Goal: Task Accomplishment & Management: Complete application form

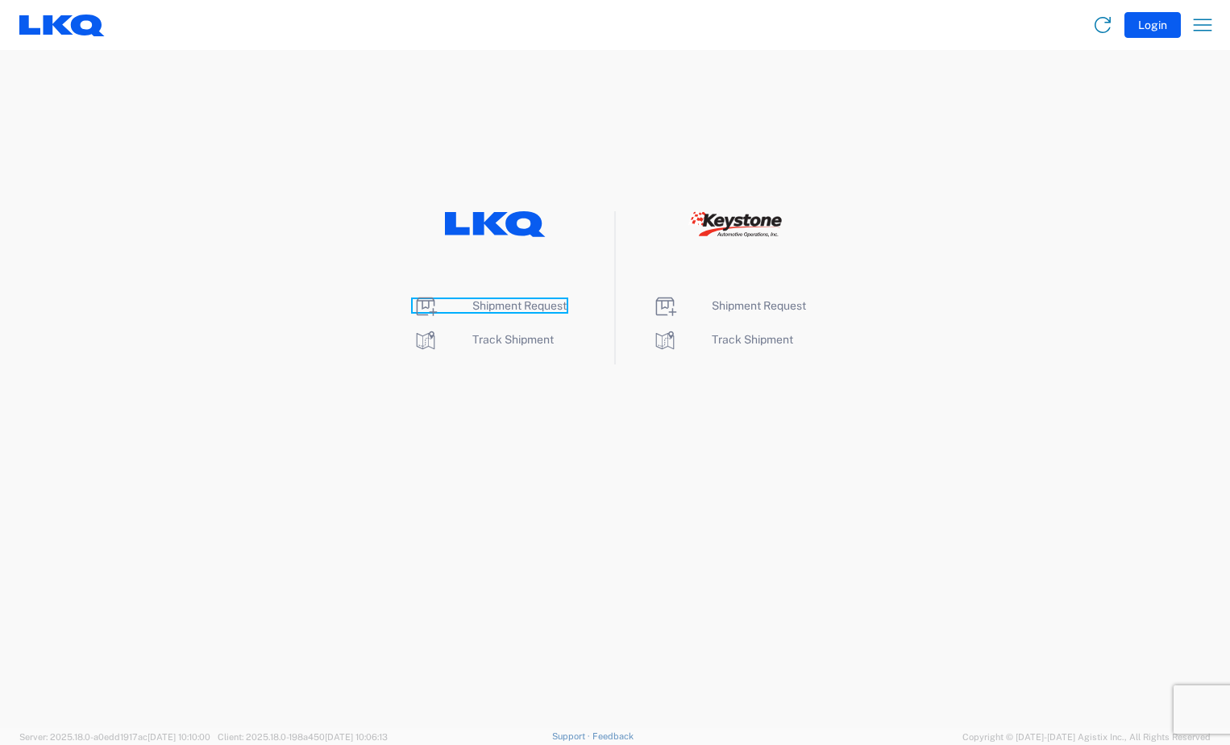
click at [487, 304] on span "Shipment Request" at bounding box center [519, 305] width 94 height 13
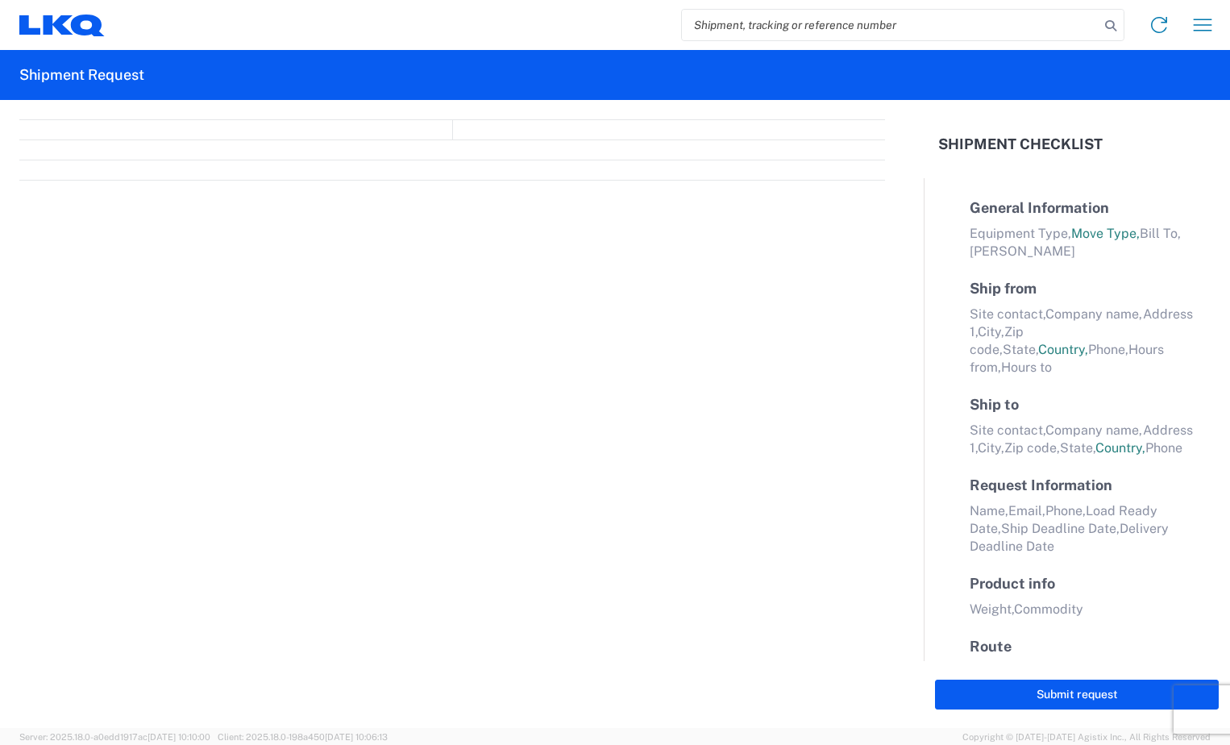
select select "FULL"
select select "LBS"
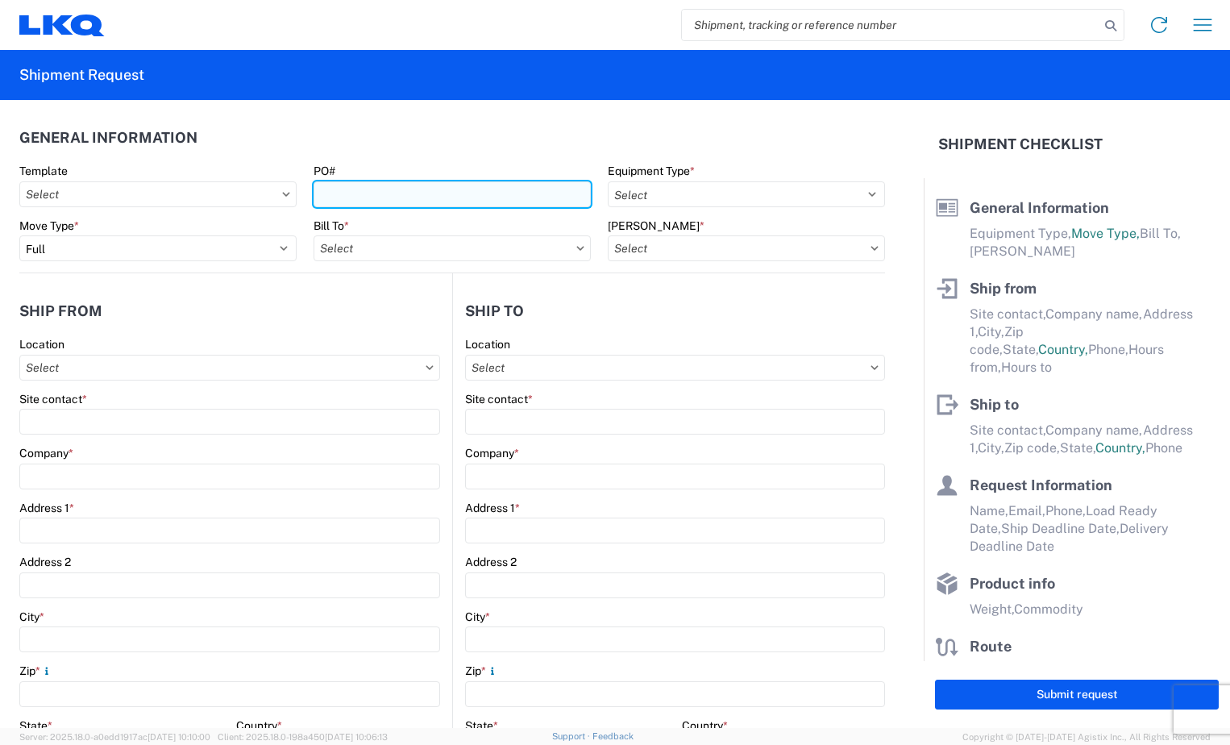
click at [410, 189] on input "PO#" at bounding box center [451, 194] width 277 height 26
type input "BR004951"
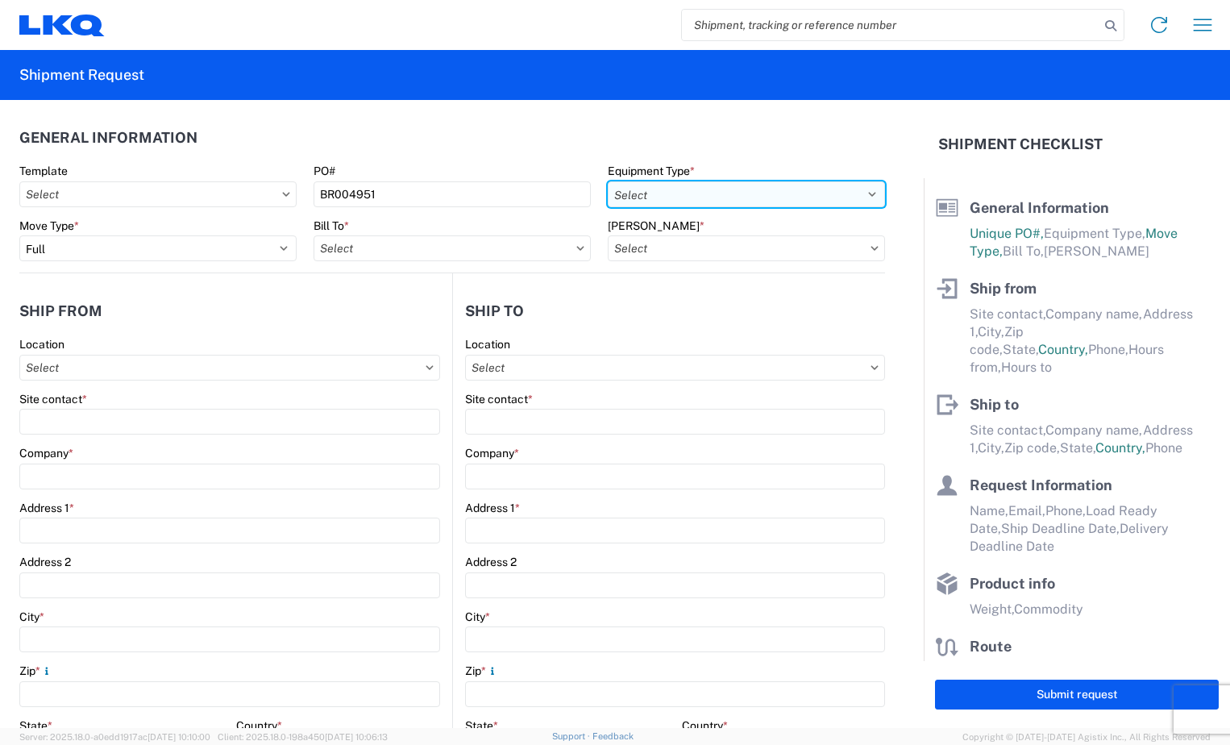
click at [856, 194] on select "Select 53’ Dry Van Flatbed Dropdeck (van) Lowboy (flatbed) Rail" at bounding box center [746, 194] width 277 height 26
select select "STDV"
click at [608, 181] on select "Select 53’ Dry Van Flatbed Dropdeck (van) Lowboy (flatbed) Rail" at bounding box center [746, 194] width 277 height 26
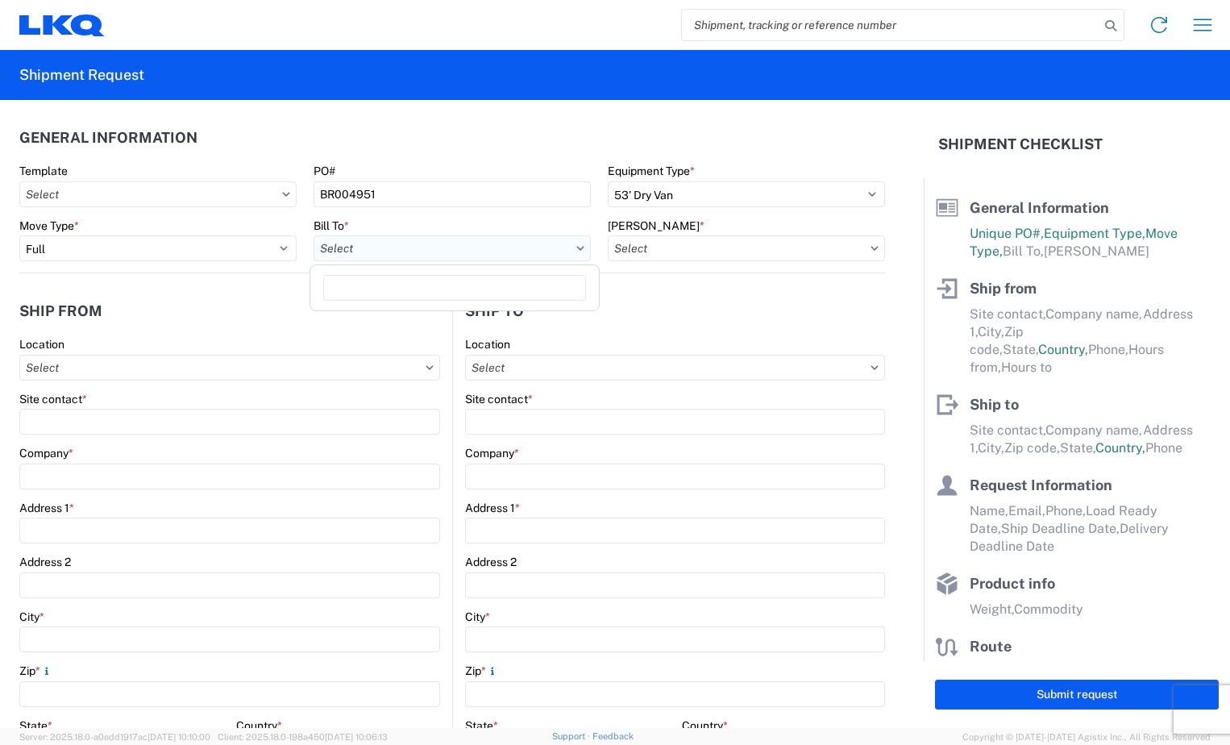
click at [477, 242] on input "Bill To *" at bounding box center [451, 248] width 277 height 26
type input "3118"
click at [445, 322] on div "3118 - [GEOGRAPHIC_DATA] [GEOGRAPHIC_DATA]" at bounding box center [454, 320] width 282 height 26
type input "3118 - [GEOGRAPHIC_DATA] [GEOGRAPHIC_DATA]"
click at [870, 250] on icon at bounding box center [874, 248] width 8 height 5
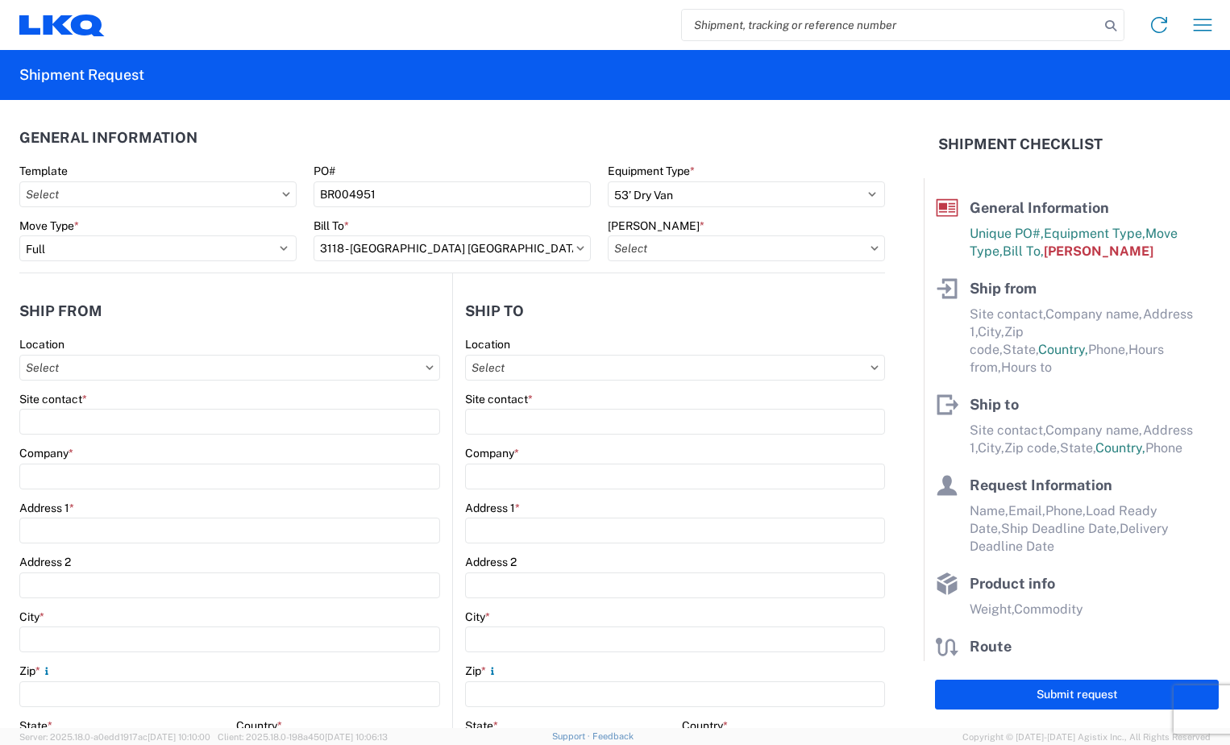
click at [870, 249] on icon at bounding box center [874, 248] width 8 height 5
click at [870, 250] on icon at bounding box center [874, 248] width 8 height 5
click at [851, 251] on input "[PERSON_NAME] *" at bounding box center [746, 248] width 277 height 26
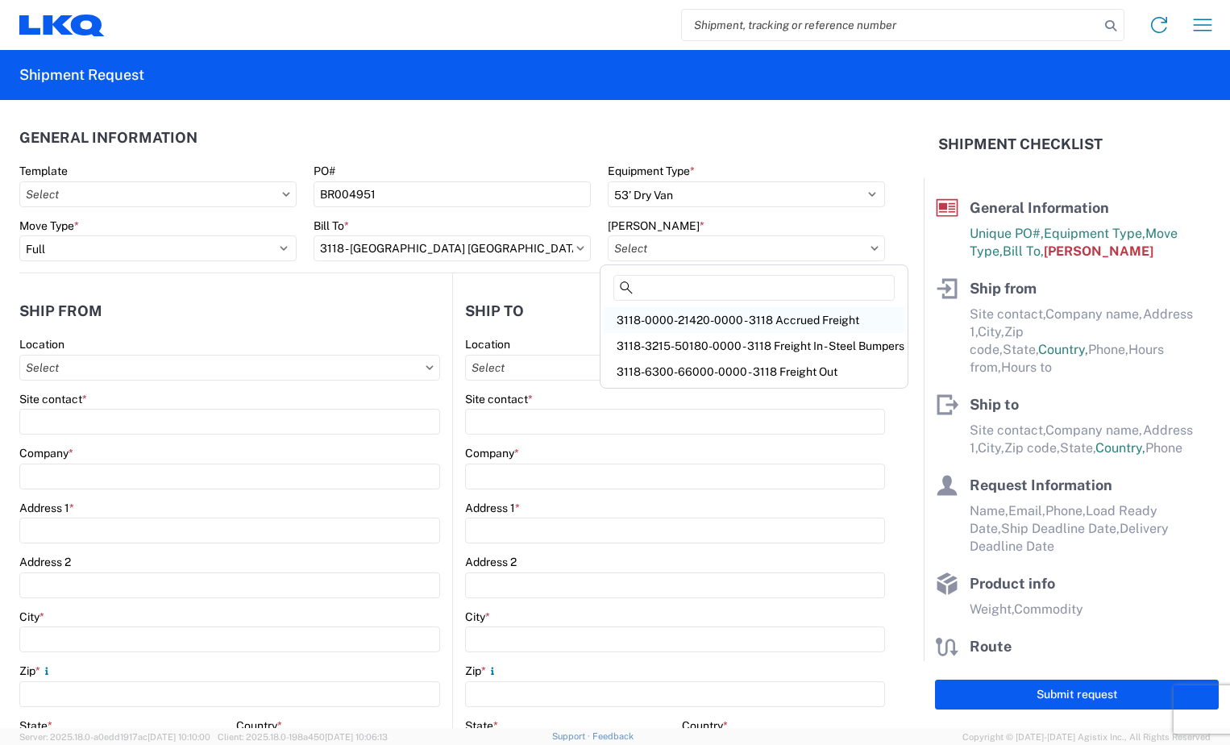
click at [843, 317] on div "3118-0000-21420-0000 - 3118 Accrued Freight" at bounding box center [754, 320] width 301 height 26
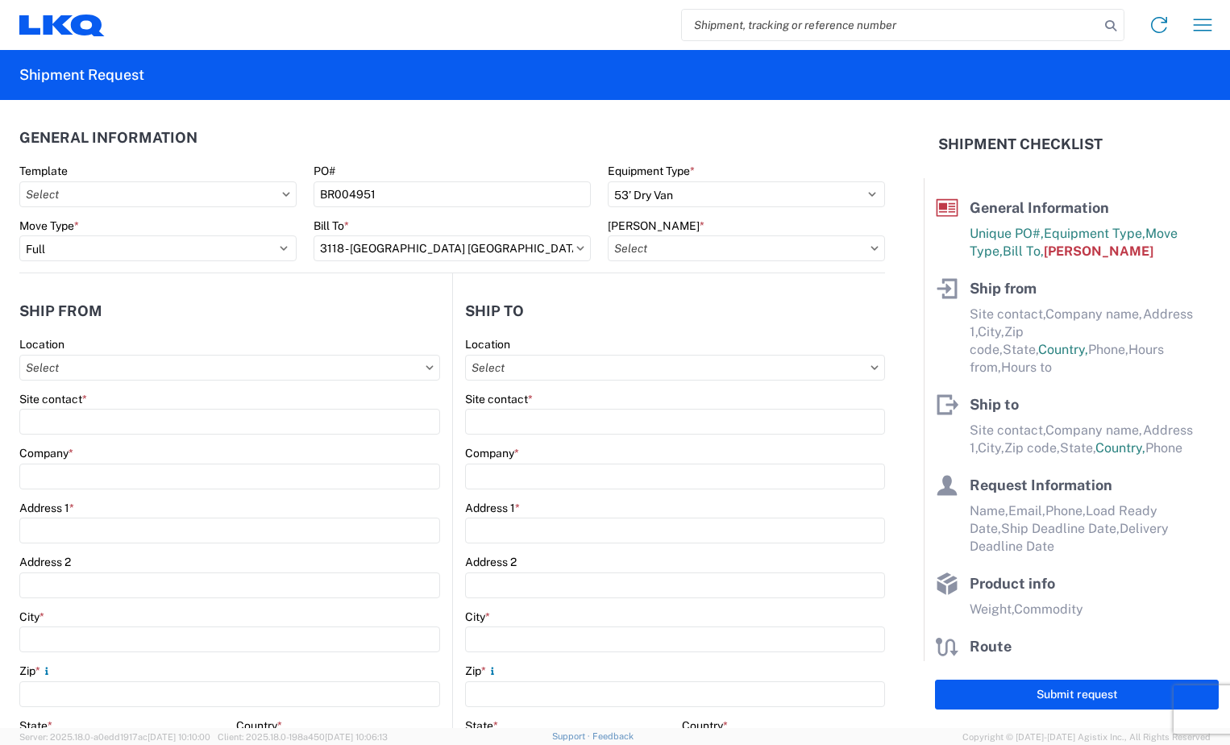
type input "3118-0000-21420-0000 - 3118 Accrued Freight"
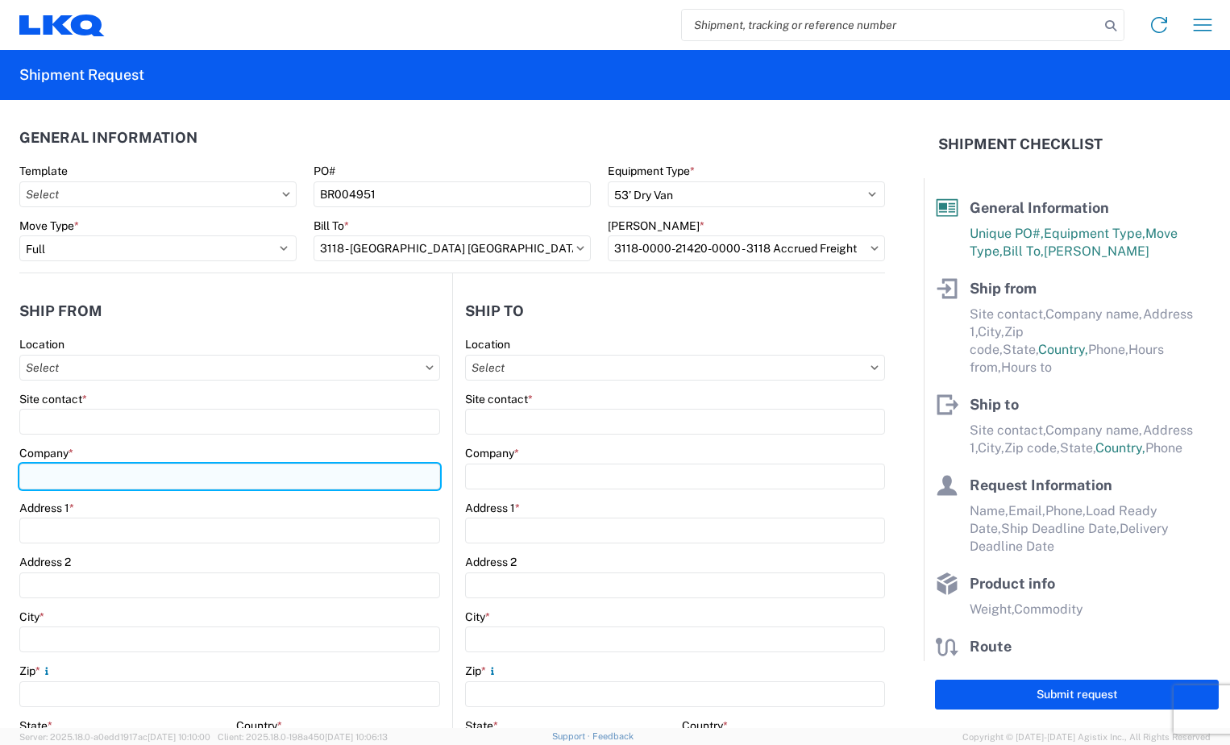
click at [109, 473] on input "Company *" at bounding box center [229, 476] width 421 height 26
type input "Production Bumper Stamping Inc"
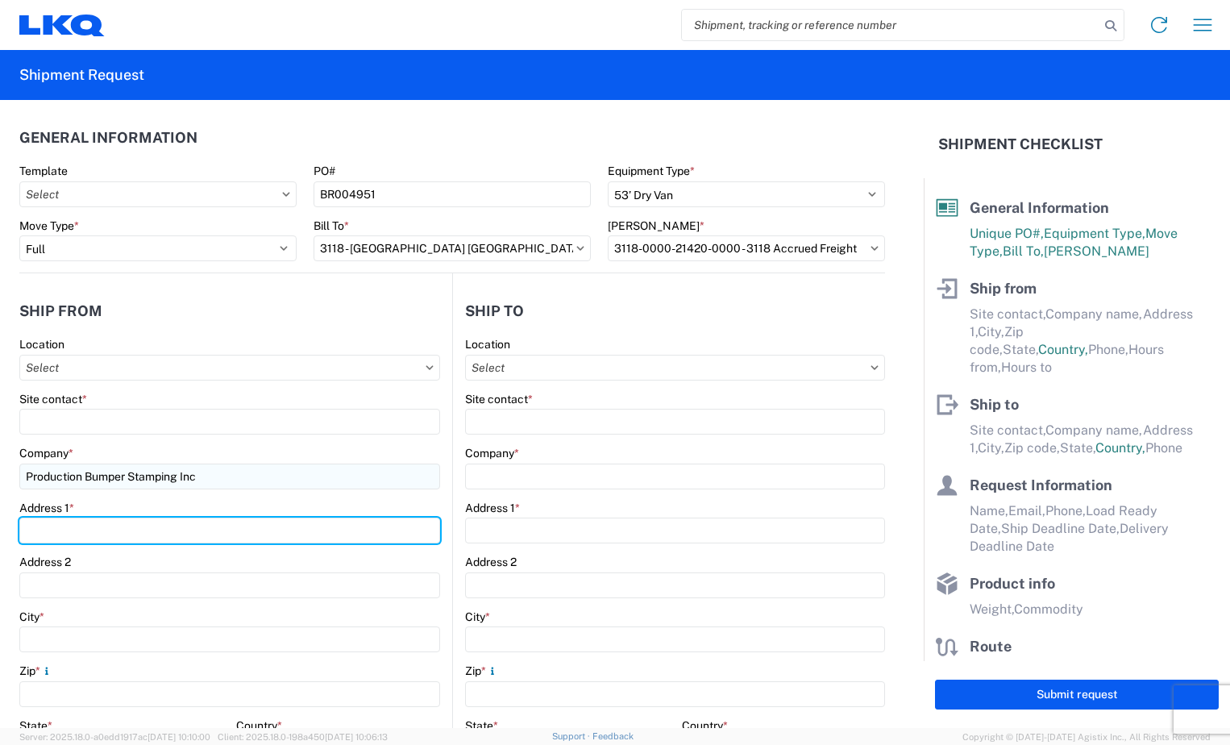
type input "[STREET_ADDRESS]"
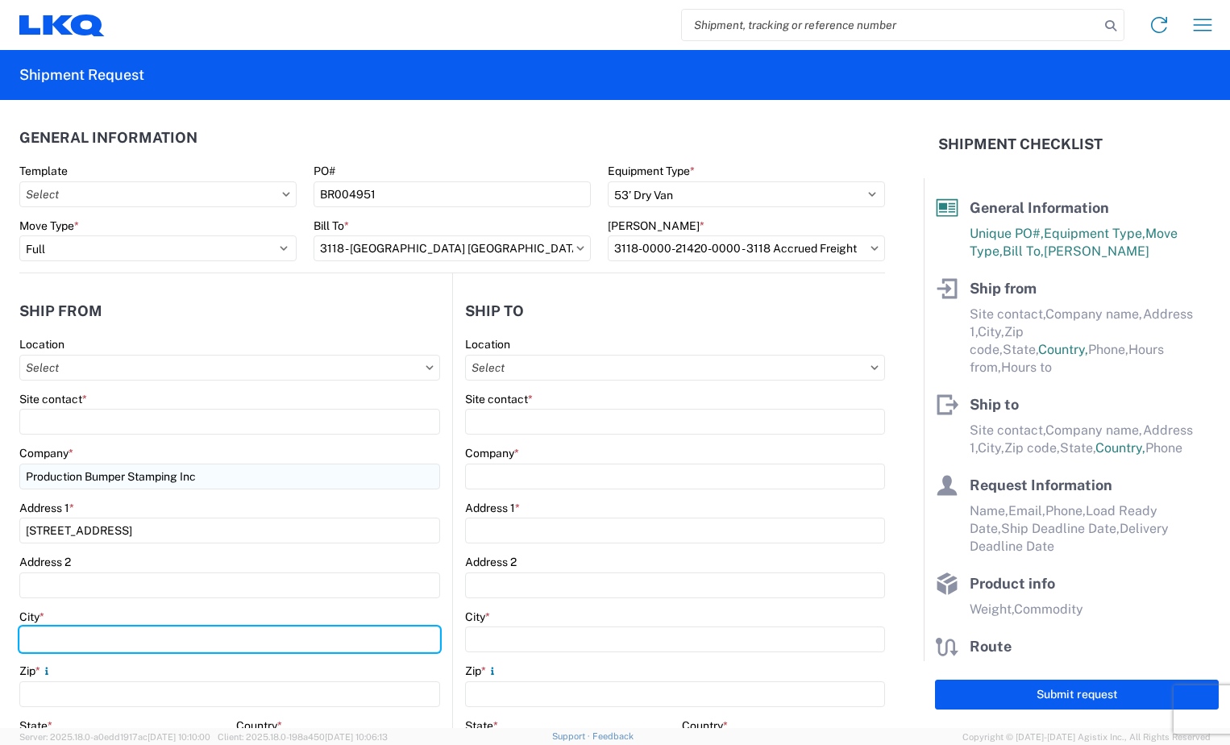
type input "Columbus"
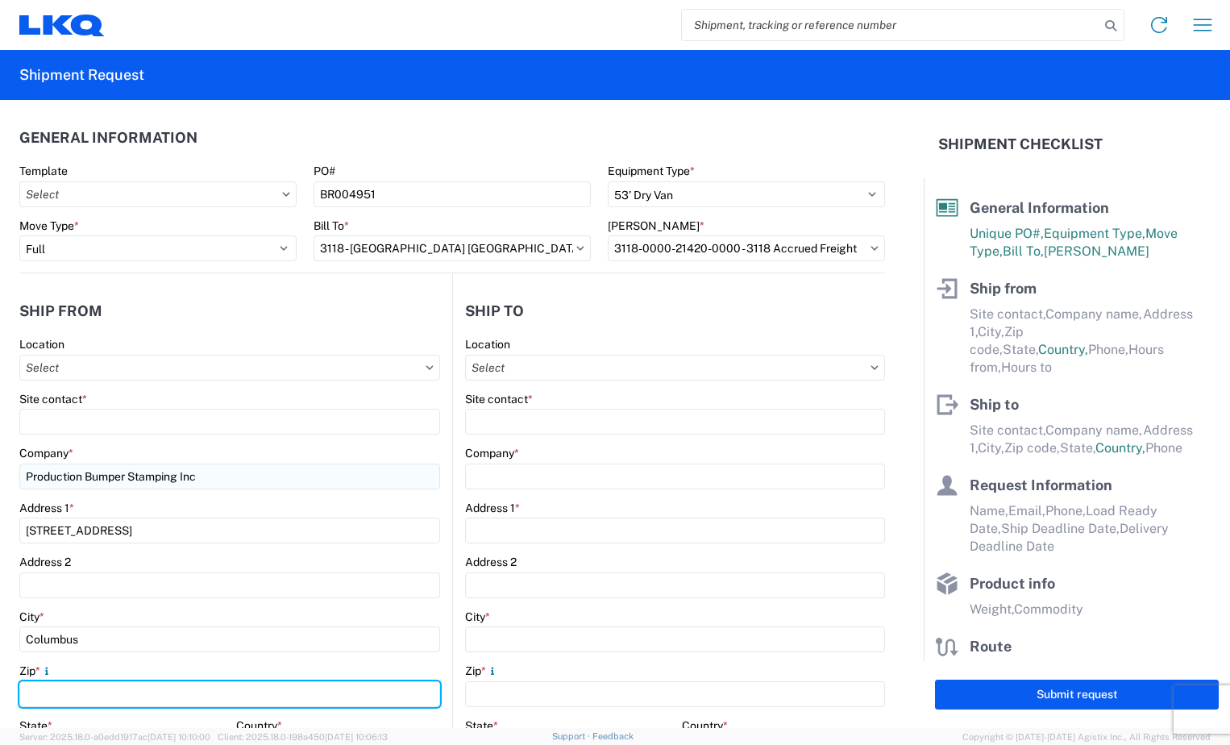
type input "43207"
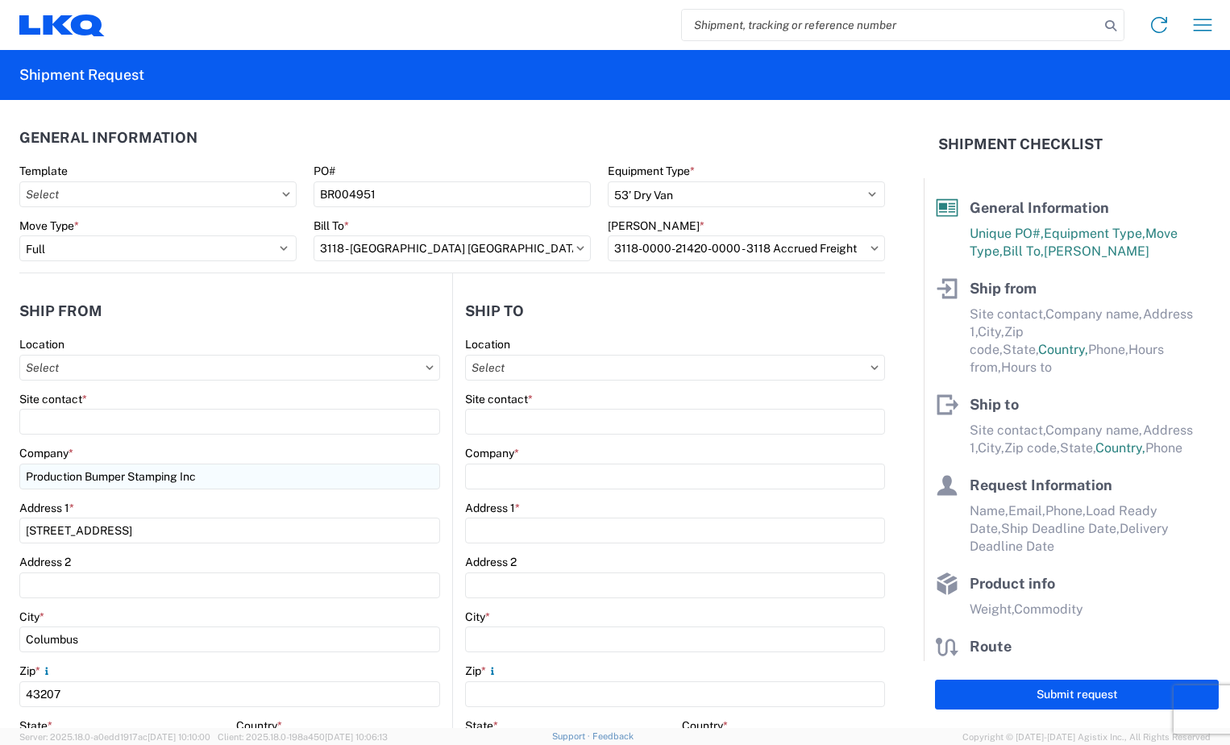
select select "OH"
type input "[EMAIL_ADDRESS][DOMAIN_NAME]"
type input "6144442181"
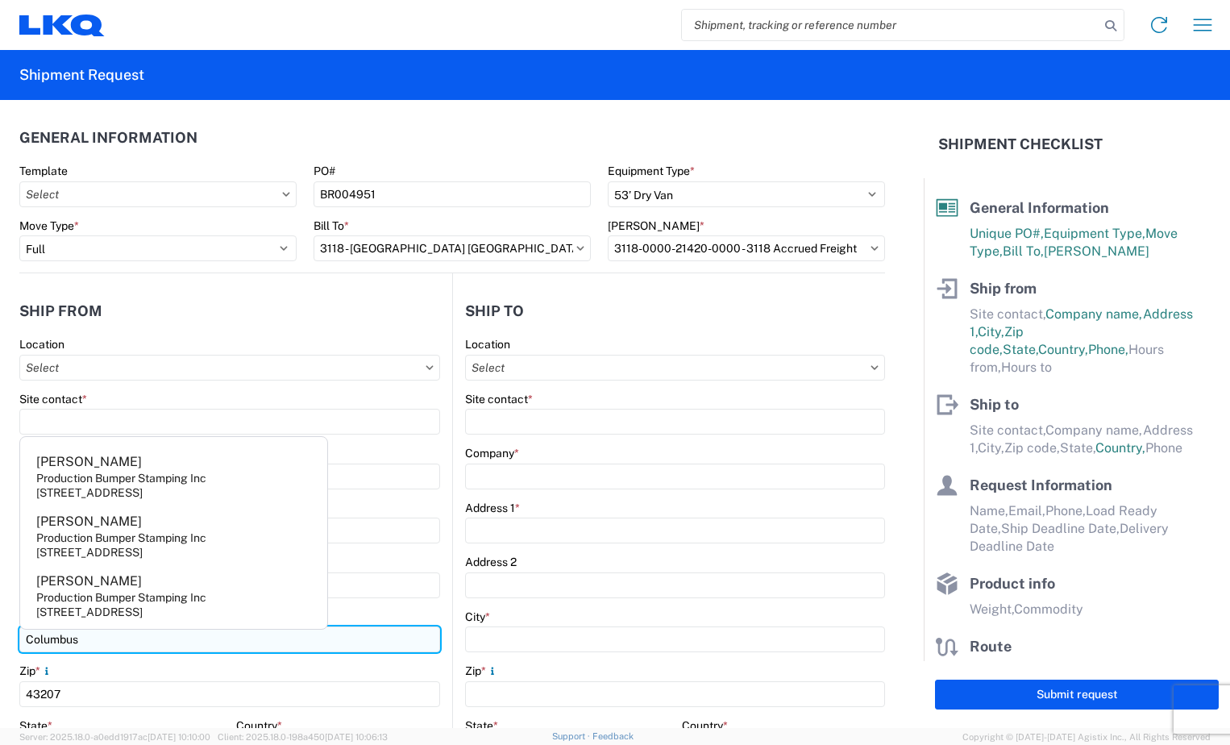
click at [427, 626] on input "Columbus" at bounding box center [229, 639] width 421 height 26
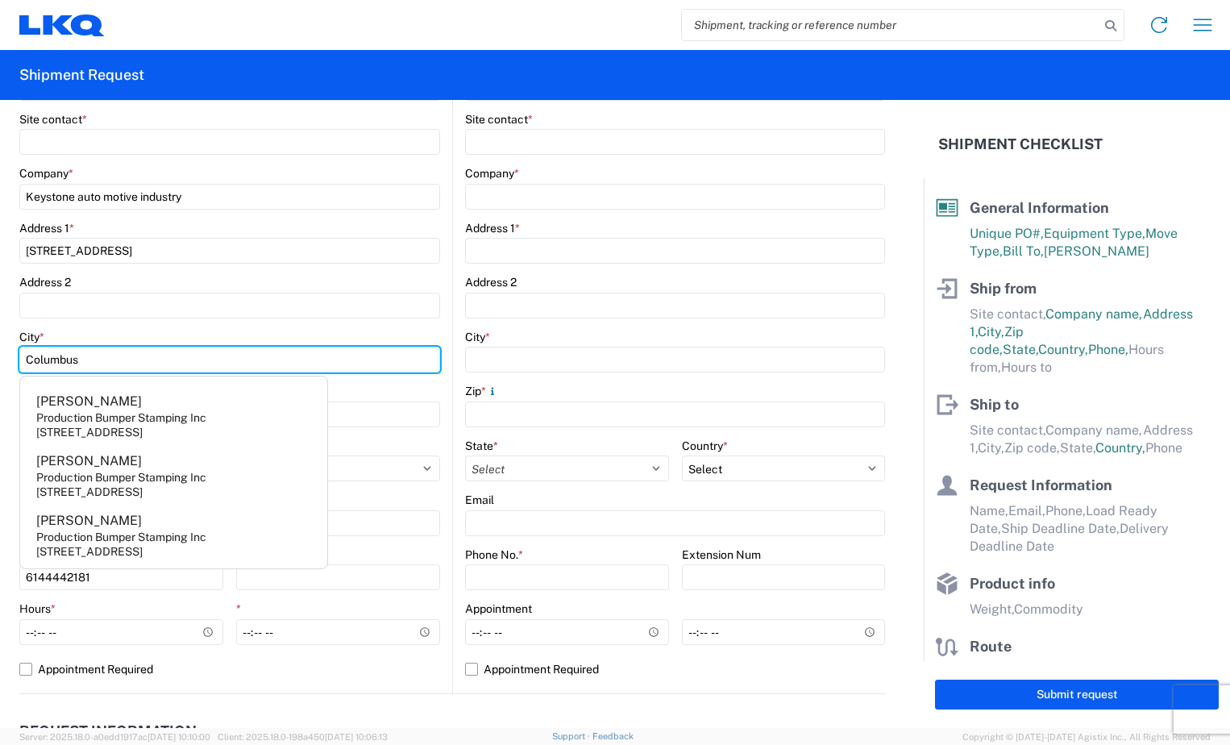
scroll to position [322, 0]
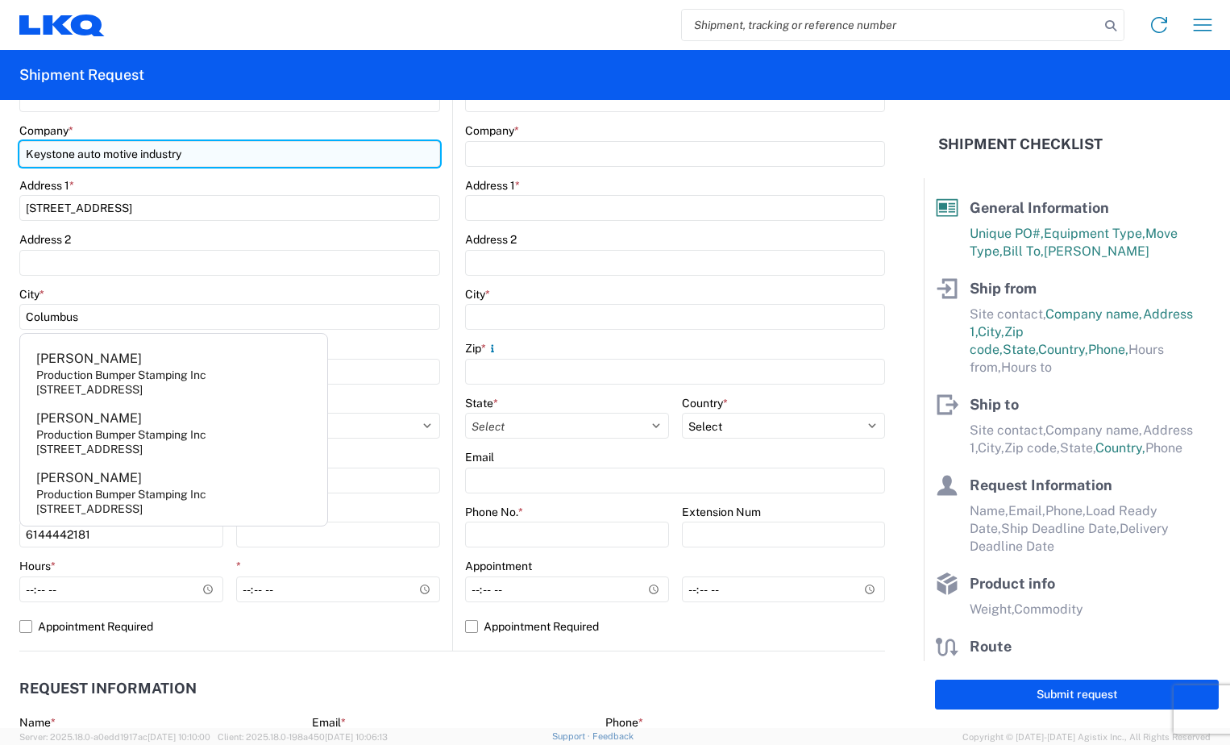
click at [240, 151] on input "Keystone auto motive industry" at bounding box center [229, 154] width 421 height 26
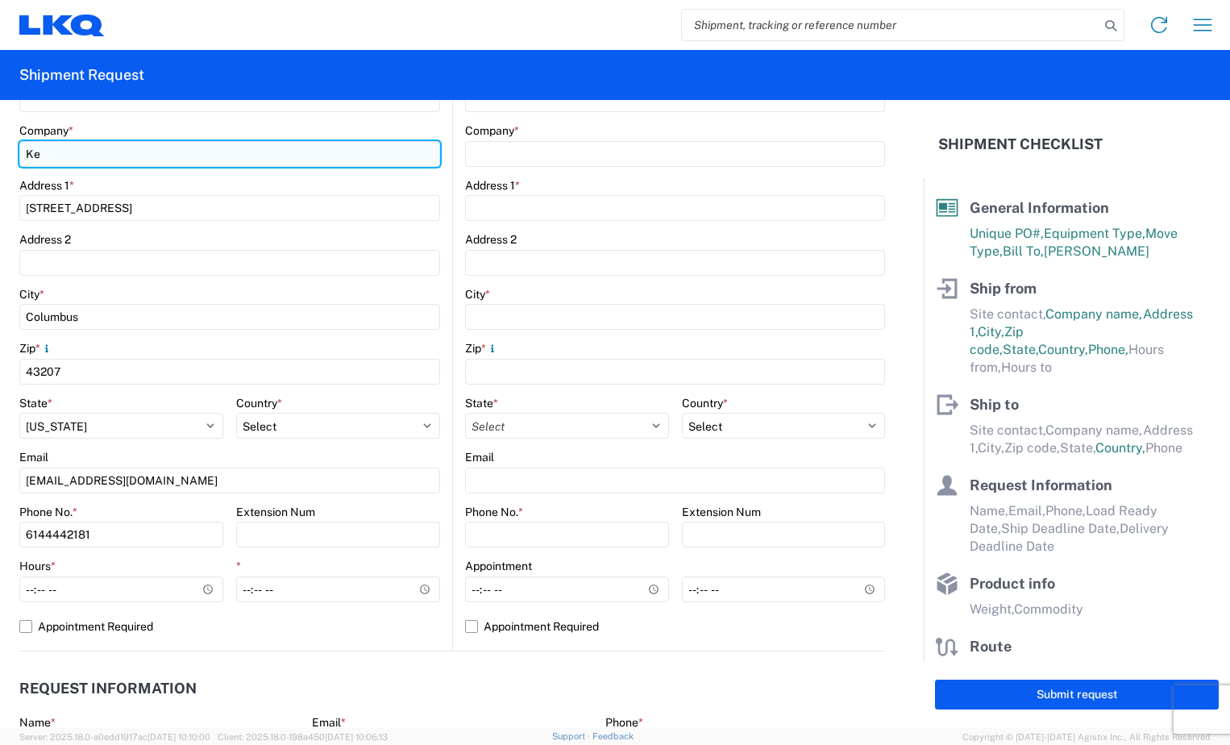
type input "K"
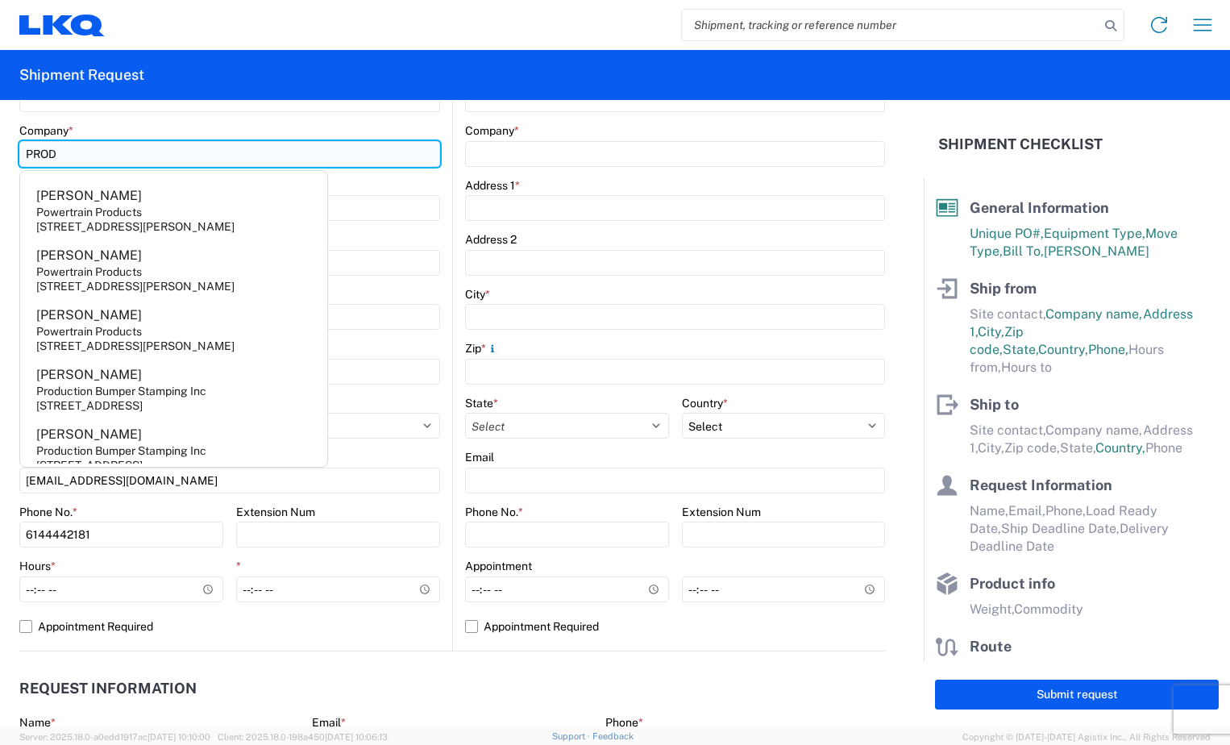
type input "Production Bumper Stamping Inc"
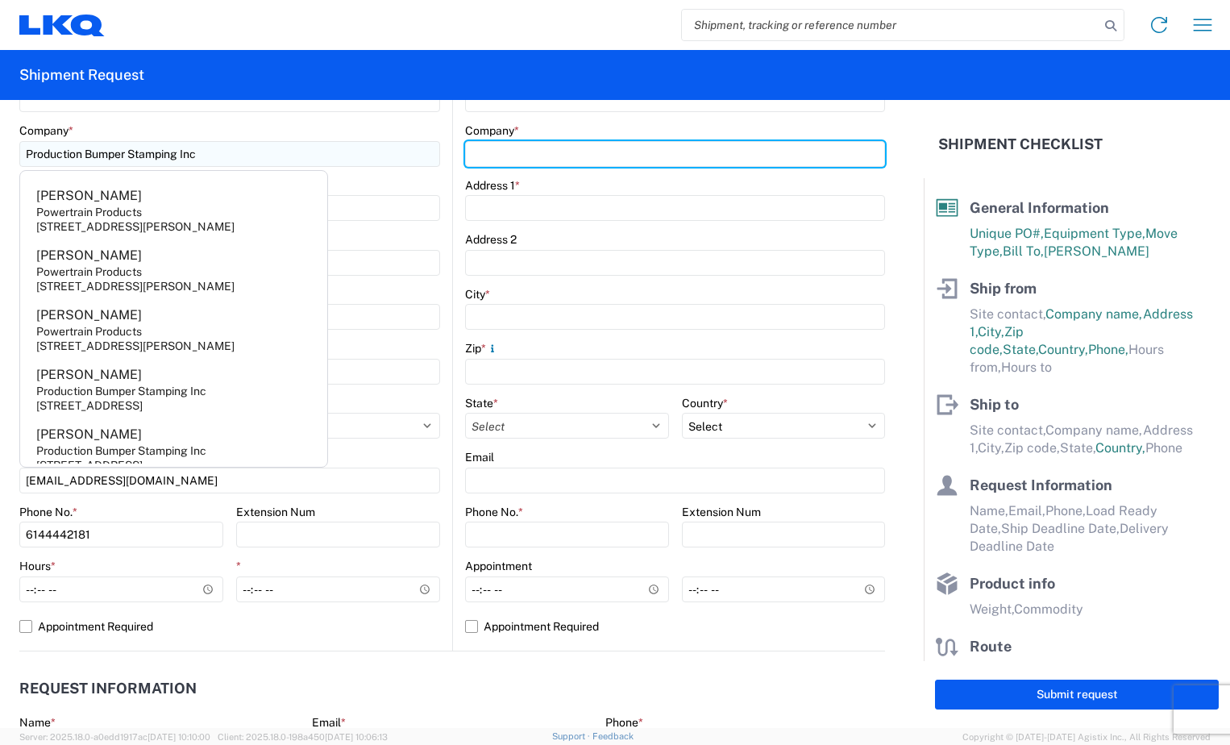
type input "Production Bumper Stamping Inc"
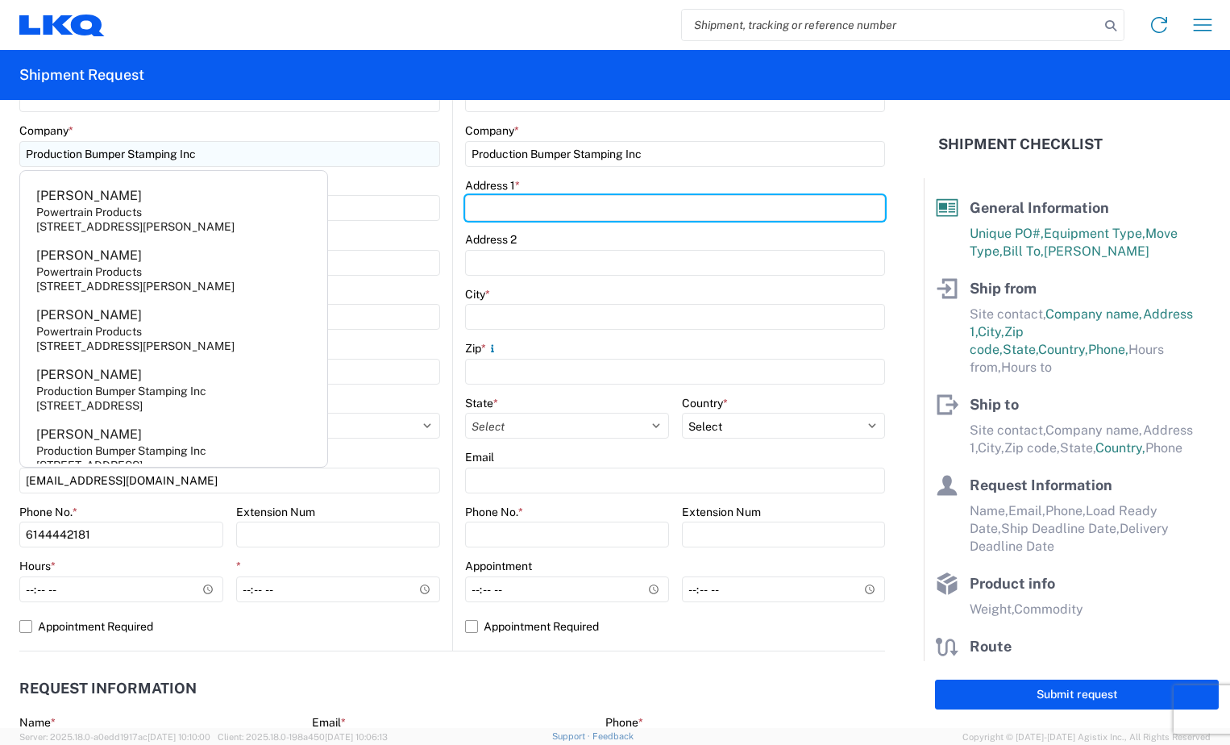
type input "[STREET_ADDRESS]"
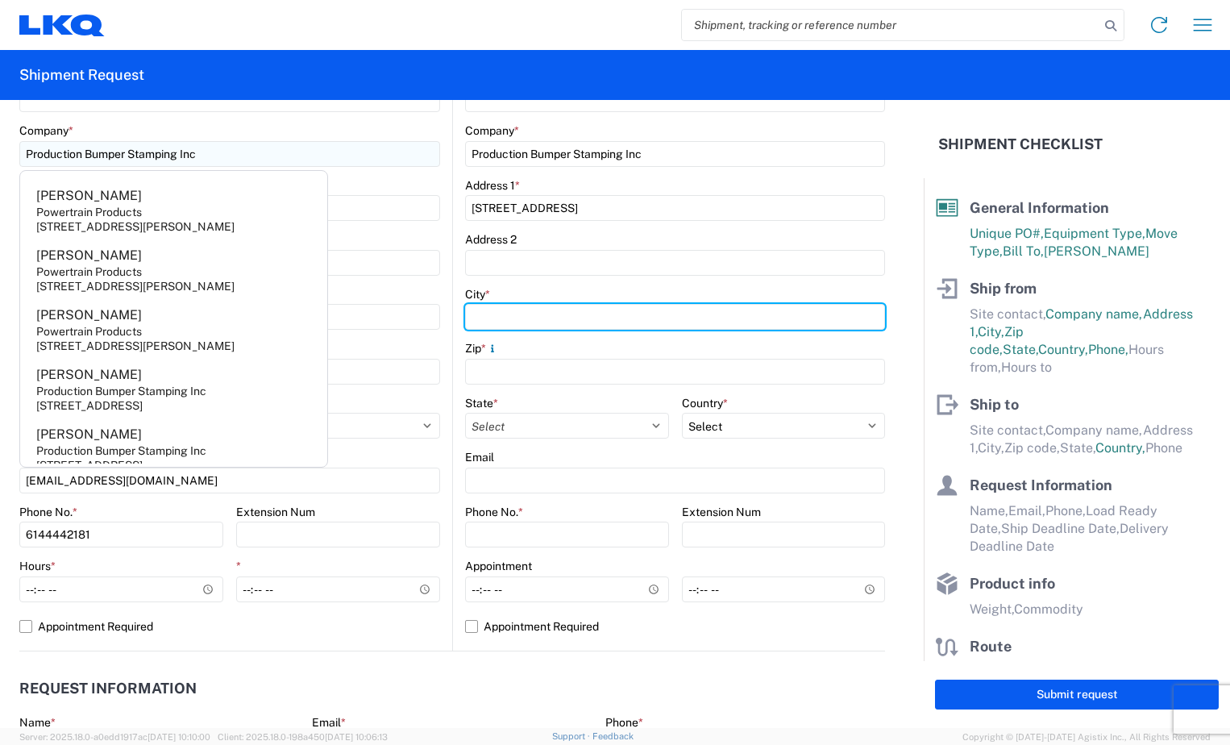
type input "Columbus"
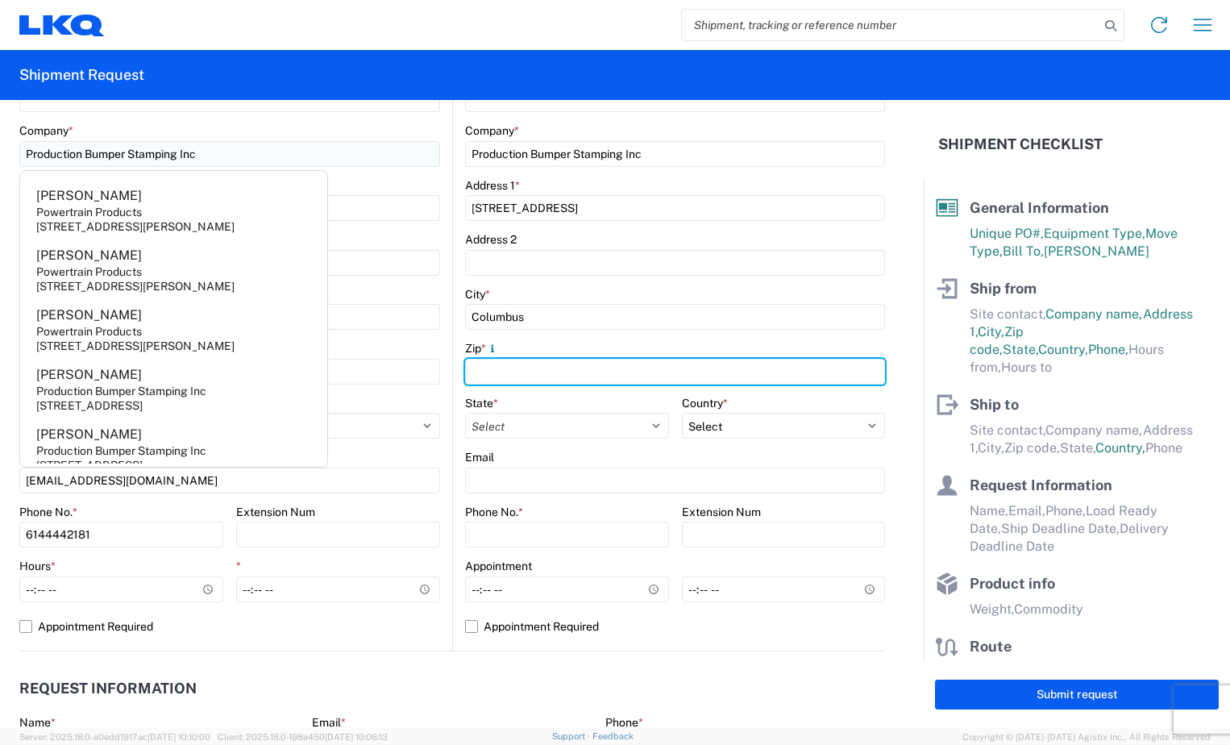
type input "43207"
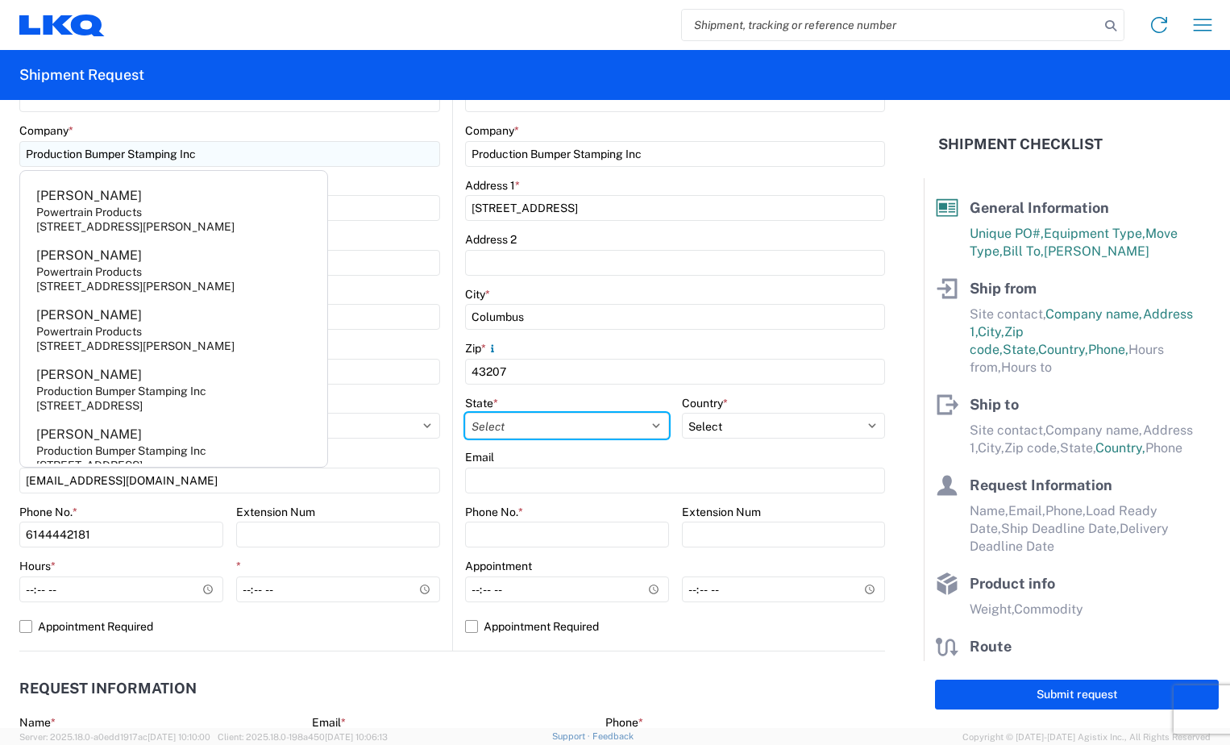
select select "OH"
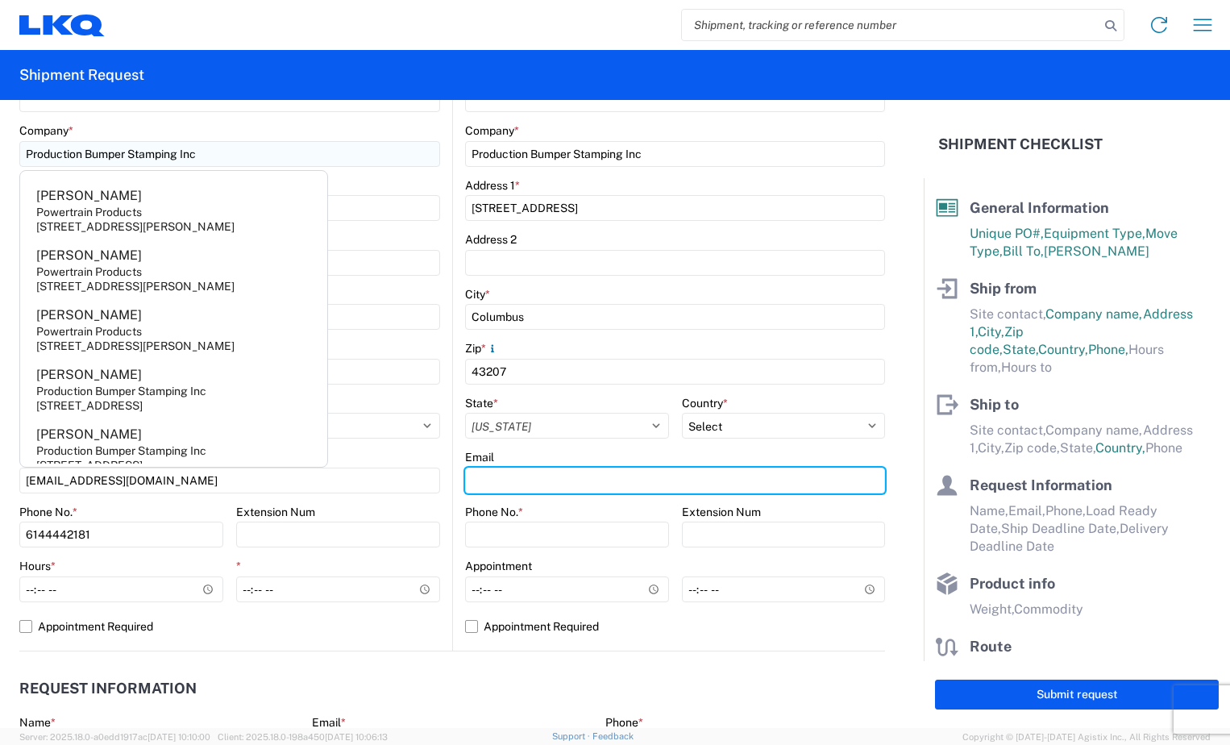
type input "[EMAIL_ADDRESS][DOMAIN_NAME]"
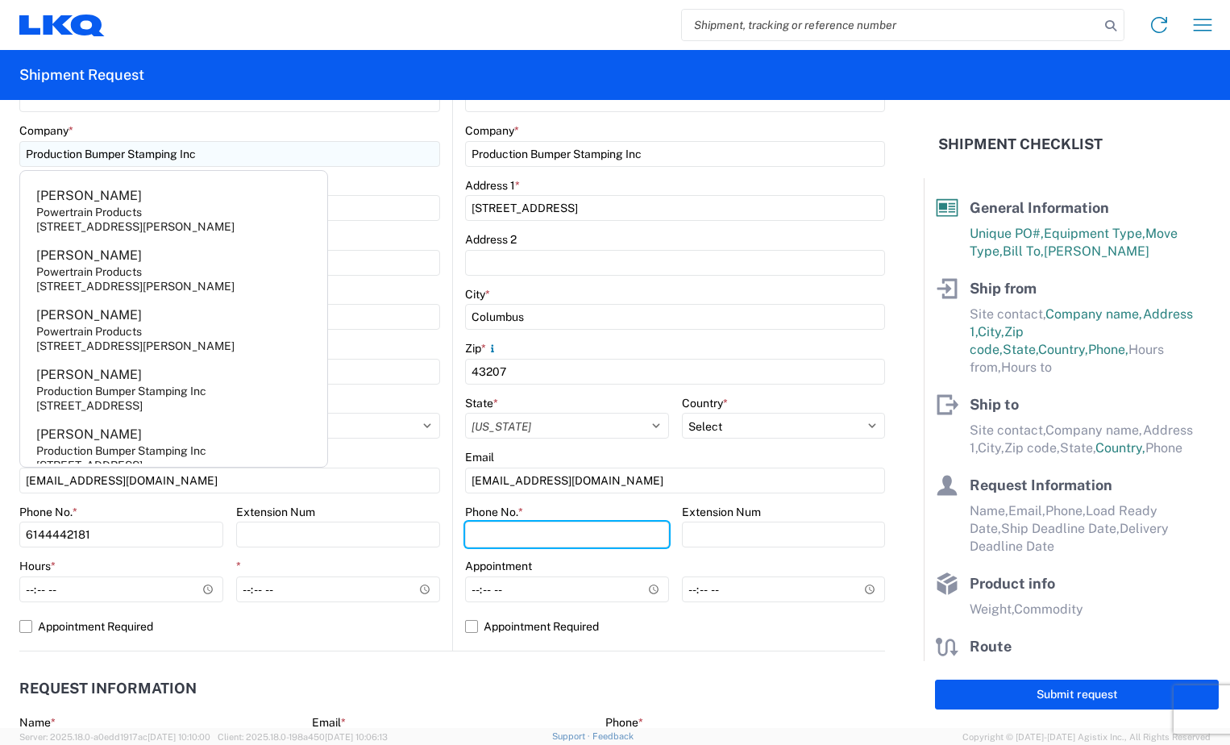
type input "6144442181"
type input "[PERSON_NAME]"
type input "[EMAIL_ADDRESS][DOMAIN_NAME]"
type input "6144442181"
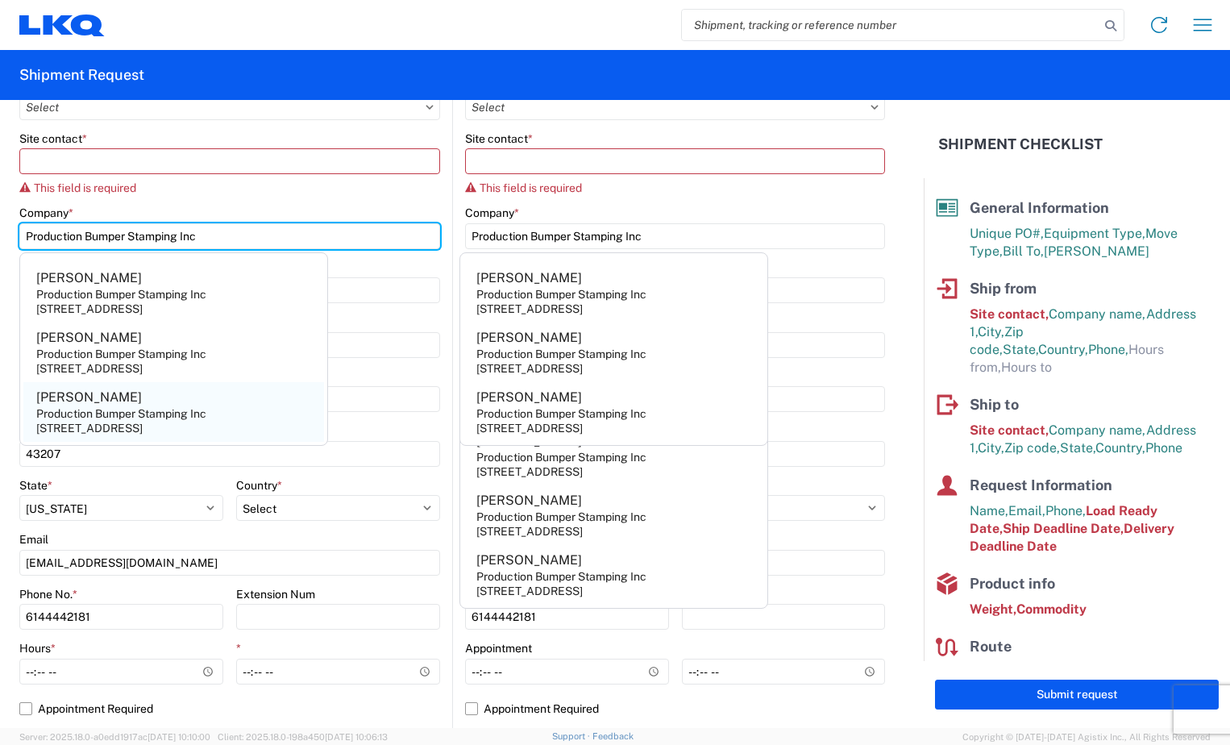
scroll to position [0, 0]
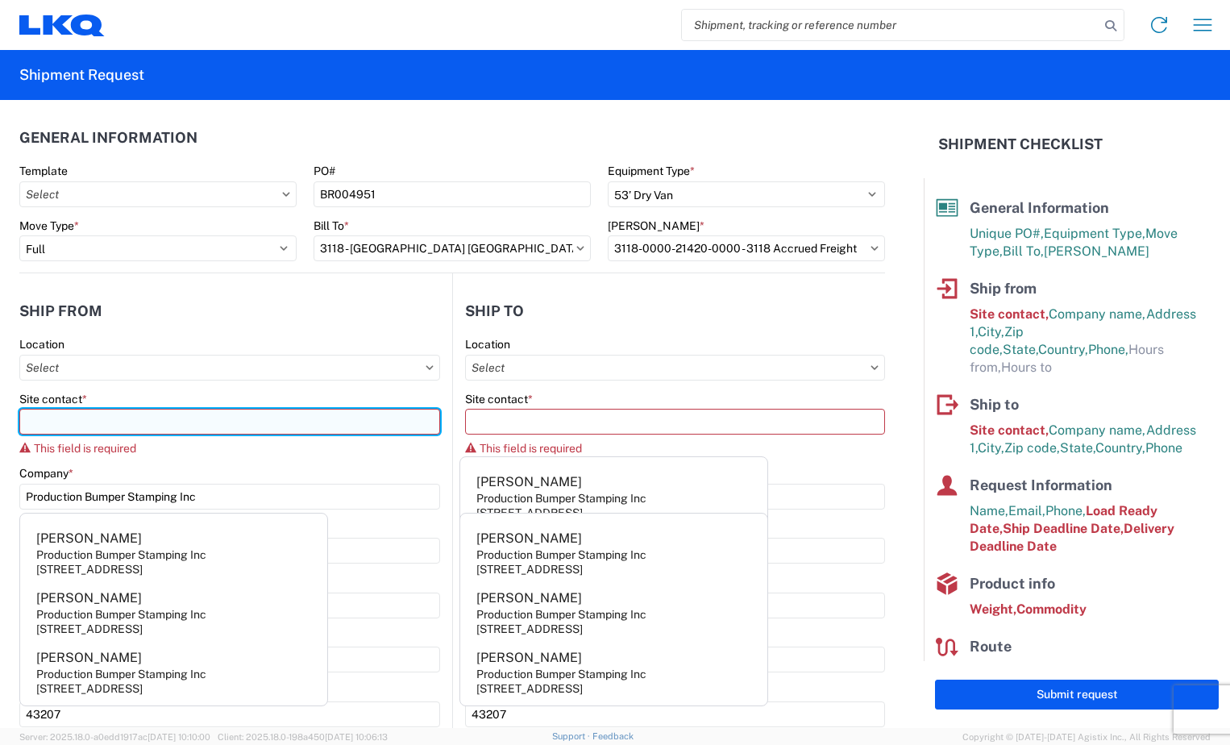
click at [184, 426] on input "Site contact *" at bounding box center [229, 422] width 421 height 26
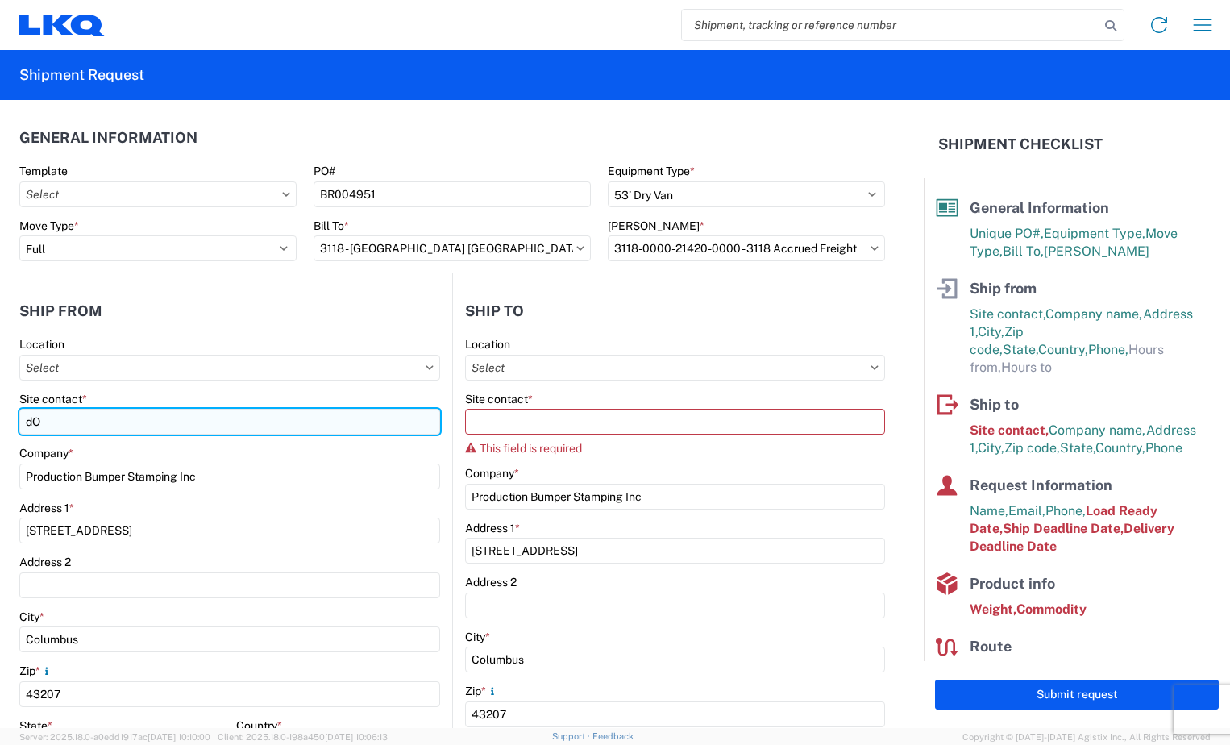
type input "d"
type input "[PERSON_NAME]"
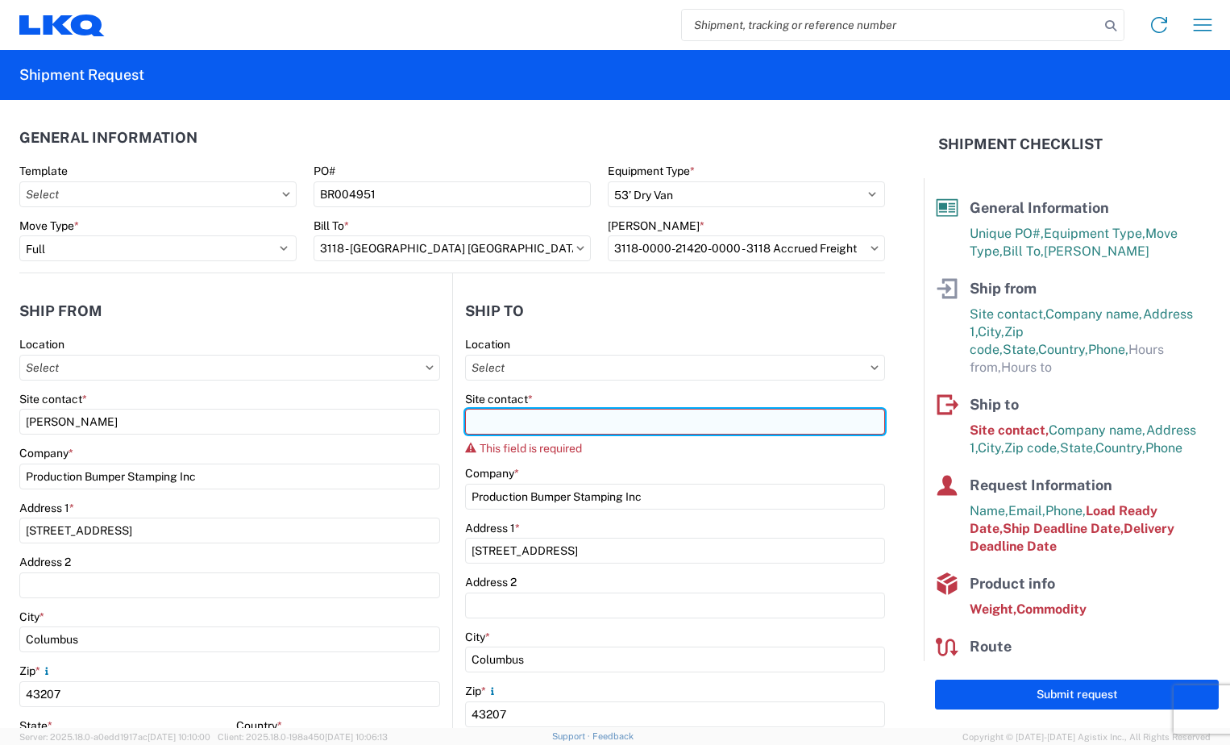
click at [503, 426] on input "Site contact *" at bounding box center [675, 422] width 420 height 26
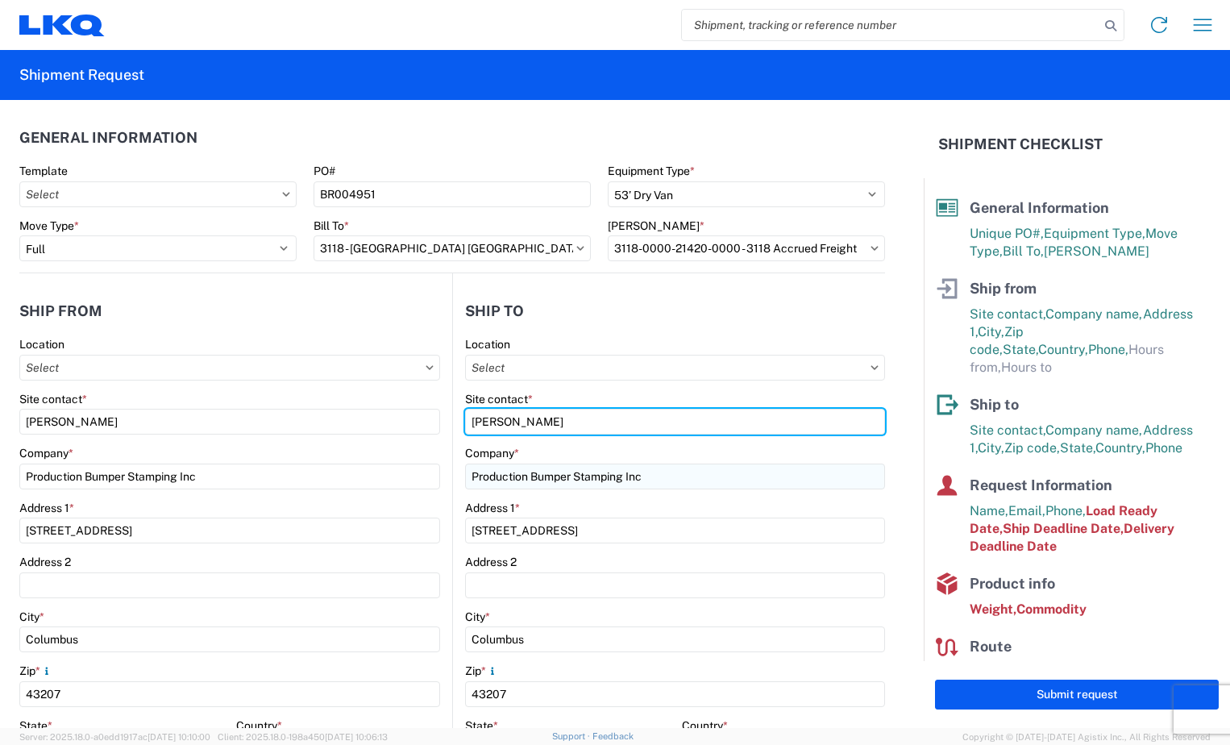
type input "[PERSON_NAME]"
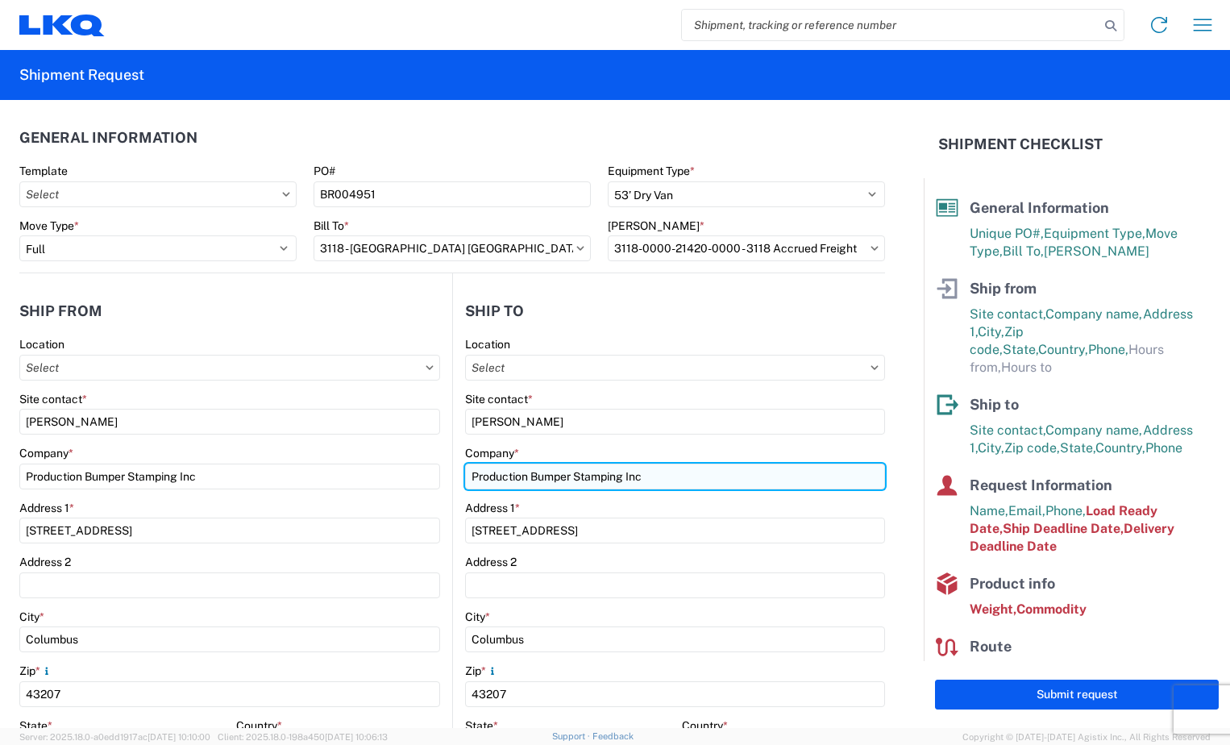
click at [653, 482] on input "Production Bumper Stamping Inc" at bounding box center [675, 476] width 420 height 26
type input "Production Bumper Stamping Inc3118"
click at [586, 465] on input "Production Bumper Stamping Inc3118" at bounding box center [675, 476] width 420 height 26
drag, startPoint x: 672, startPoint y: 475, endPoint x: 88, endPoint y: 442, distance: 585.1
click at [91, 442] on div "Ship from Location Site contact * [PERSON_NAME] Company * Production Bumper Sta…" at bounding box center [451, 623] width 865 height 700
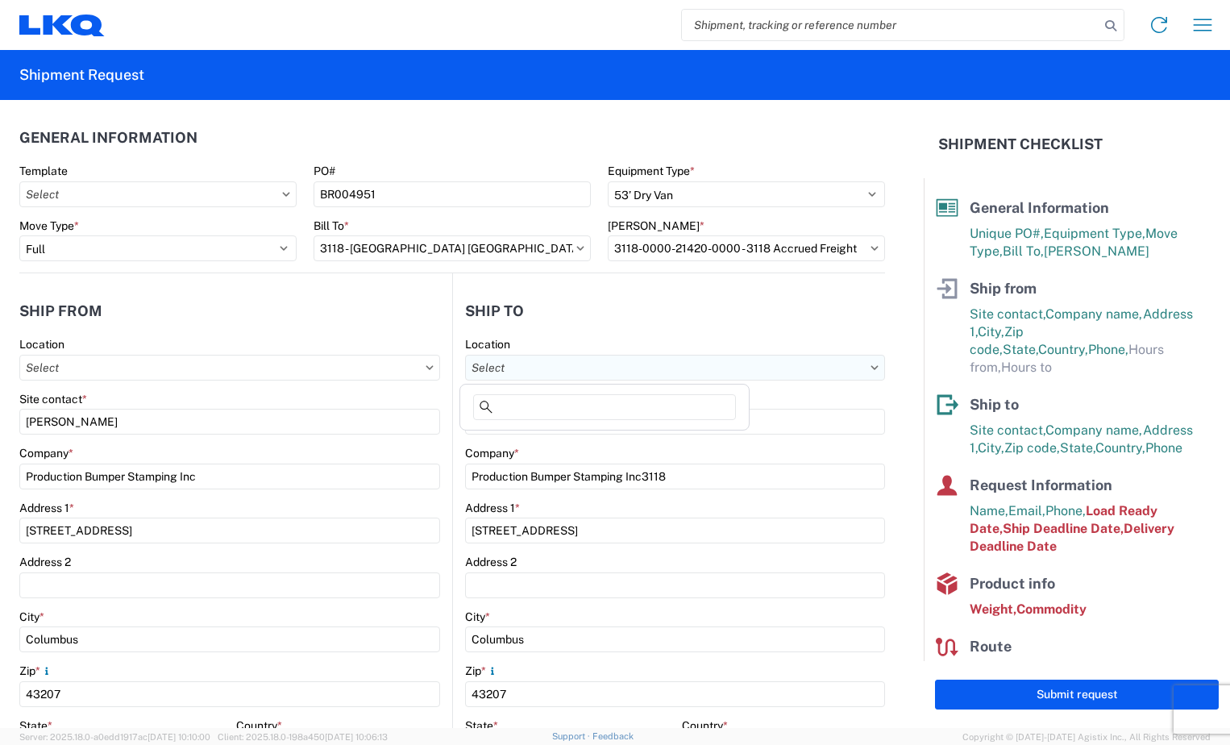
click at [857, 367] on input "Location" at bounding box center [675, 368] width 420 height 26
type input "3118"
click at [658, 421] on div "3118" at bounding box center [604, 410] width 282 height 32
click at [663, 433] on div "3118 - [GEOGRAPHIC_DATA] [GEOGRAPHIC_DATA]" at bounding box center [604, 439] width 282 height 26
type input "3118 - [GEOGRAPHIC_DATA] [GEOGRAPHIC_DATA]"
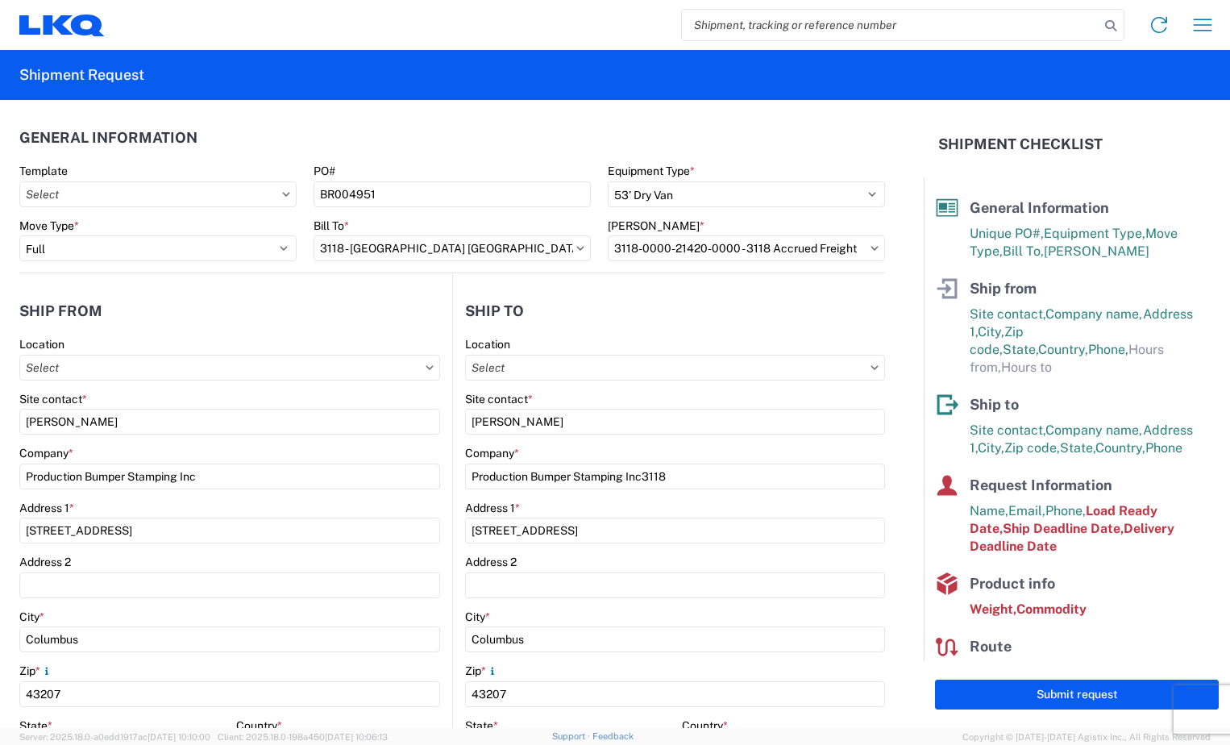
type input "LKQ Corporation"
type input "[STREET_ADDRESS]"
type input "Brainerd"
type input "56401"
select select "US"
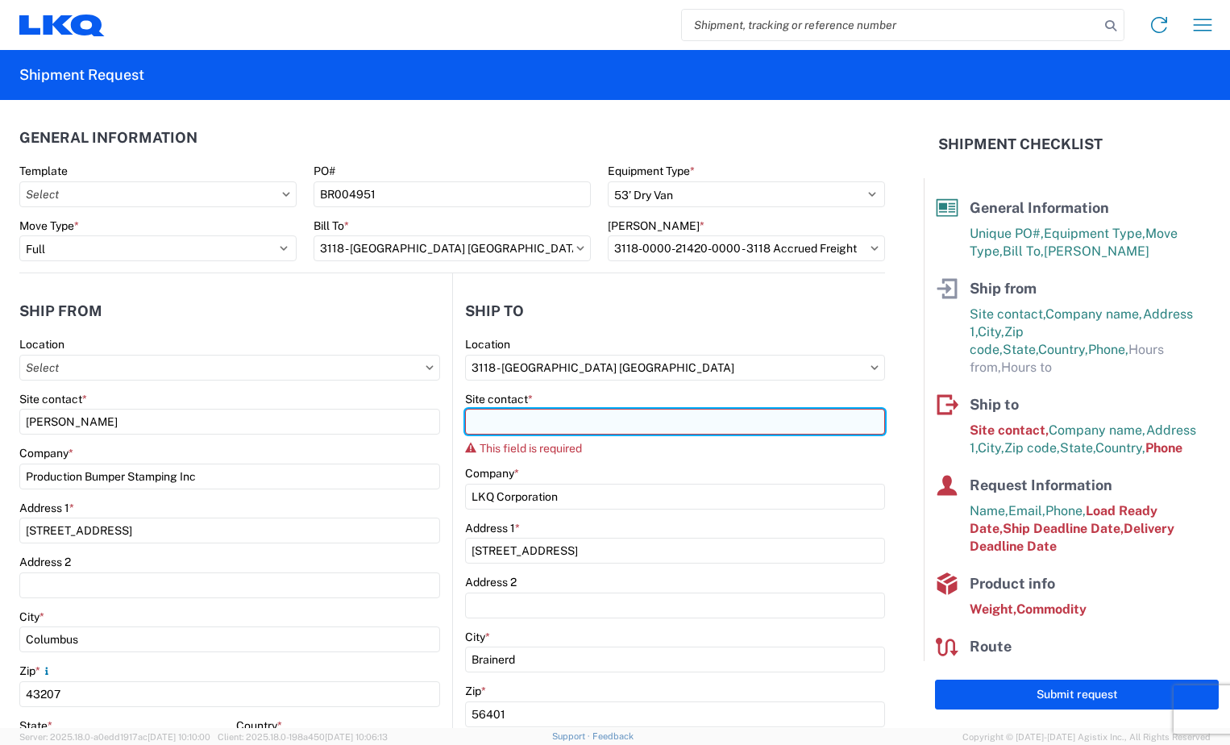
click at [659, 421] on input "Site contact *" at bounding box center [675, 422] width 420 height 26
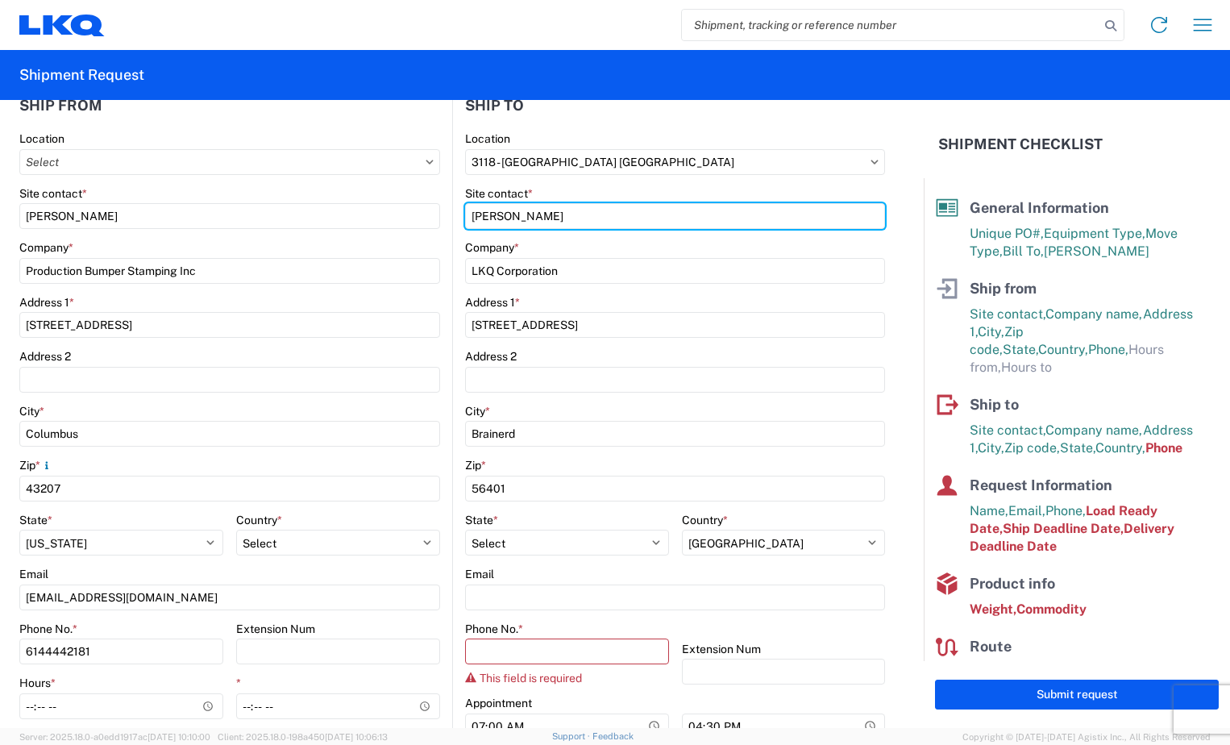
scroll to position [242, 0]
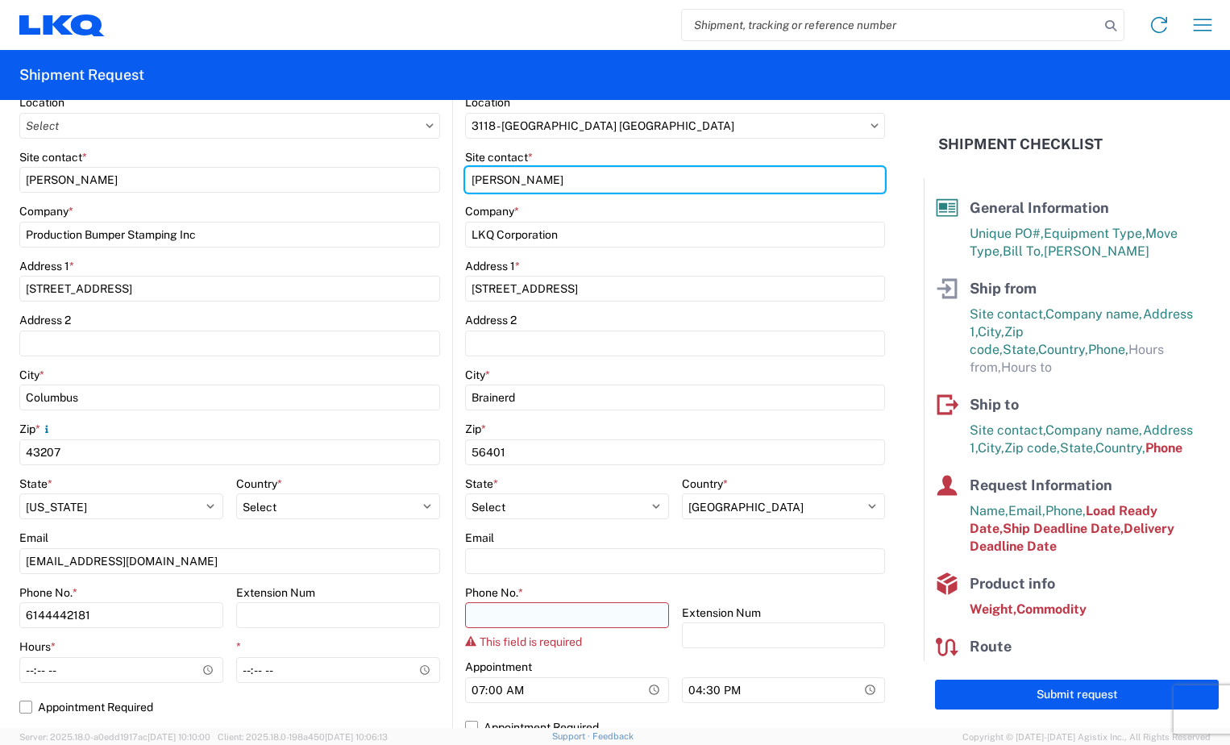
type input "[PERSON_NAME]"
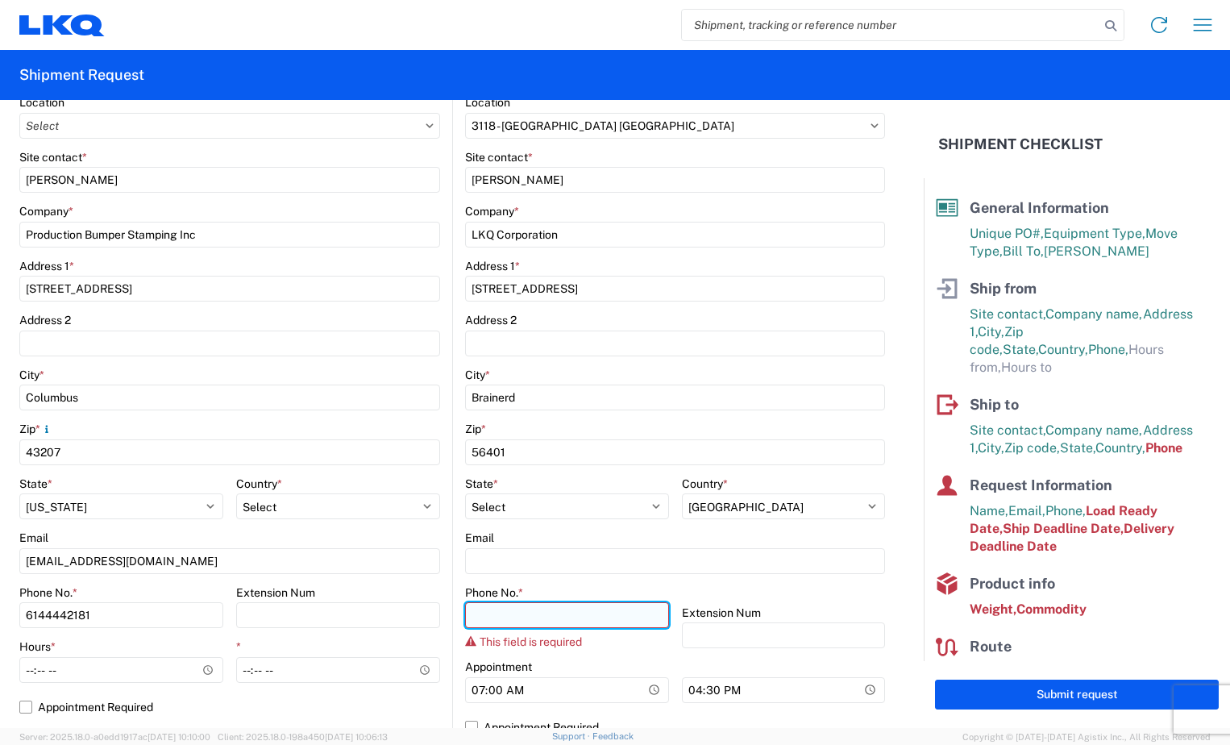
click at [548, 623] on input "Phone No. *" at bounding box center [567, 615] width 204 height 26
type input "2188299664"
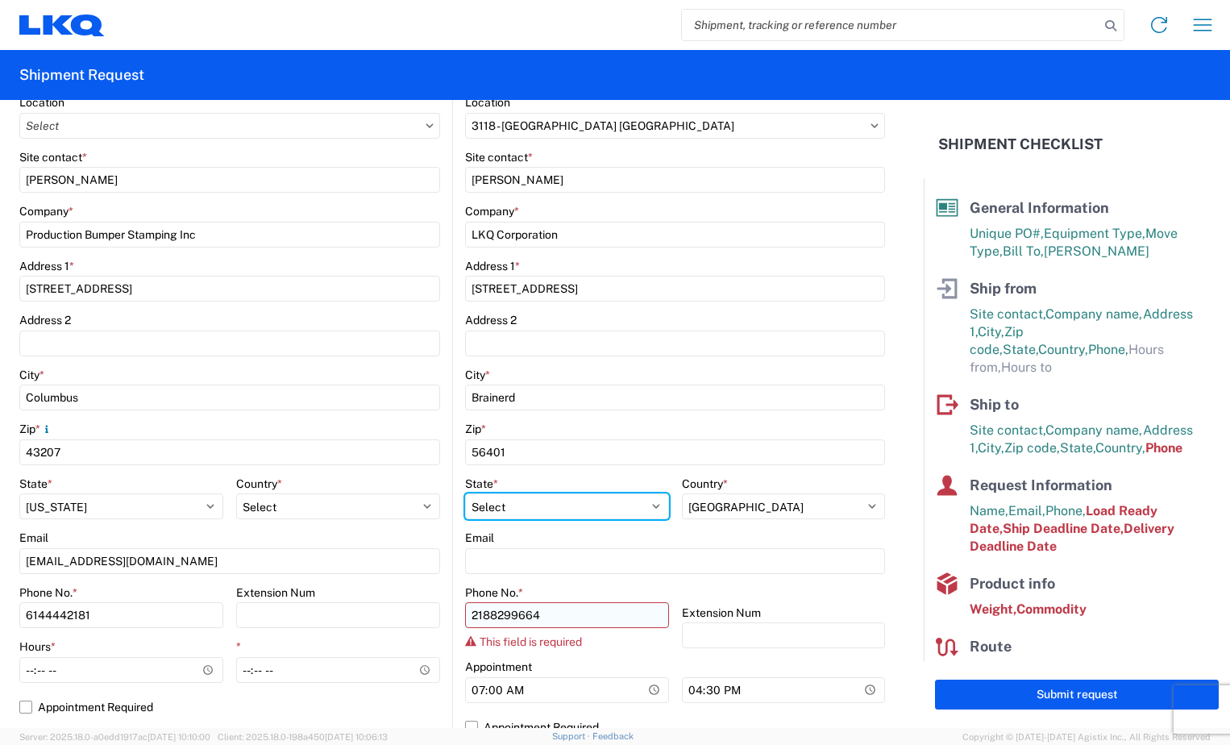
select select "OH"
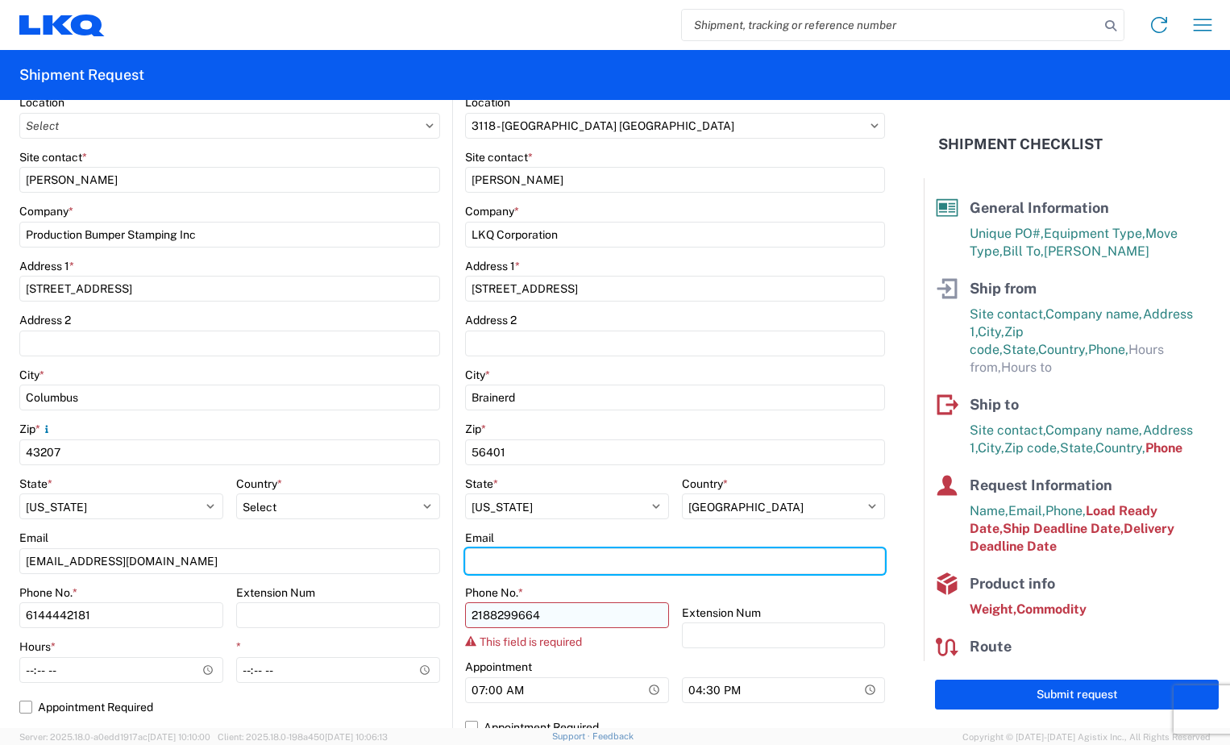
type input "[EMAIL_ADDRESS][DOMAIN_NAME]"
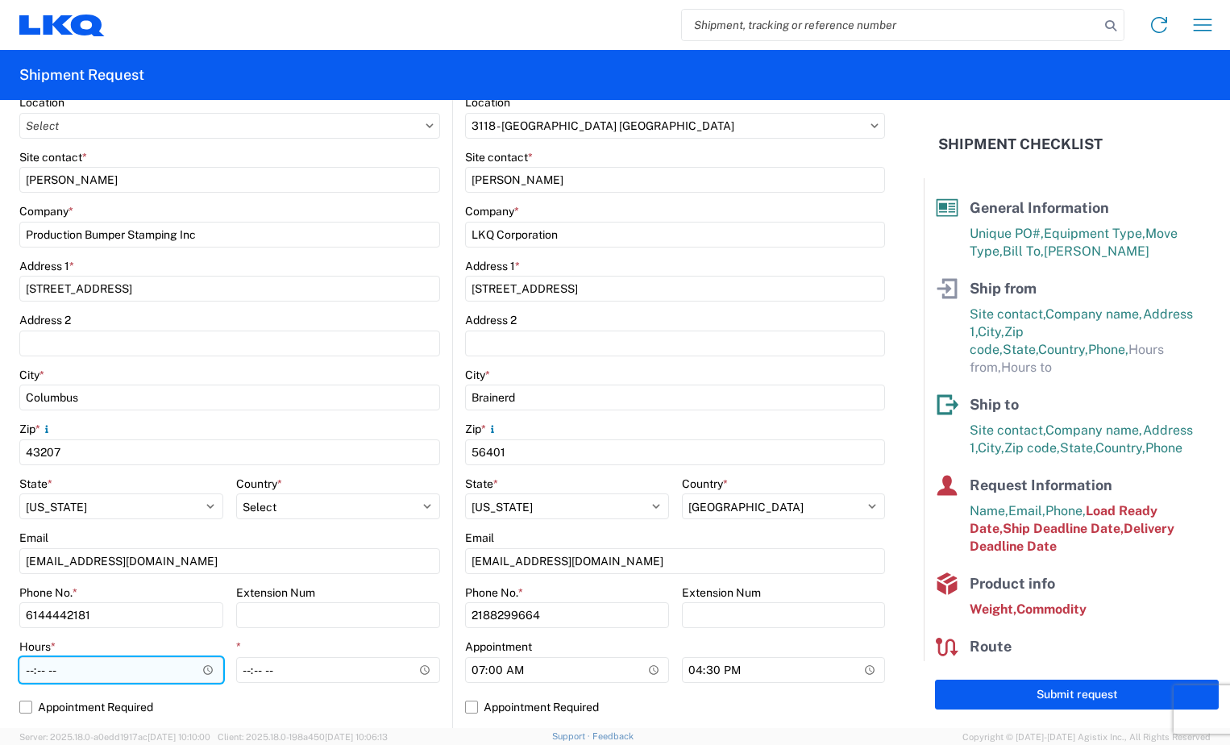
click at [35, 674] on input "Hours *" at bounding box center [121, 670] width 204 height 26
type input "06:00"
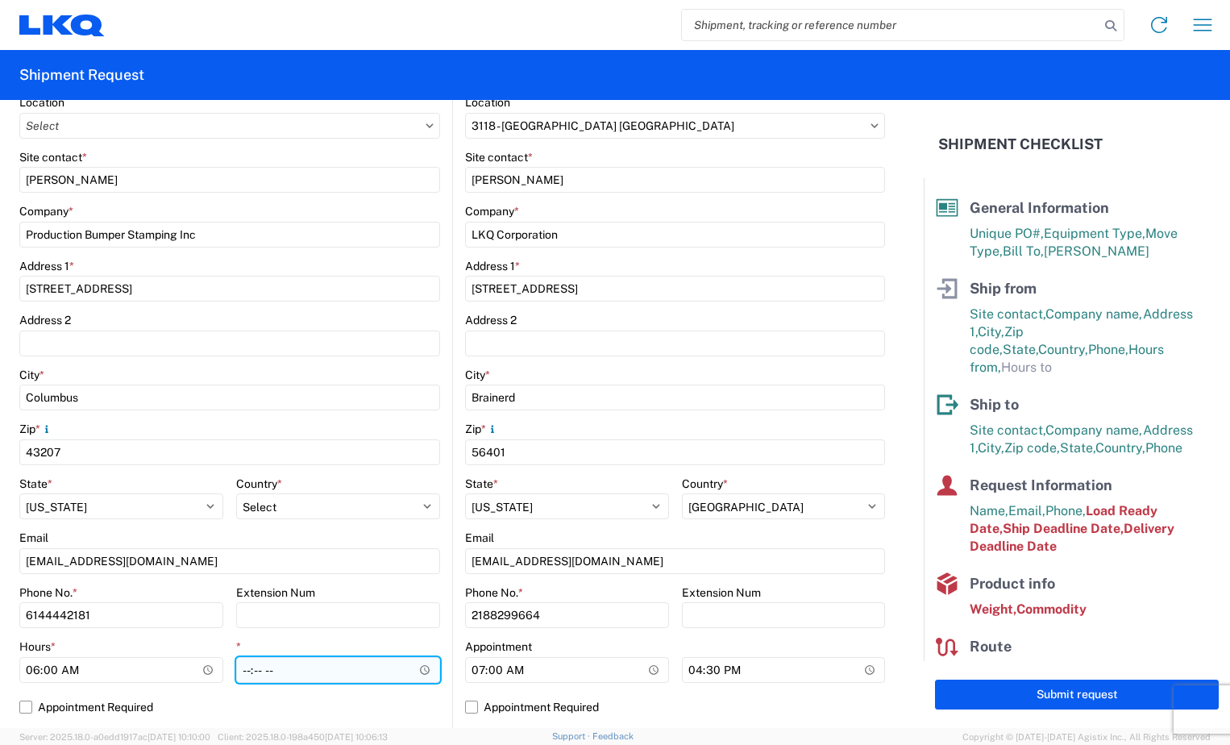
click at [238, 676] on input "*" at bounding box center [338, 670] width 204 height 26
type input "08:00"
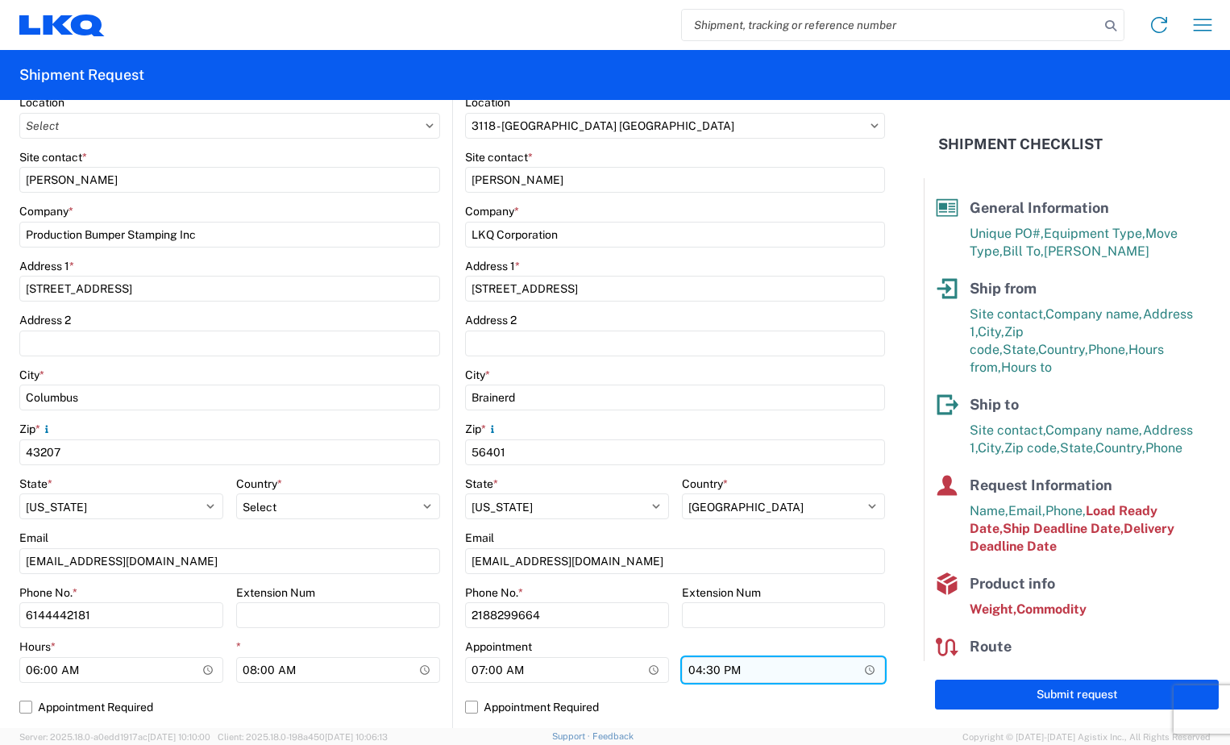
click at [687, 674] on input "16:30" at bounding box center [784, 670] width 204 height 26
type input "12:00"
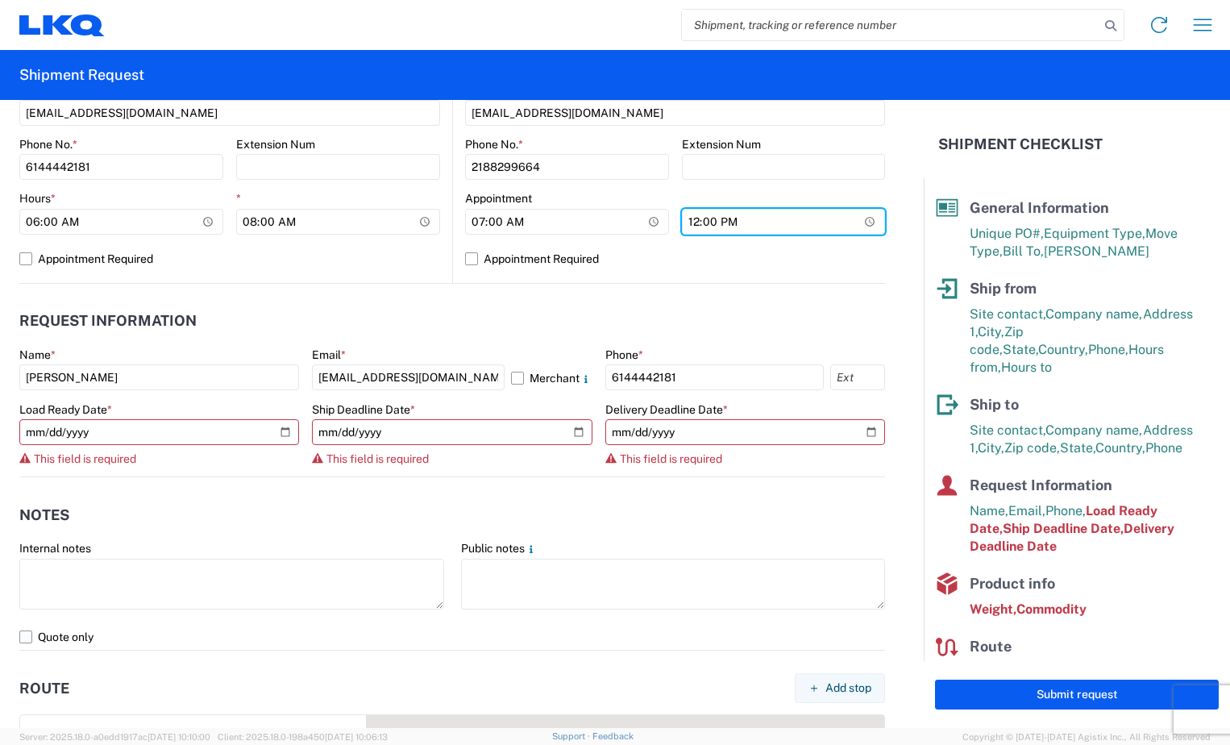
scroll to position [725, 0]
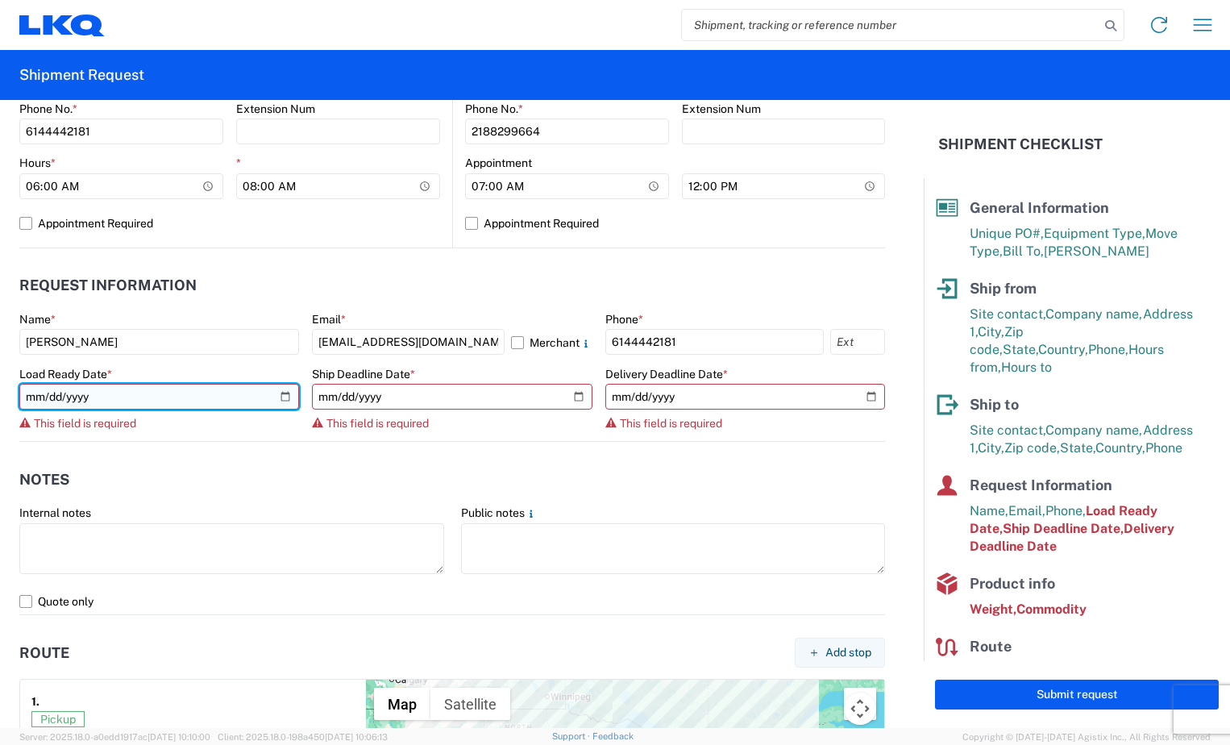
click at [282, 400] on input "date" at bounding box center [159, 397] width 280 height 26
type input "[DATE]"
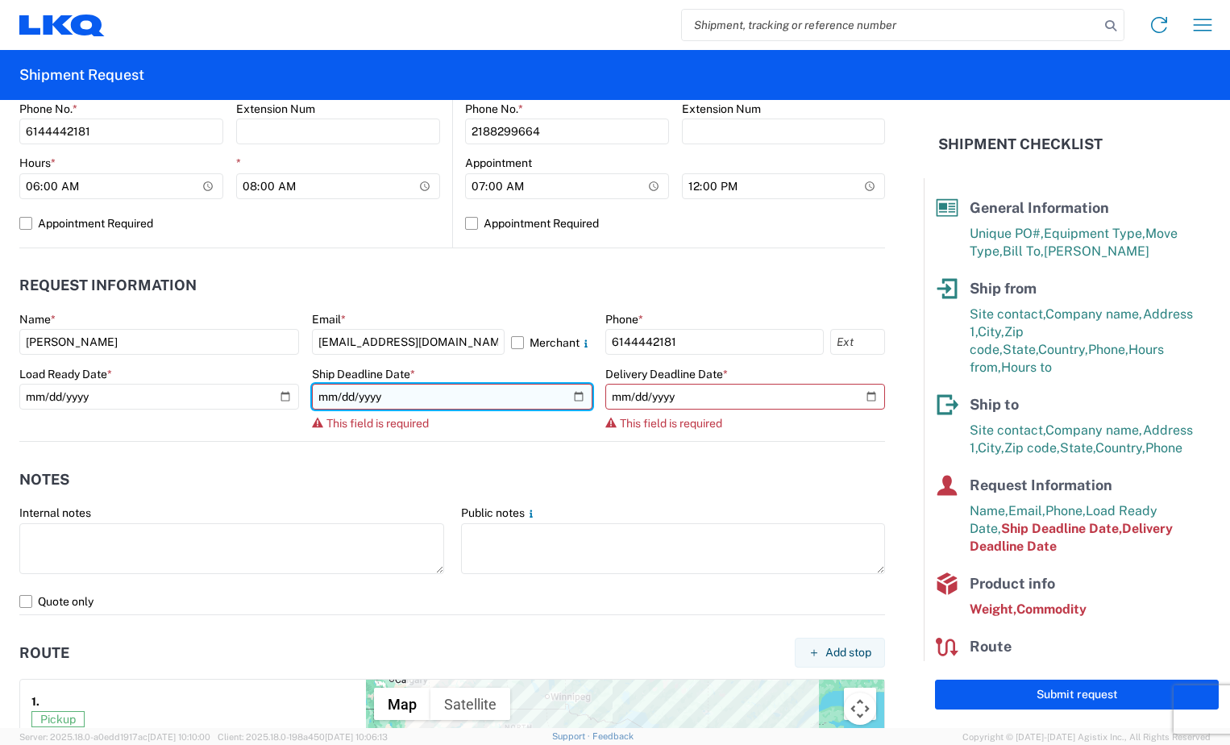
click at [566, 401] on input "date" at bounding box center [452, 397] width 280 height 26
type input "[DATE]"
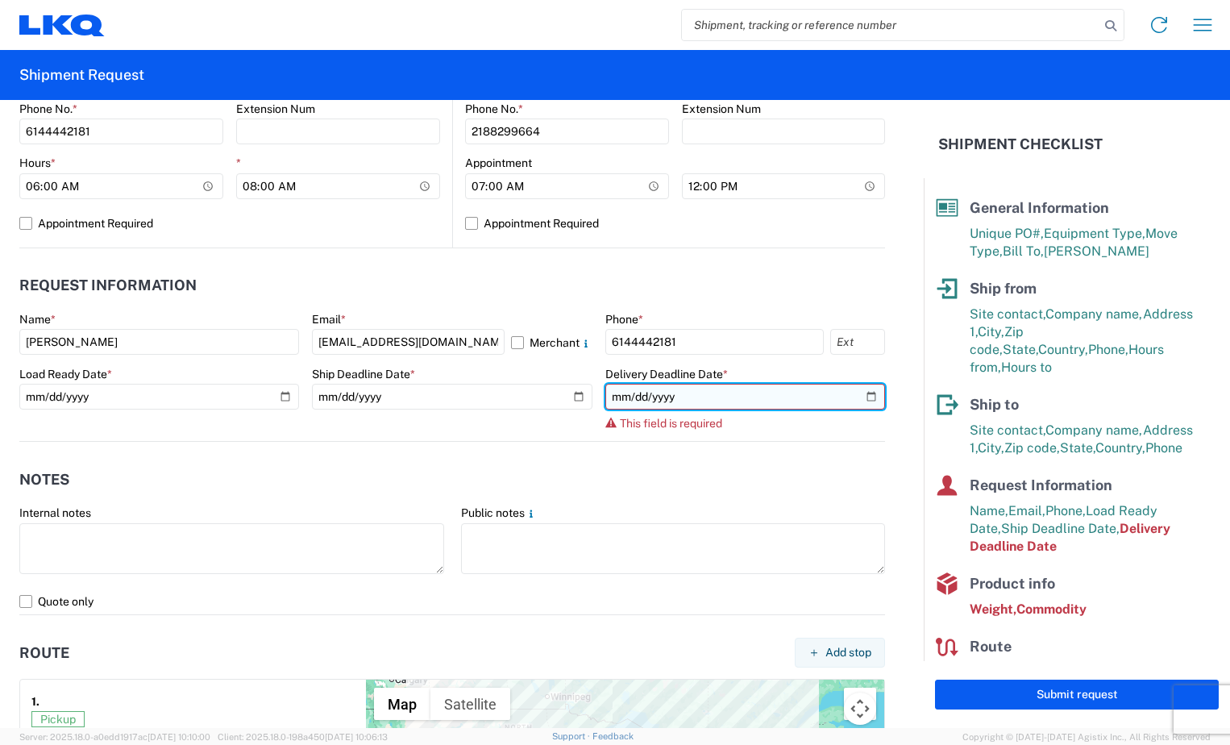
click at [861, 393] on input "date" at bounding box center [745, 397] width 280 height 26
type input "[DATE]"
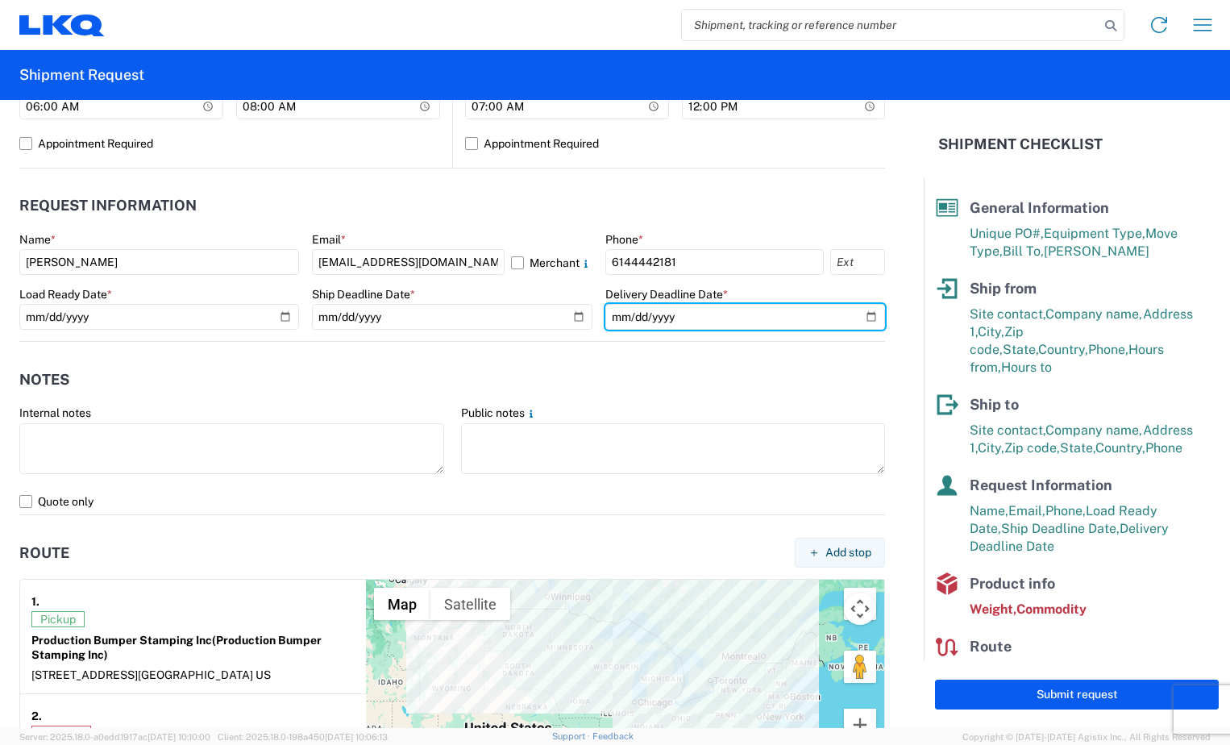
scroll to position [806, 0]
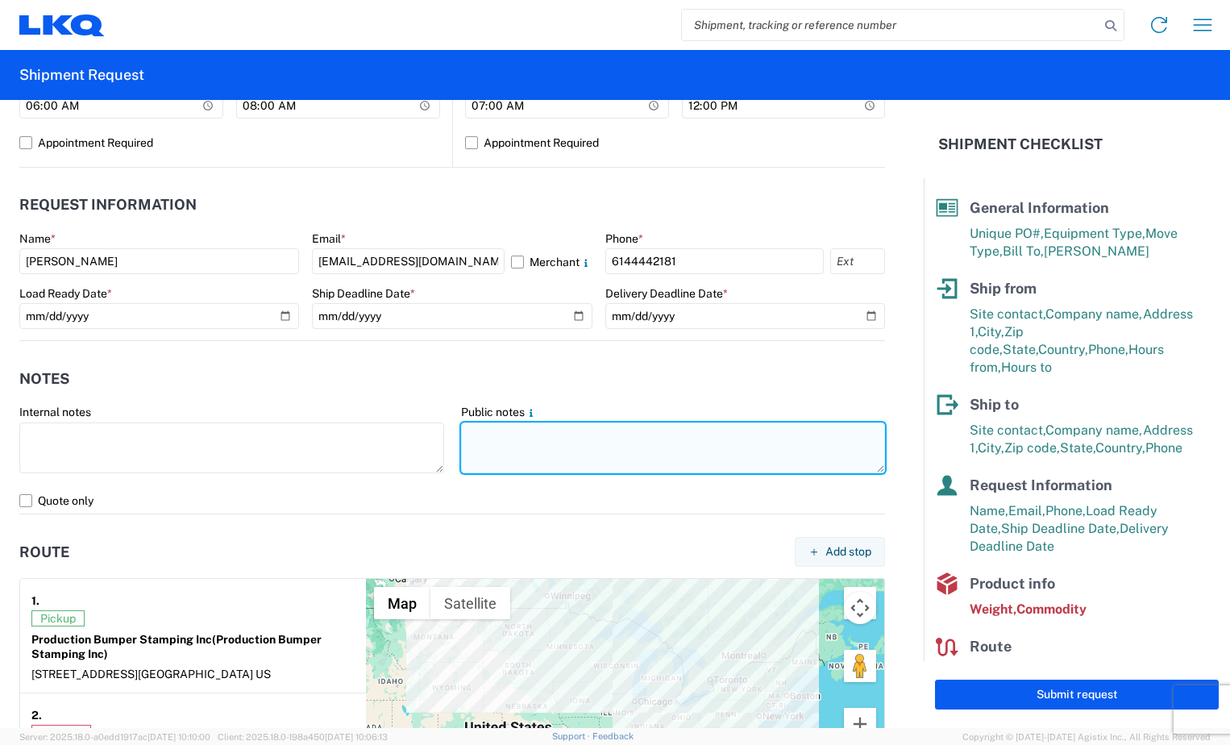
click at [533, 445] on textarea at bounding box center [673, 447] width 425 height 51
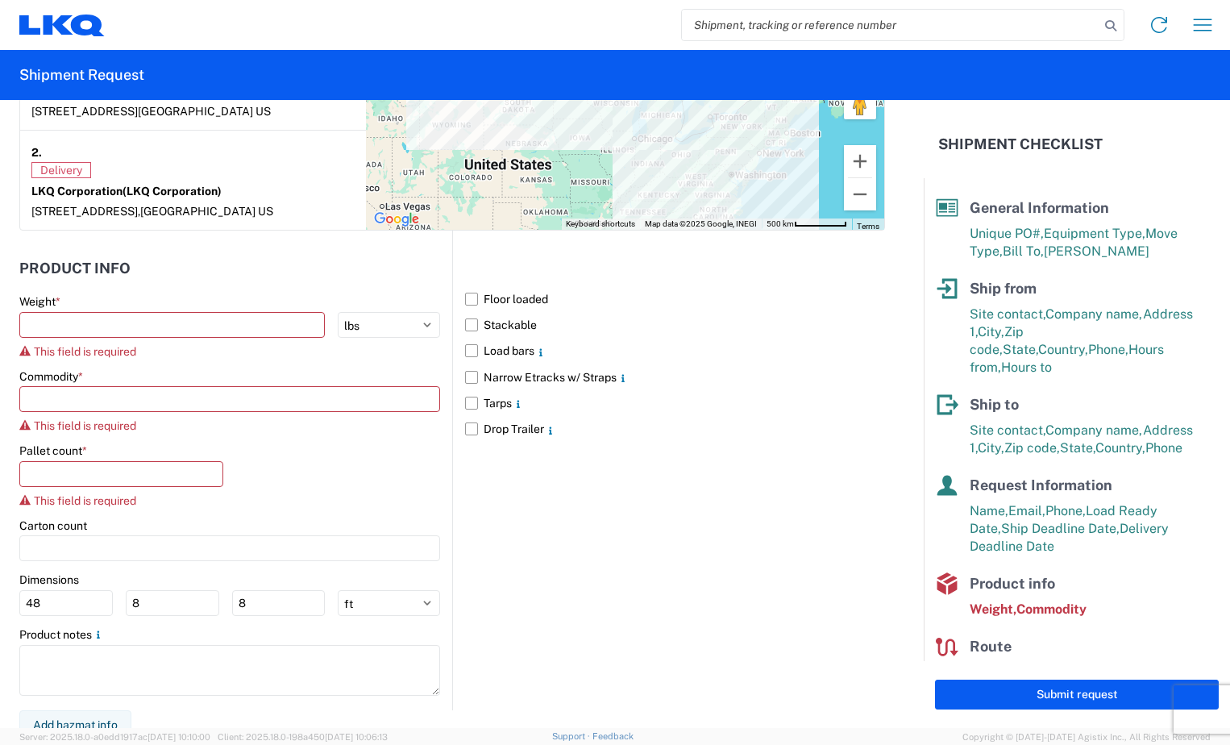
scroll to position [1370, 0]
type textarea "Must have e tracks two load straps and air ride."
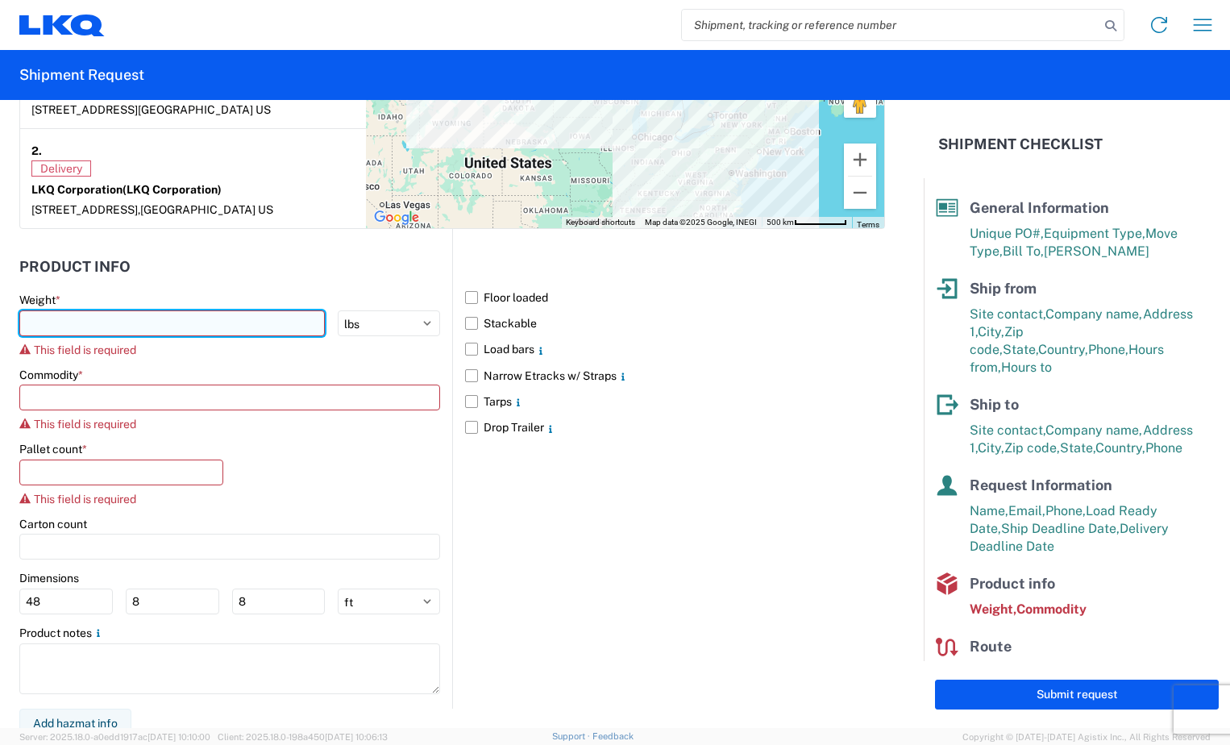
click at [213, 317] on input "number" at bounding box center [171, 323] width 305 height 26
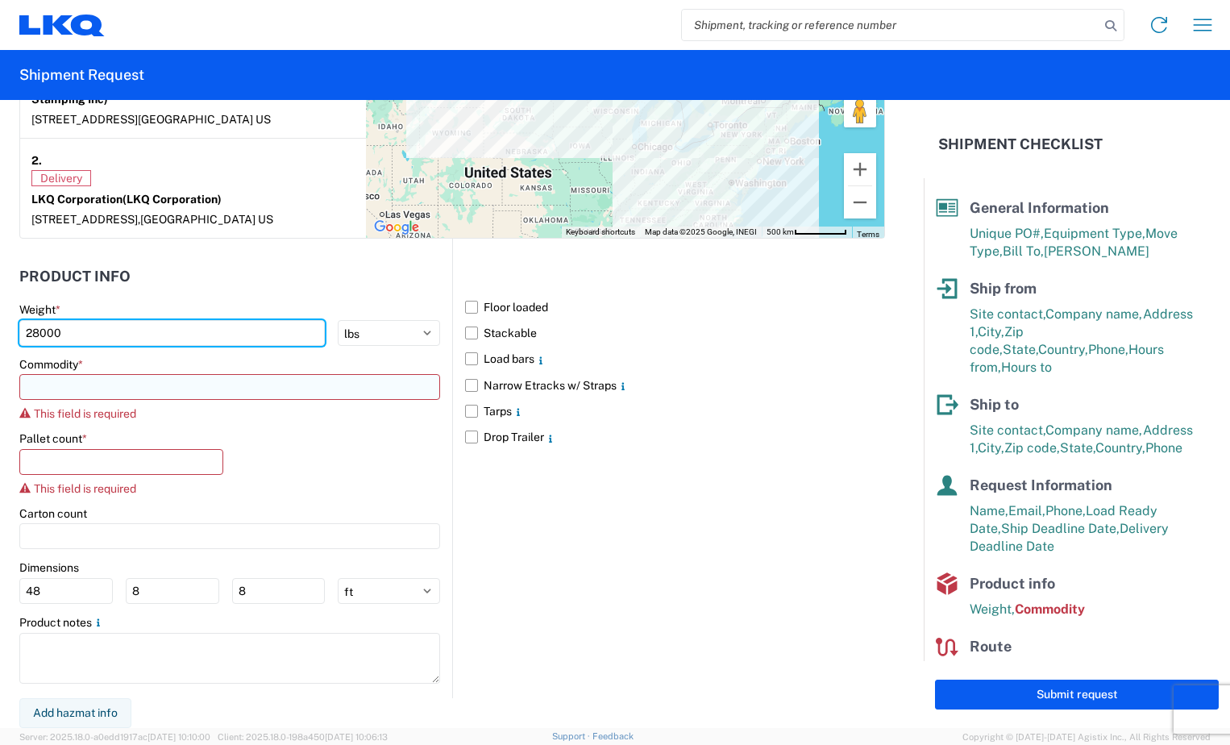
type input "28000"
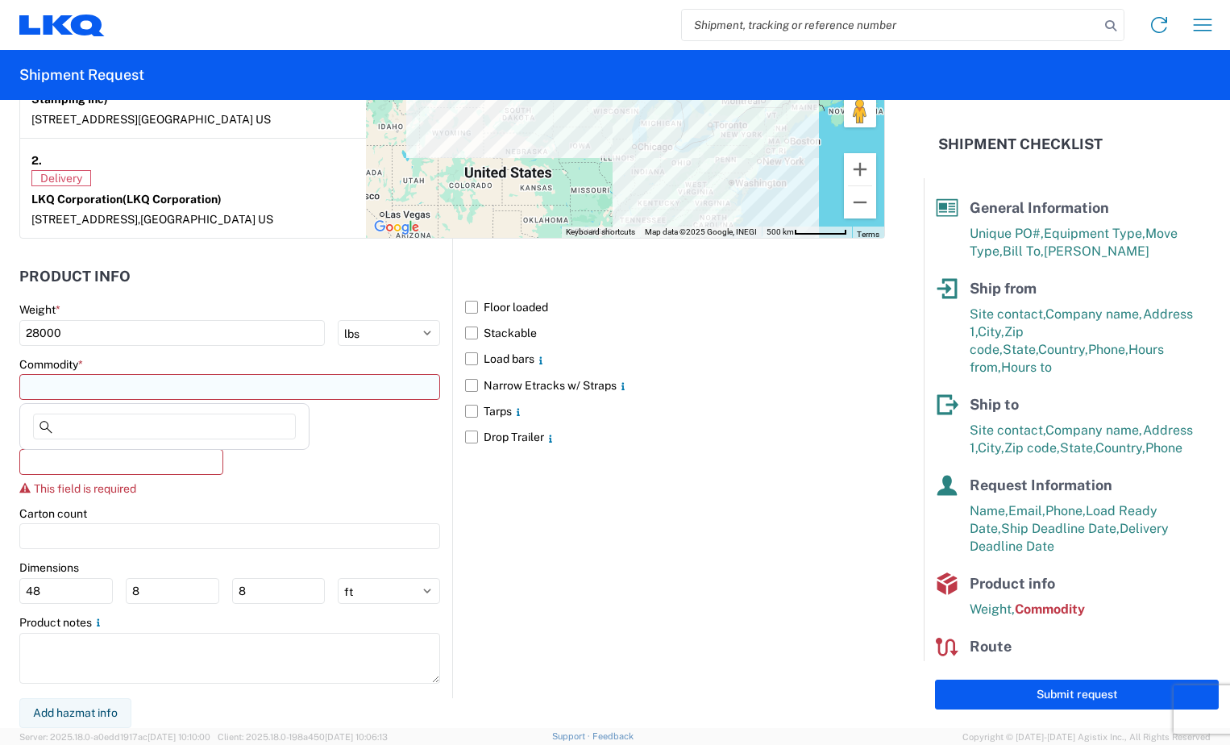
click at [220, 391] on input at bounding box center [229, 387] width 421 height 26
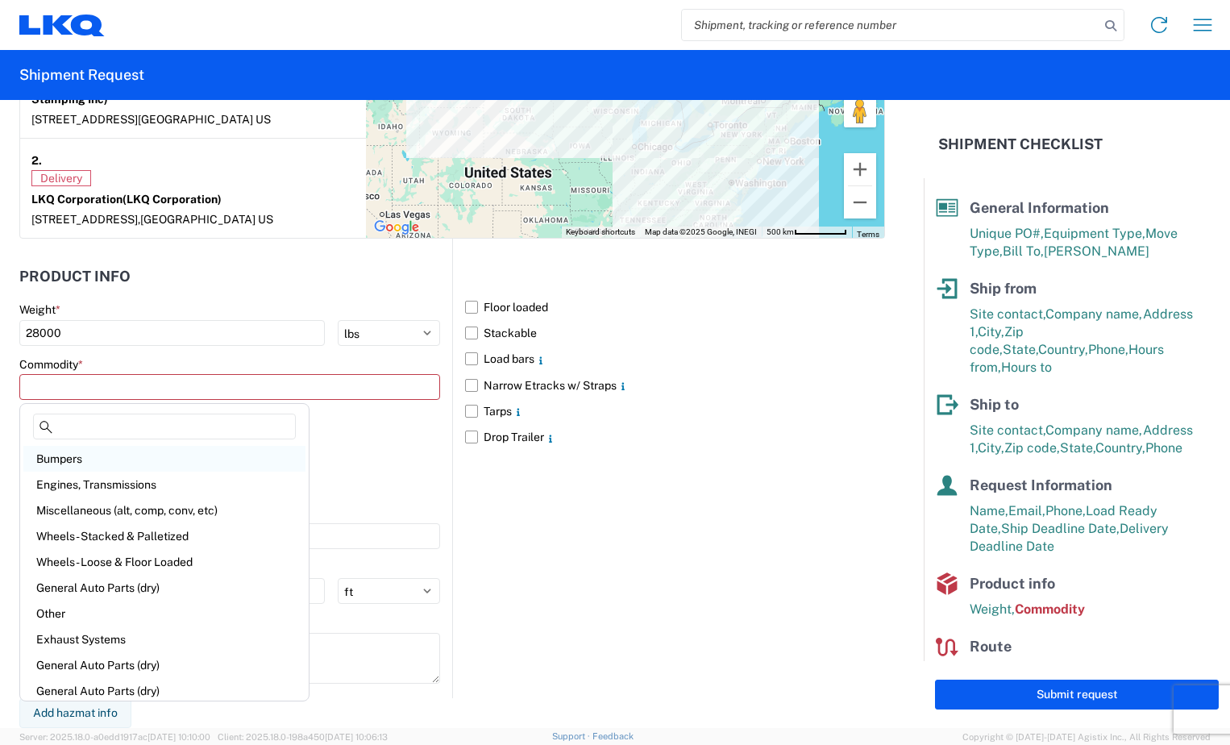
click at [172, 459] on div "Bumpers" at bounding box center [164, 459] width 282 height 26
type input "Bumpers"
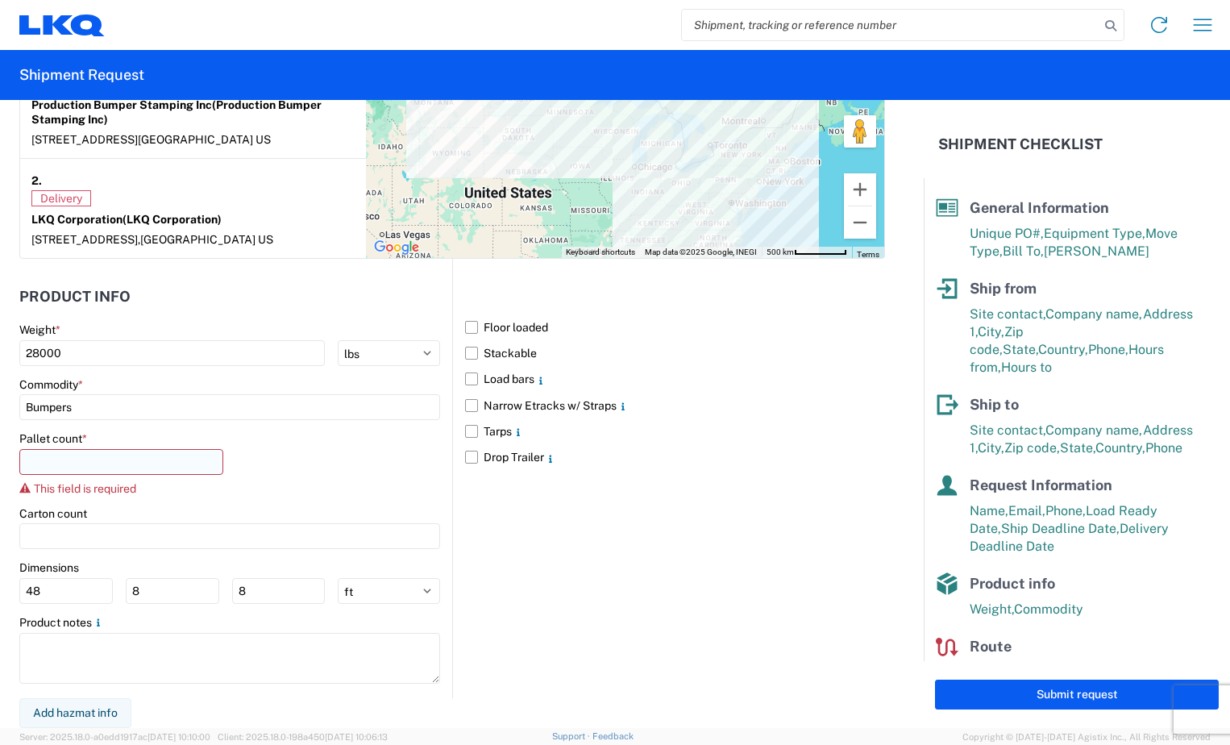
scroll to position [1340, 0]
click at [169, 460] on input "number" at bounding box center [121, 462] width 204 height 26
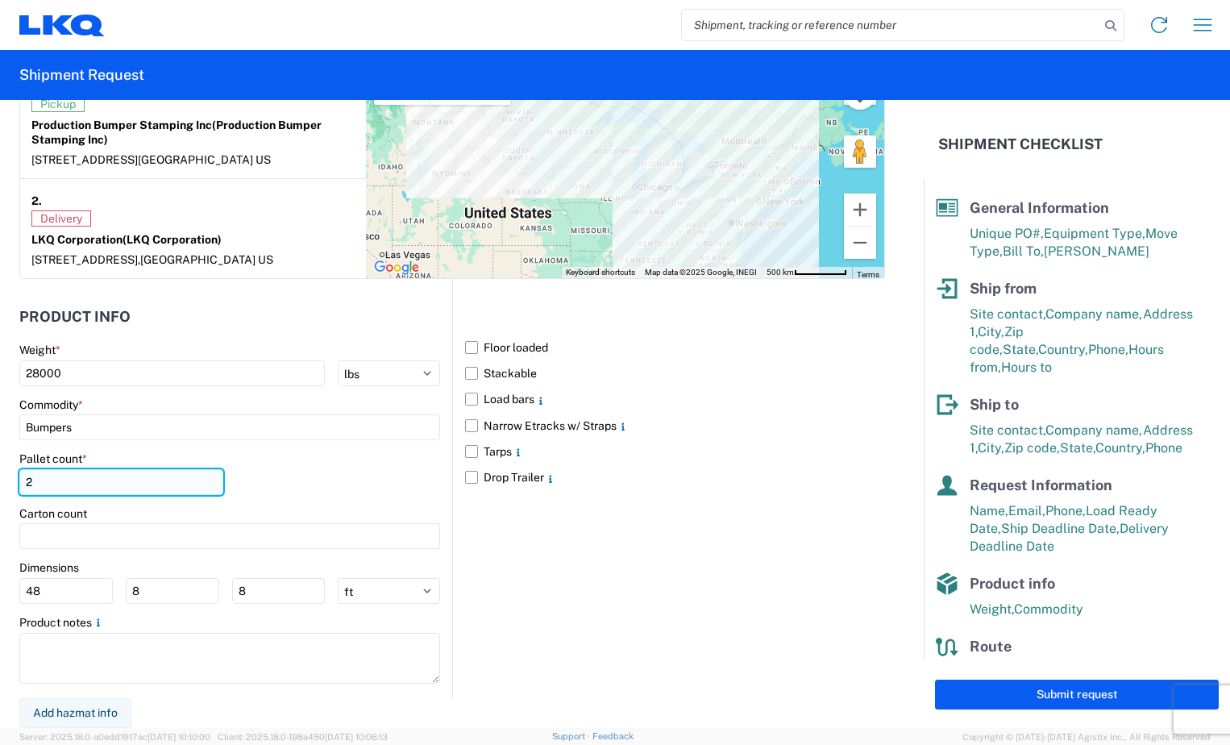
scroll to position [1320, 0]
type input "22"
click at [467, 422] on label "Narrow Etracks w/ Straps" at bounding box center [675, 426] width 420 height 26
click at [0, 0] on input "Narrow Etracks w/ Straps" at bounding box center [0, 0] width 0 height 0
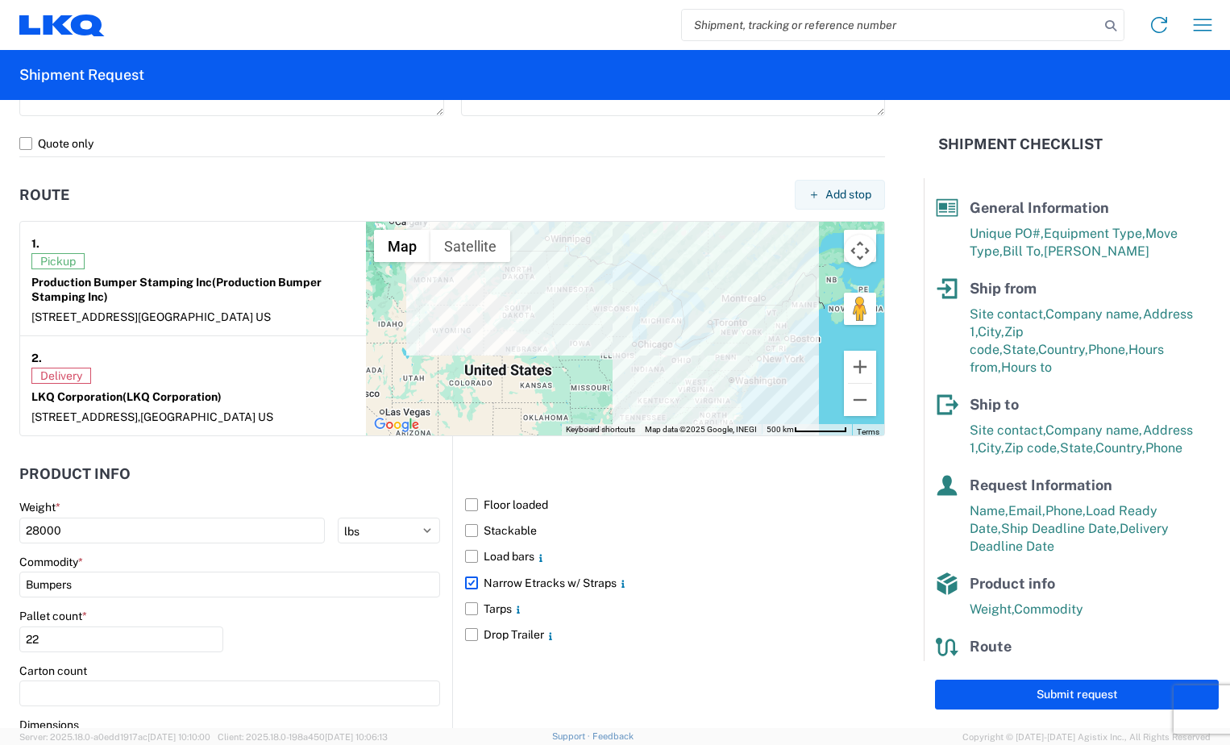
scroll to position [1159, 0]
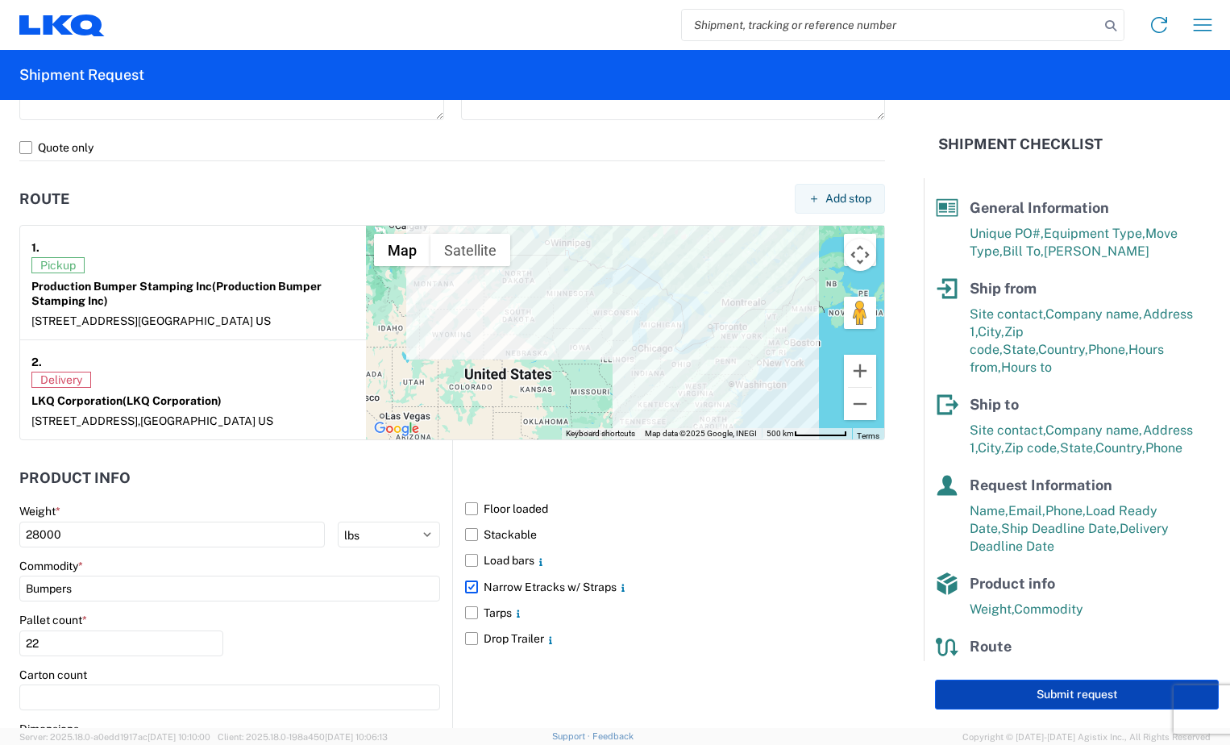
click at [975, 695] on button "Submit request" at bounding box center [1077, 694] width 284 height 30
select select "OH"
select select "US"
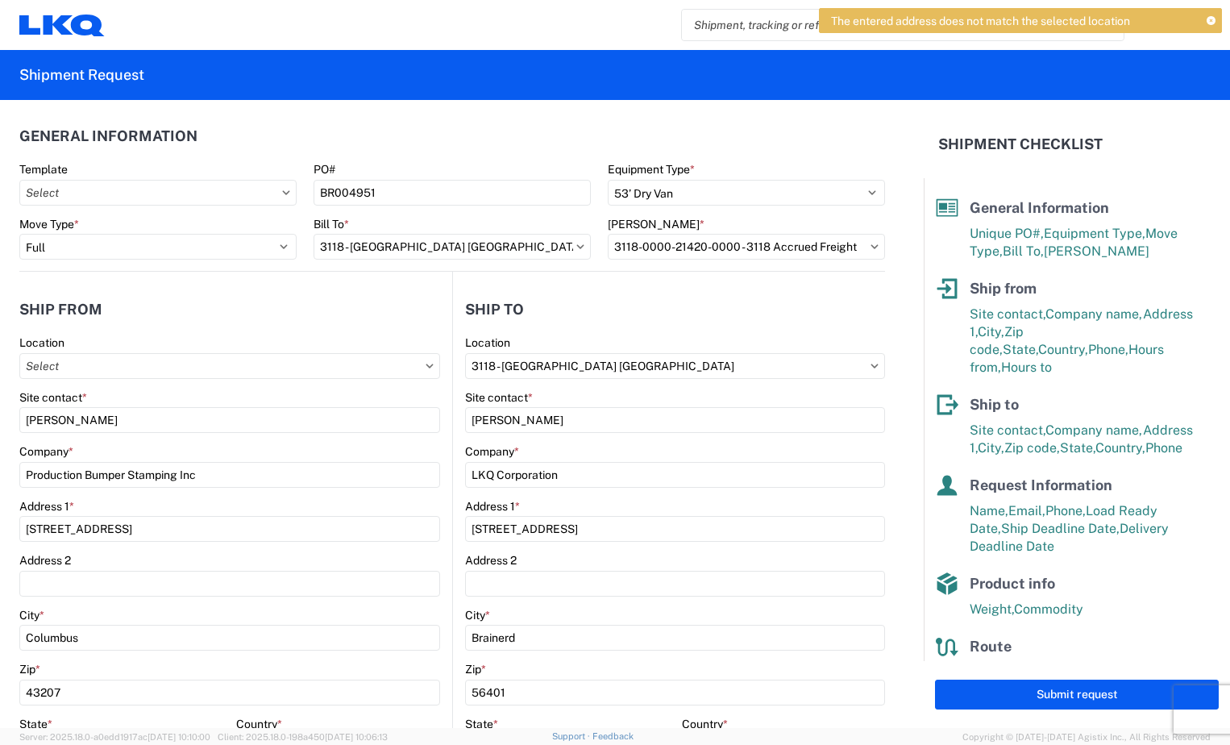
scroll to position [0, 0]
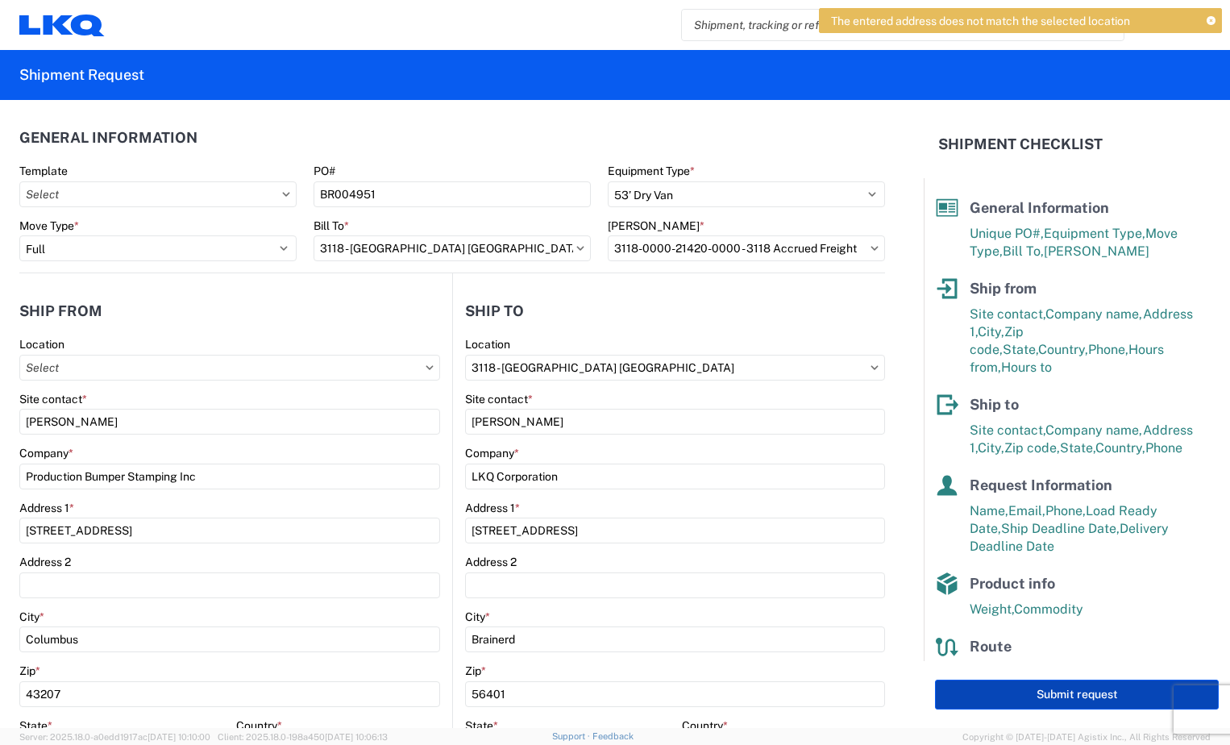
click at [994, 682] on button "Submit request" at bounding box center [1077, 694] width 284 height 30
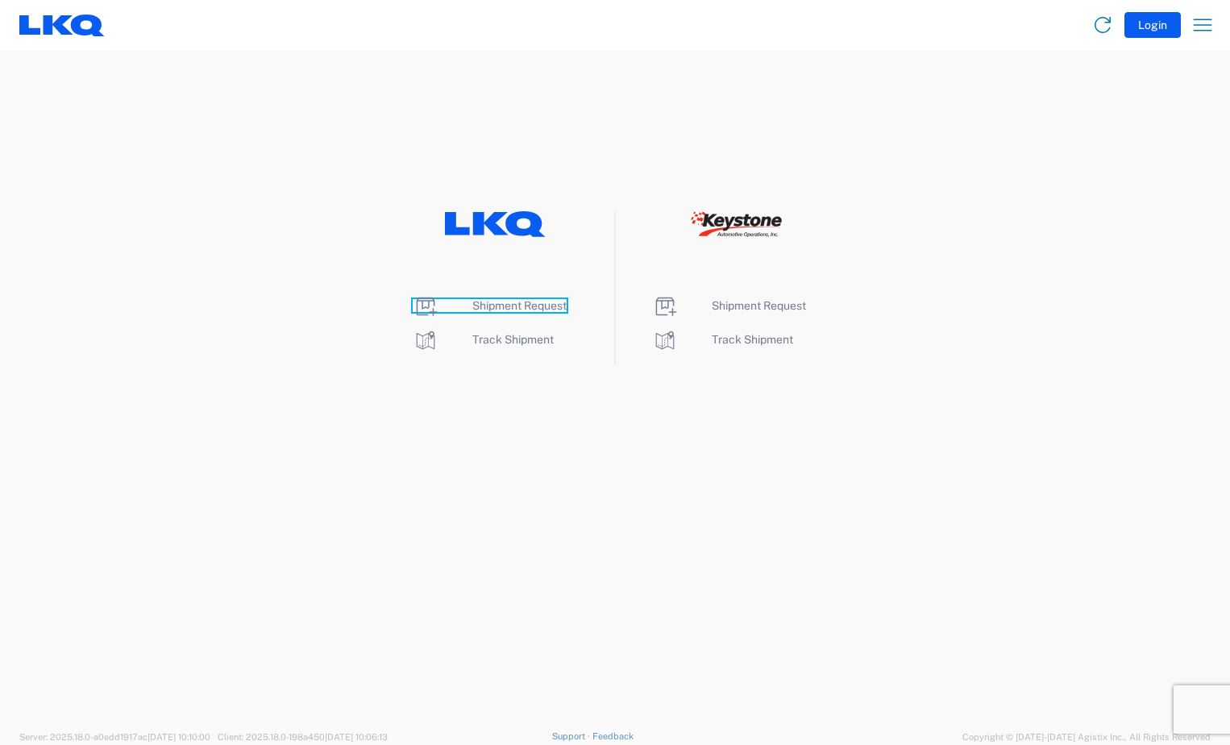
click at [503, 306] on span "Shipment Request" at bounding box center [519, 305] width 94 height 13
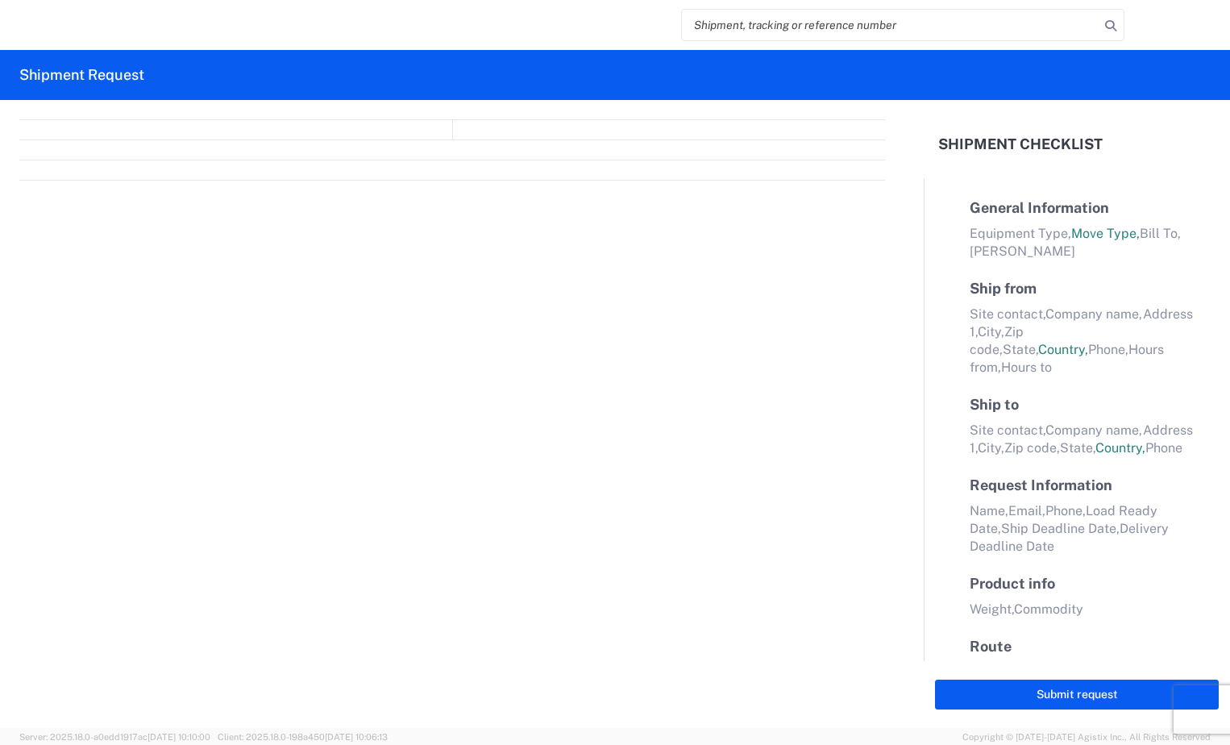
select select "FULL"
select select "LBS"
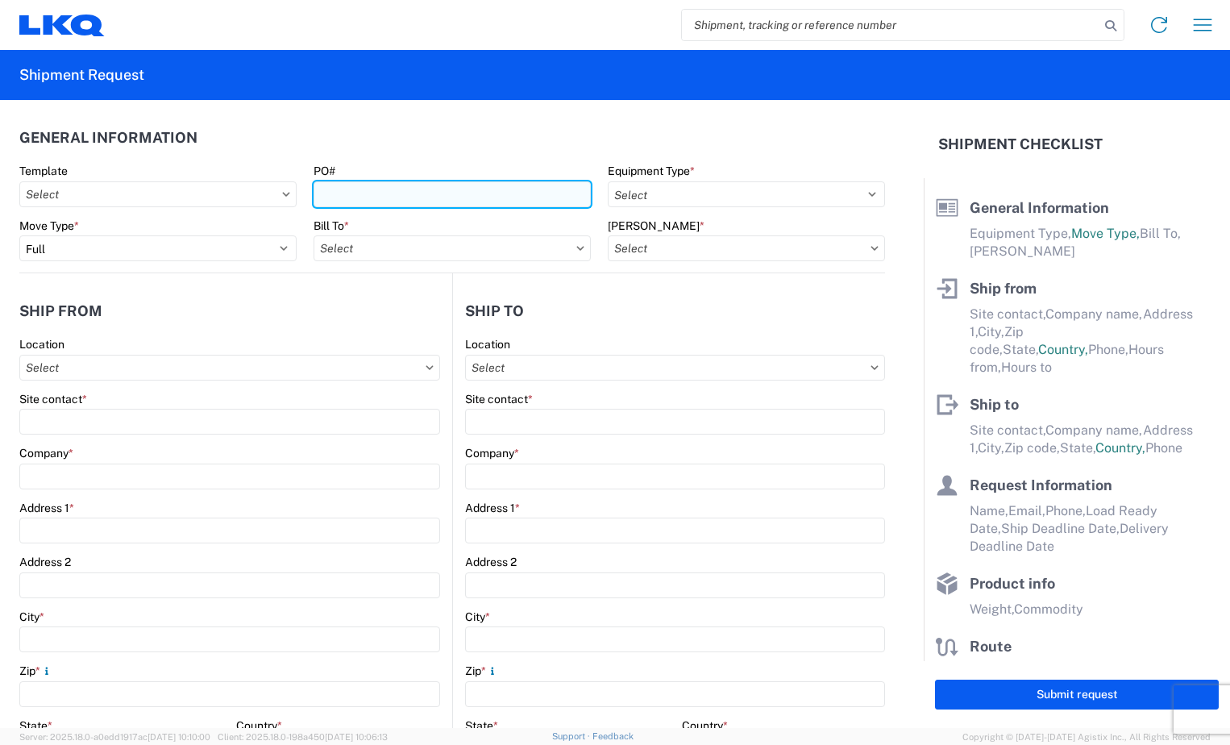
click at [409, 188] on input "PO#" at bounding box center [451, 194] width 277 height 26
type input "BR004951"
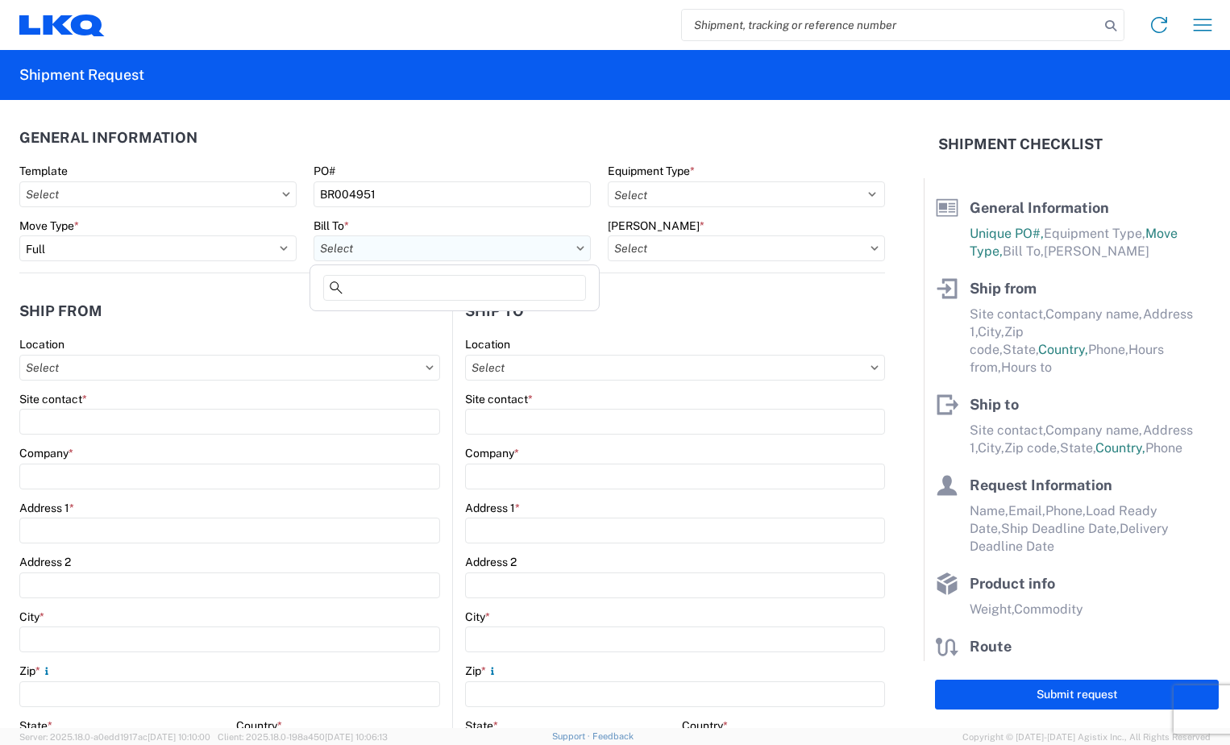
click at [434, 245] on input "Bill To *" at bounding box center [451, 248] width 277 height 26
type input "3118"
click at [441, 316] on div "3118 - [GEOGRAPHIC_DATA] [GEOGRAPHIC_DATA]" at bounding box center [454, 320] width 282 height 26
type input "3118 - [GEOGRAPHIC_DATA] [GEOGRAPHIC_DATA]"
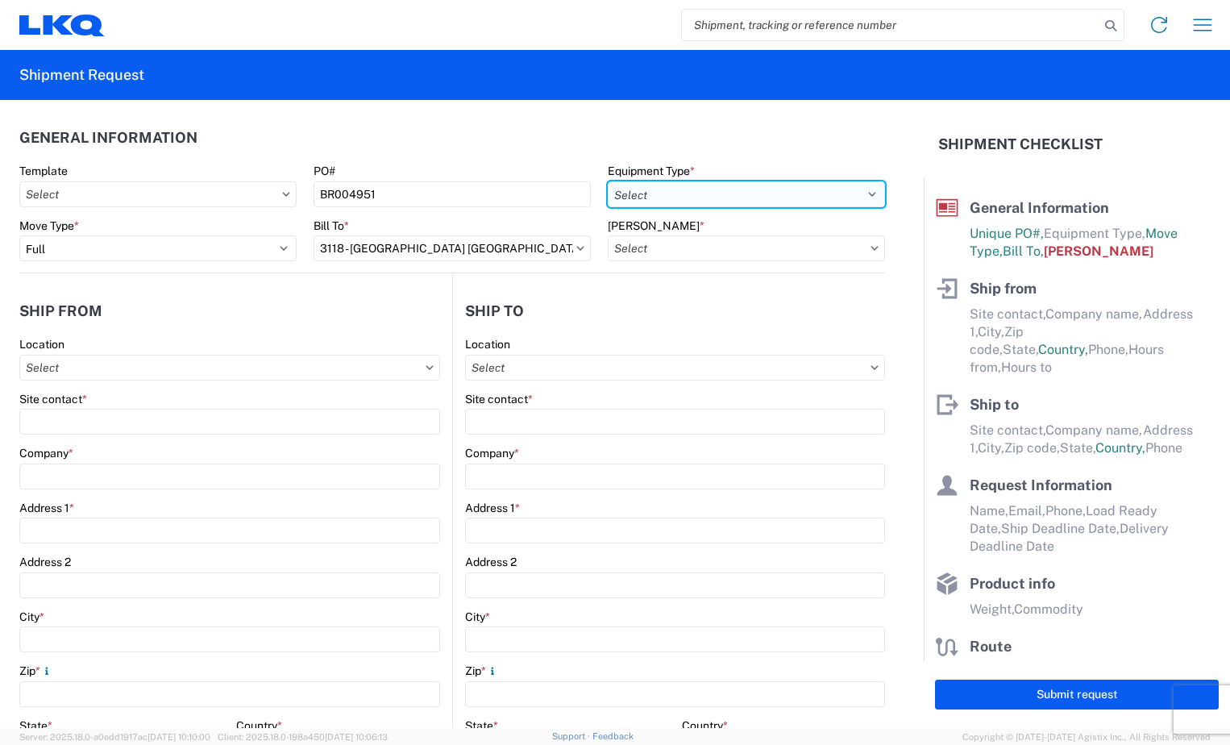
click at [855, 193] on select "Select 53’ Dry Van Flatbed Dropdeck (van) Lowboy (flatbed) Rail" at bounding box center [746, 194] width 277 height 26
select select "STDV"
click at [608, 181] on select "Select 53’ Dry Van Flatbed Dropdeck (van) Lowboy (flatbed) Rail" at bounding box center [746, 194] width 277 height 26
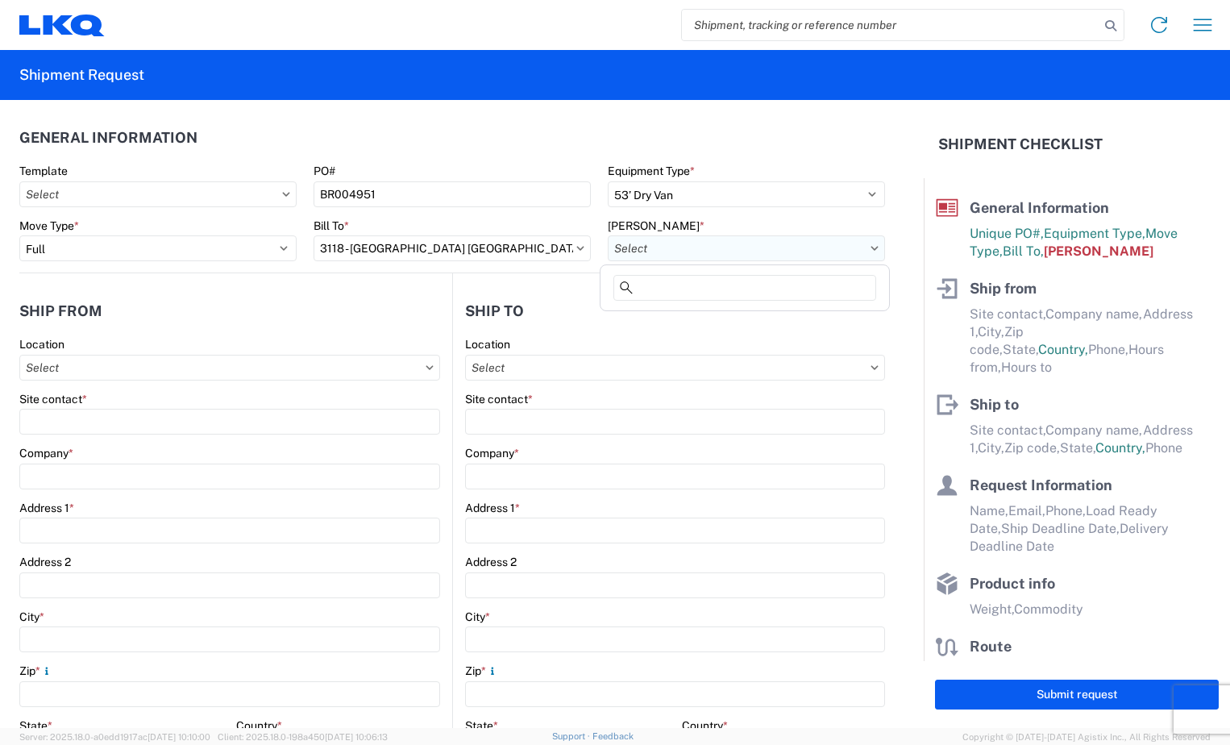
click at [771, 243] on input "[PERSON_NAME] *" at bounding box center [746, 248] width 277 height 26
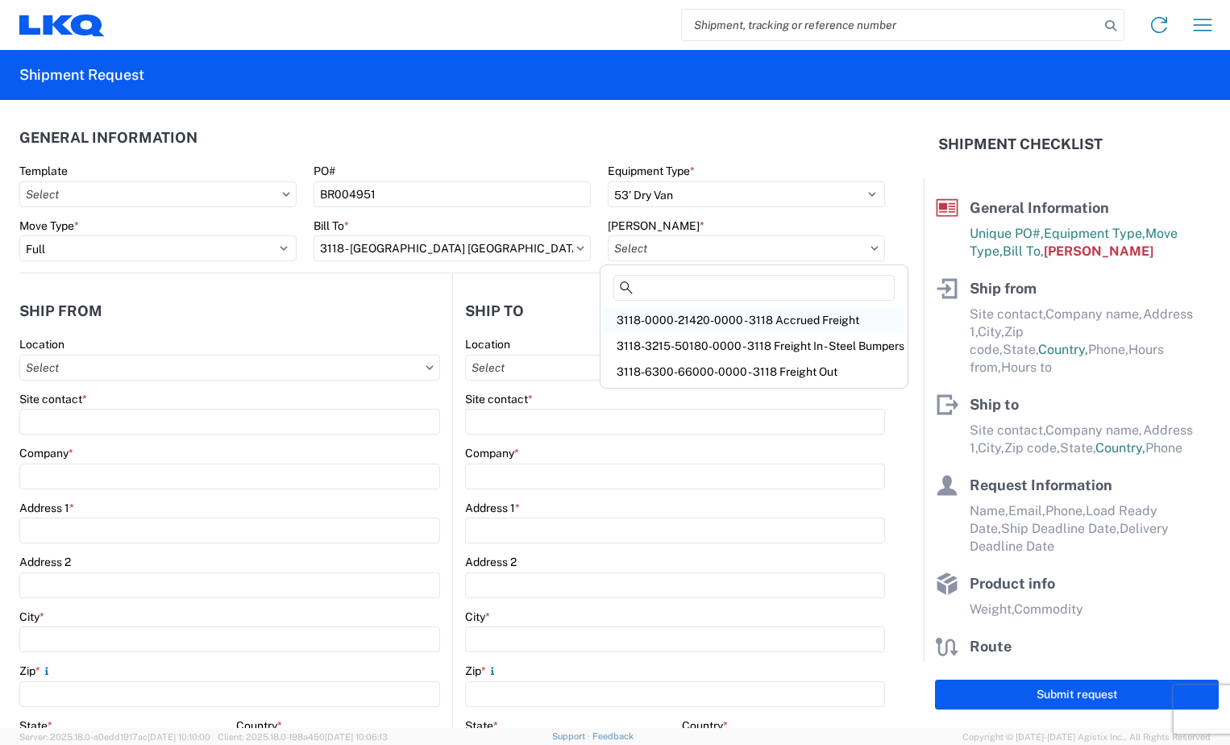
click at [772, 313] on div "3118-0000-21420-0000 - 3118 Accrued Freight" at bounding box center [754, 320] width 301 height 26
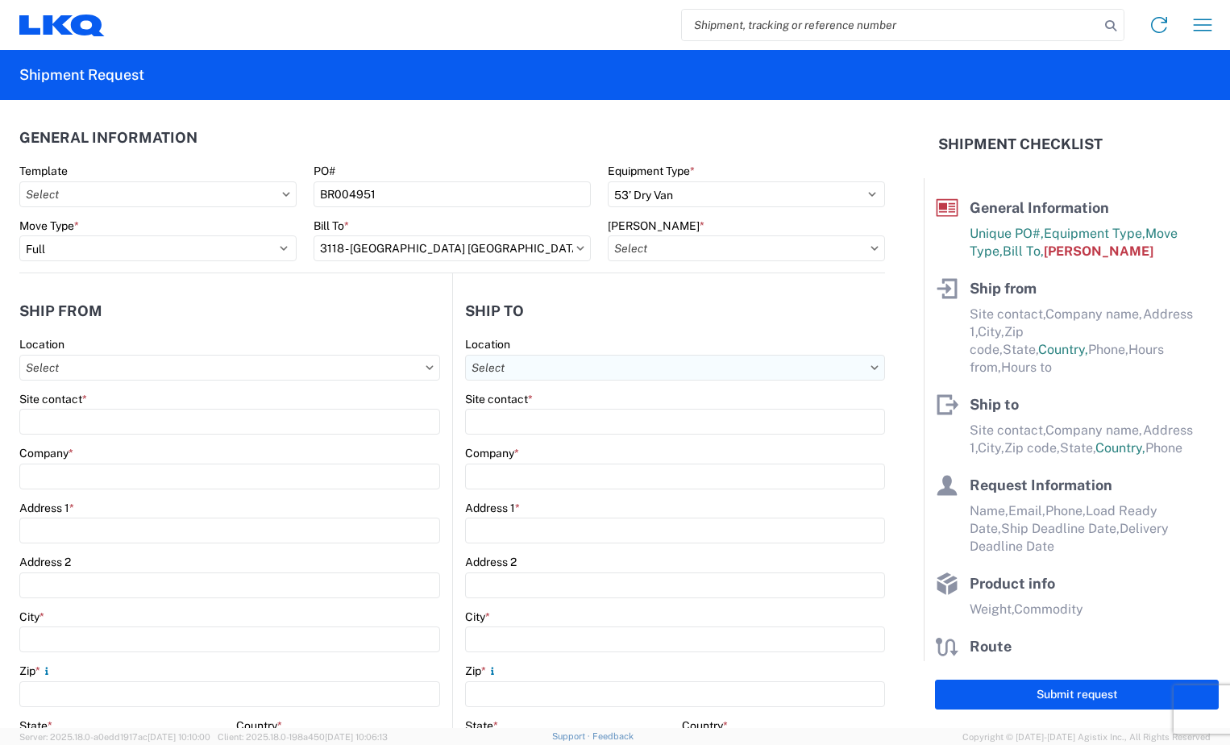
type input "3118-0000-21420-0000 - 3118 Accrued Freight"
click at [855, 367] on input "Location" at bounding box center [675, 368] width 420 height 26
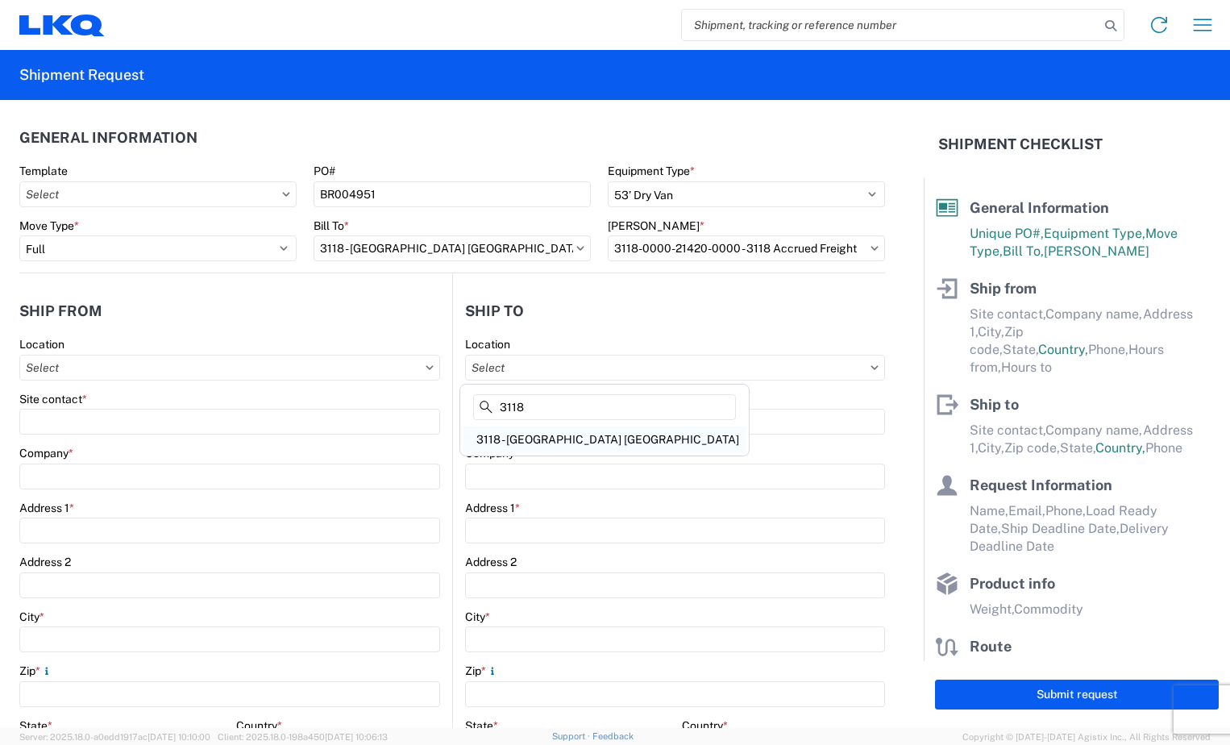
type input "3118"
click at [696, 433] on div "3118 - [GEOGRAPHIC_DATA] [GEOGRAPHIC_DATA]" at bounding box center [604, 439] width 282 height 26
type input "3118 - [GEOGRAPHIC_DATA] [GEOGRAPHIC_DATA]"
type input "LKQ Corporation"
type input "[STREET_ADDRESS]"
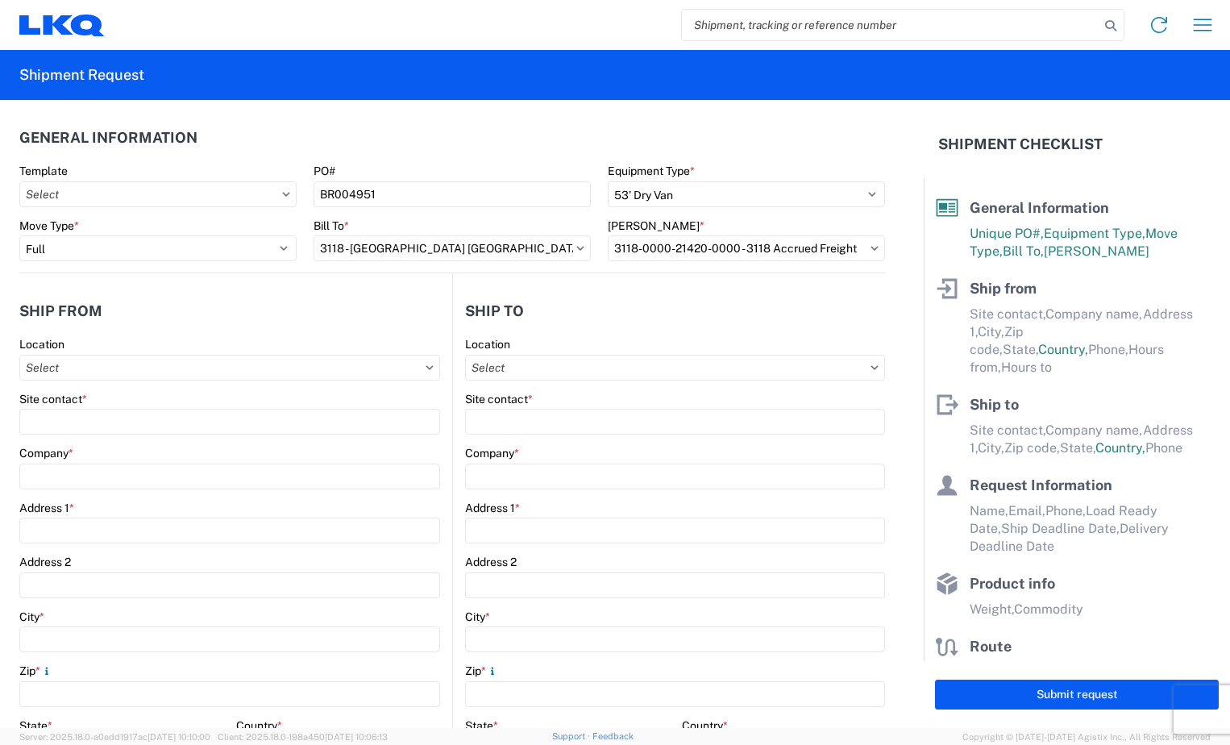
type input "Brainerd"
type input "56401"
select select "US"
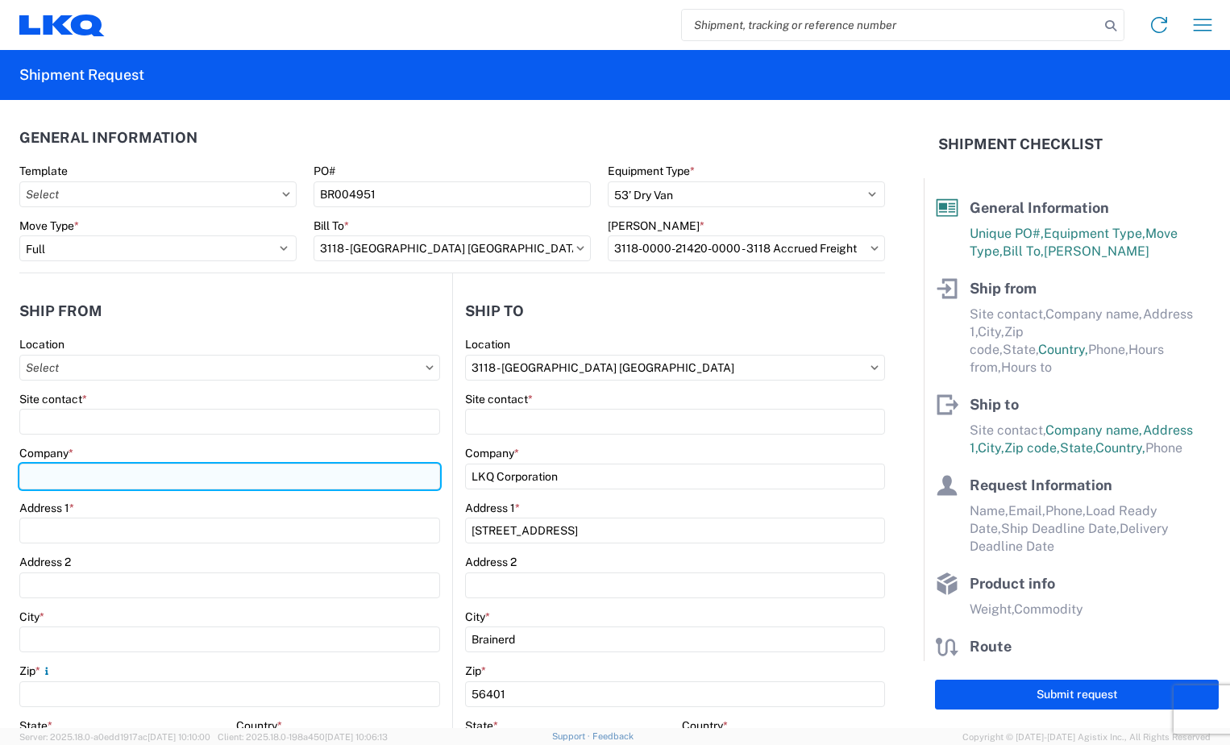
click at [273, 487] on input "Company *" at bounding box center [229, 476] width 421 height 26
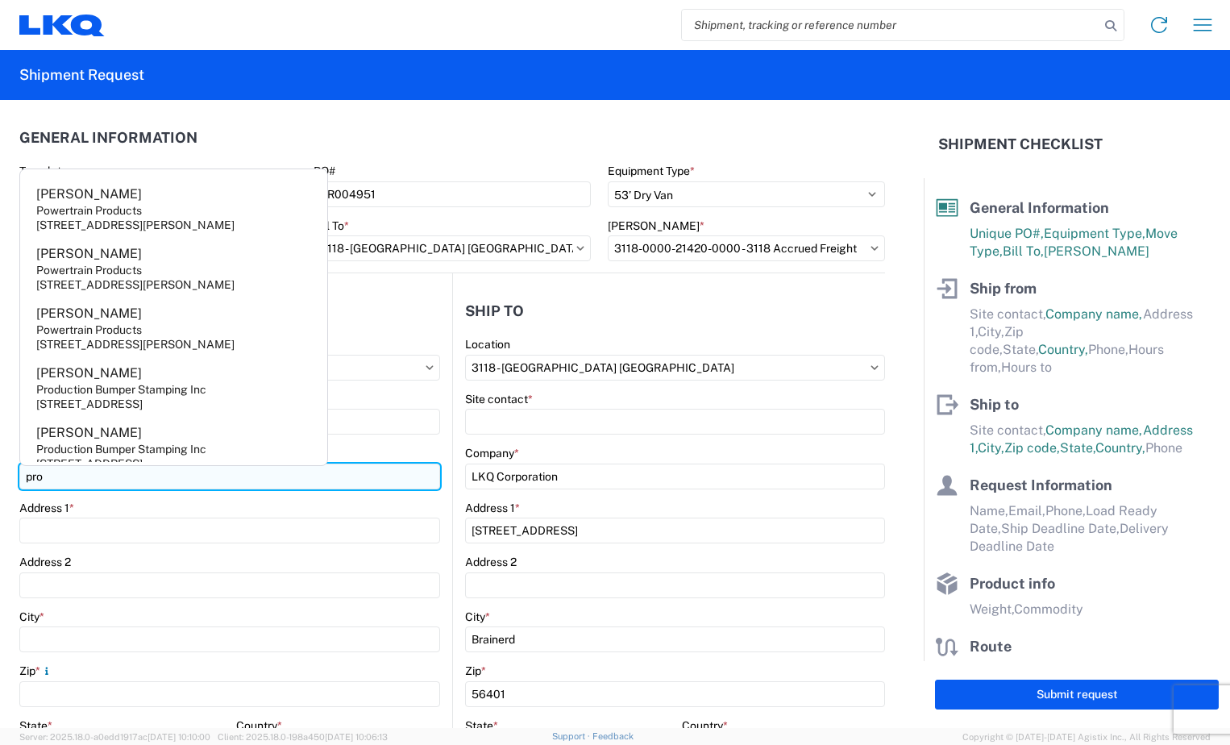
type input "Production Bumper Stamping Inc"
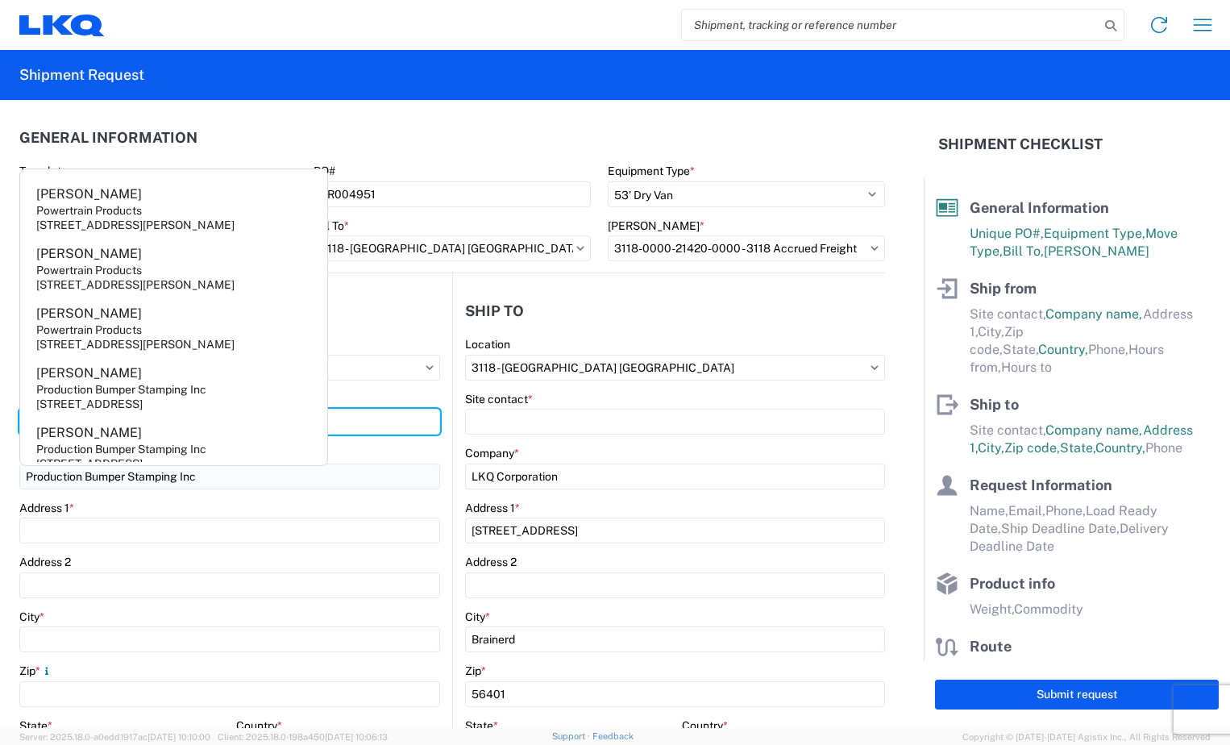
type input "[PERSON_NAME]"
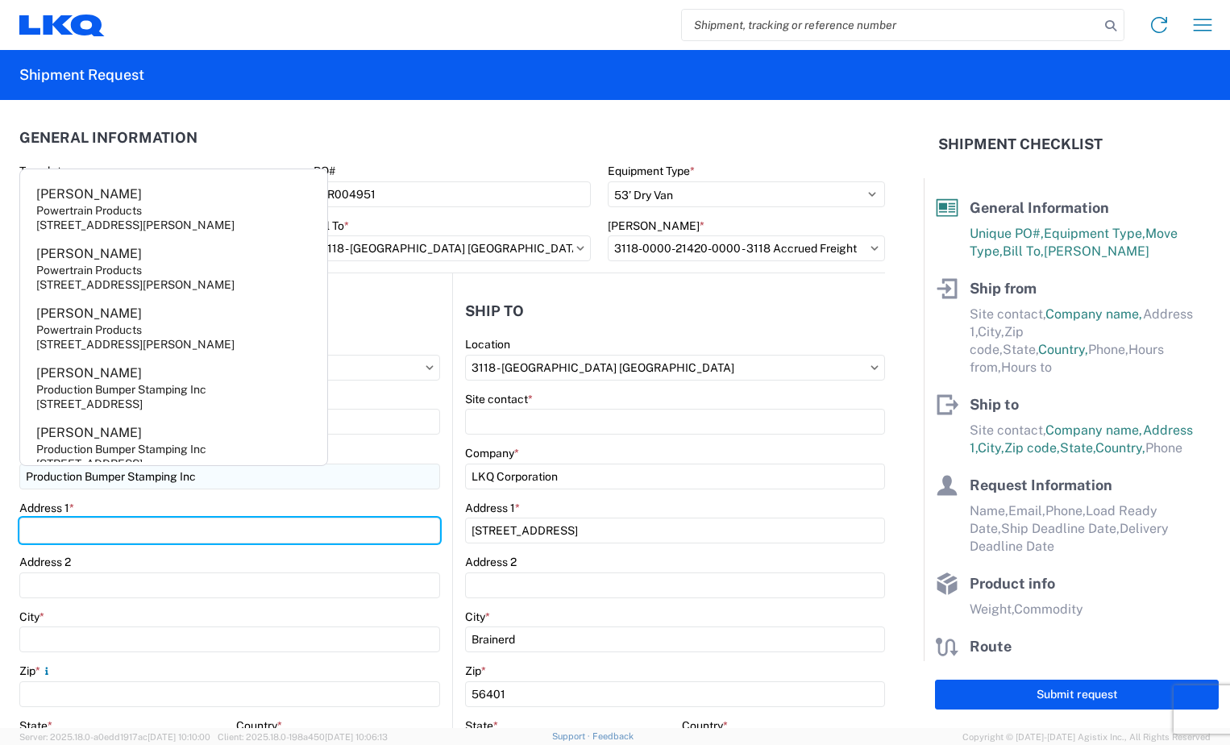
type input "[STREET_ADDRESS]"
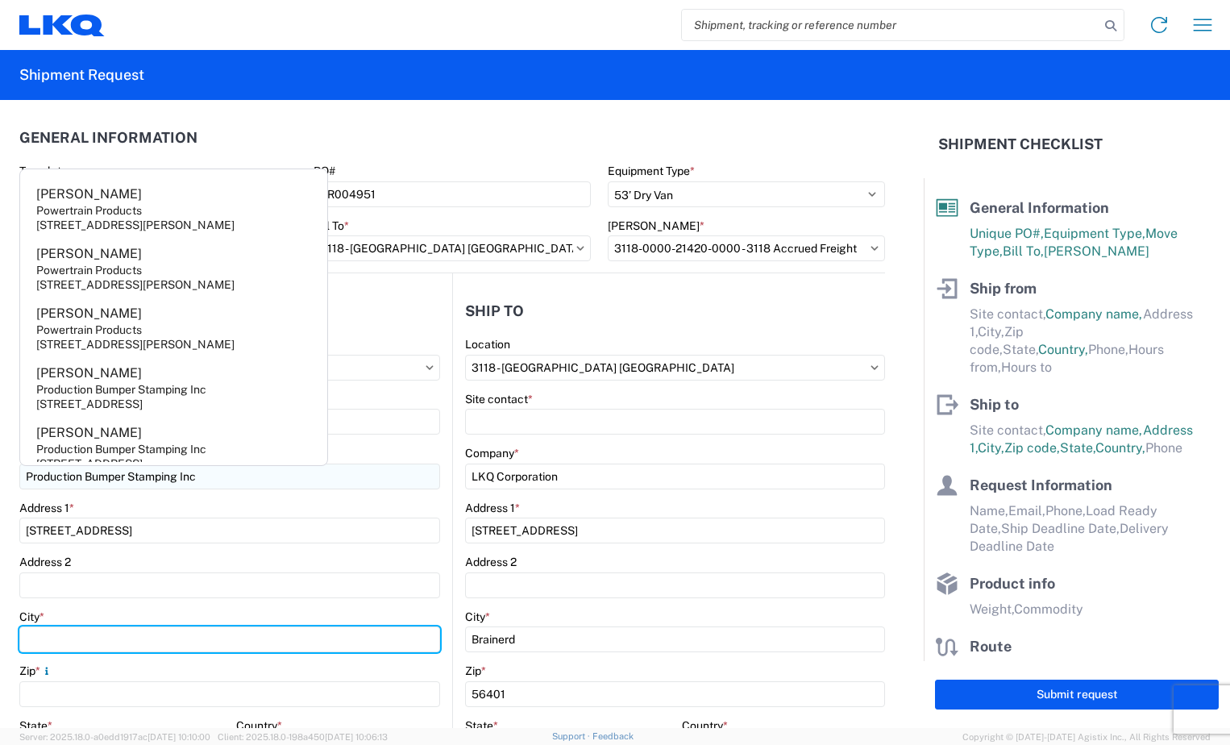
type input "Columbus"
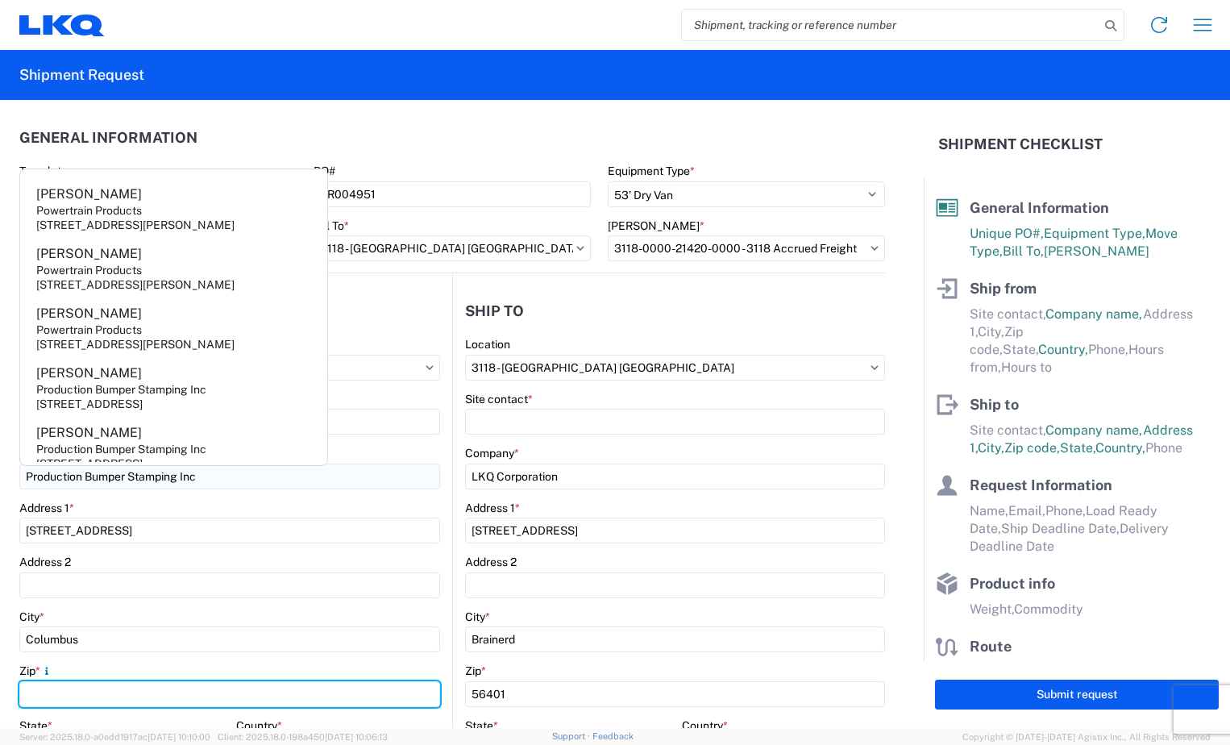
type input "43207"
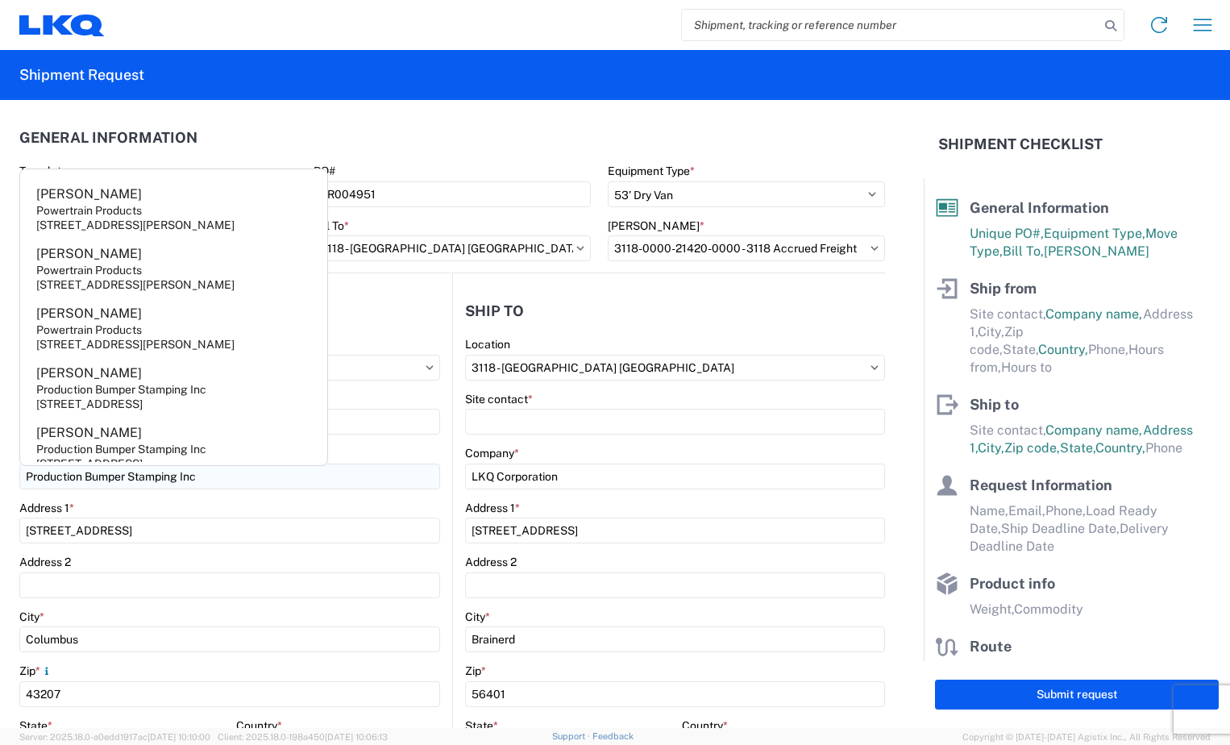
select select "OH"
type input "[EMAIL_ADDRESS][DOMAIN_NAME]"
type input "6144442181"
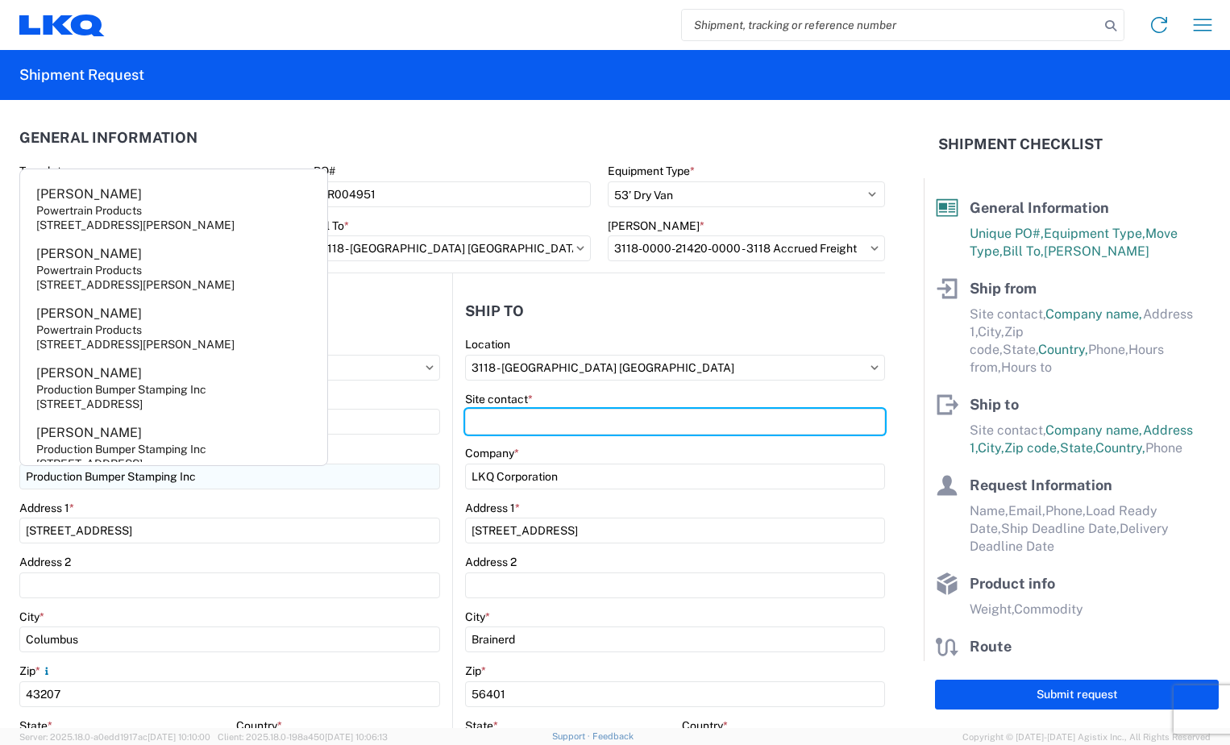
type input "[PERSON_NAME]"
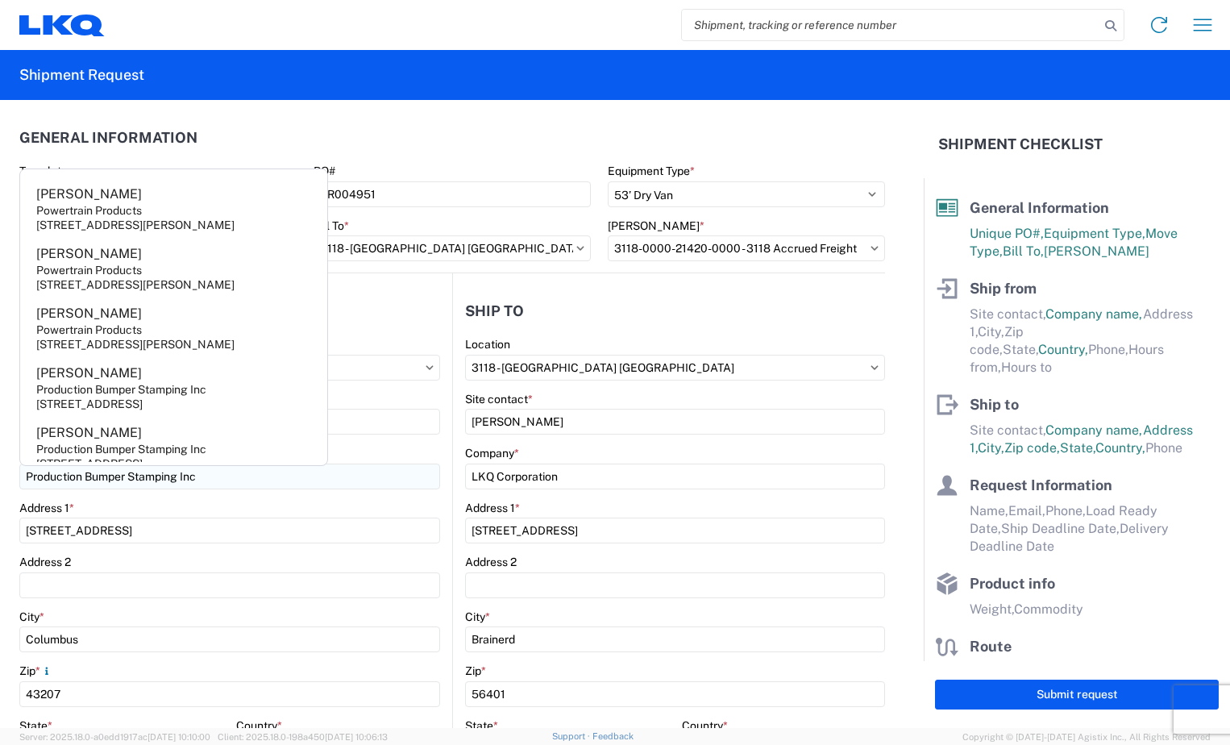
type input "[EMAIL_ADDRESS][DOMAIN_NAME]"
type input "2188296324"
type input "[PERSON_NAME]"
type input "[EMAIL_ADDRESS][DOMAIN_NAME]"
type input "2188296324"
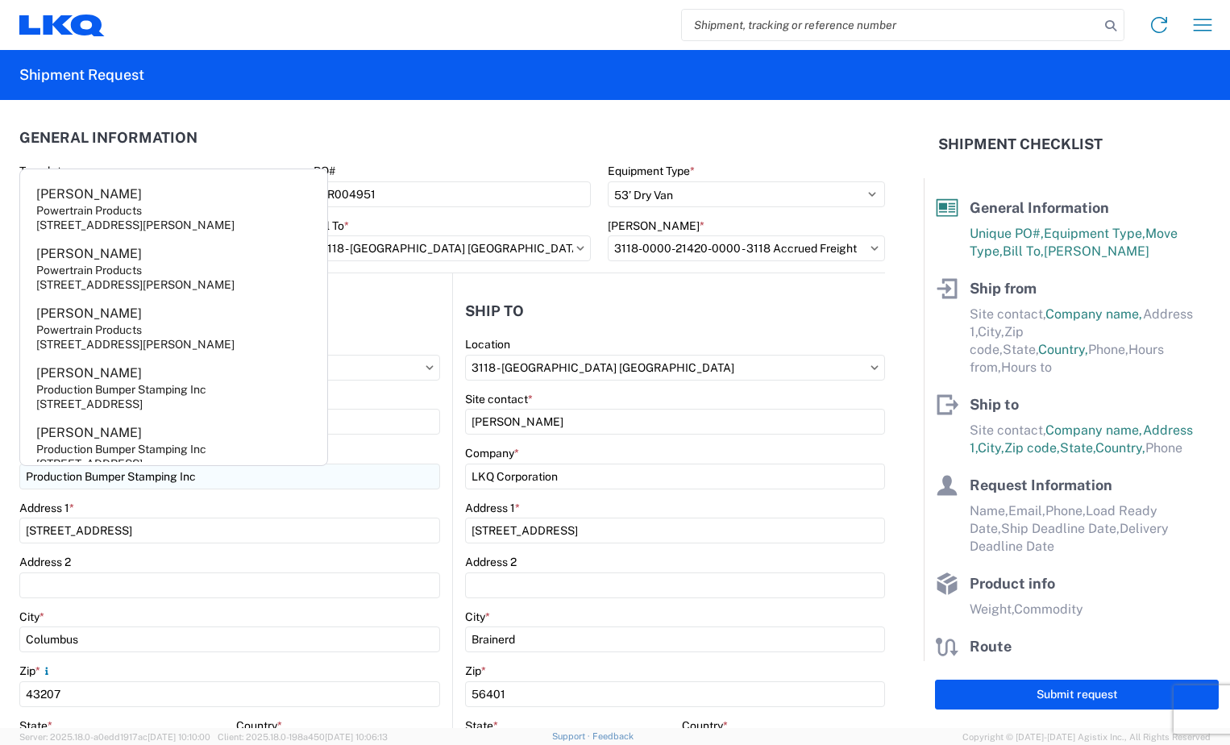
type input "2025-09-02"
type input "2025-09-04"
type input "28000"
type input "Bumpers"
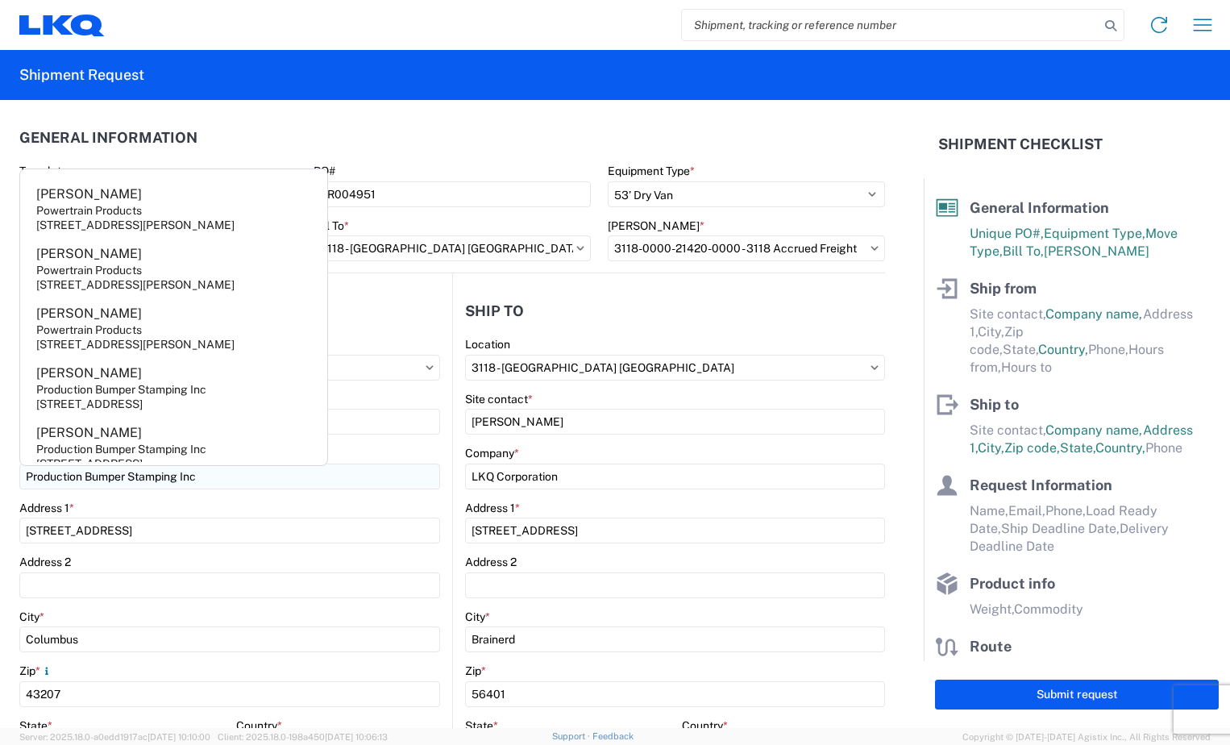
type input "22"
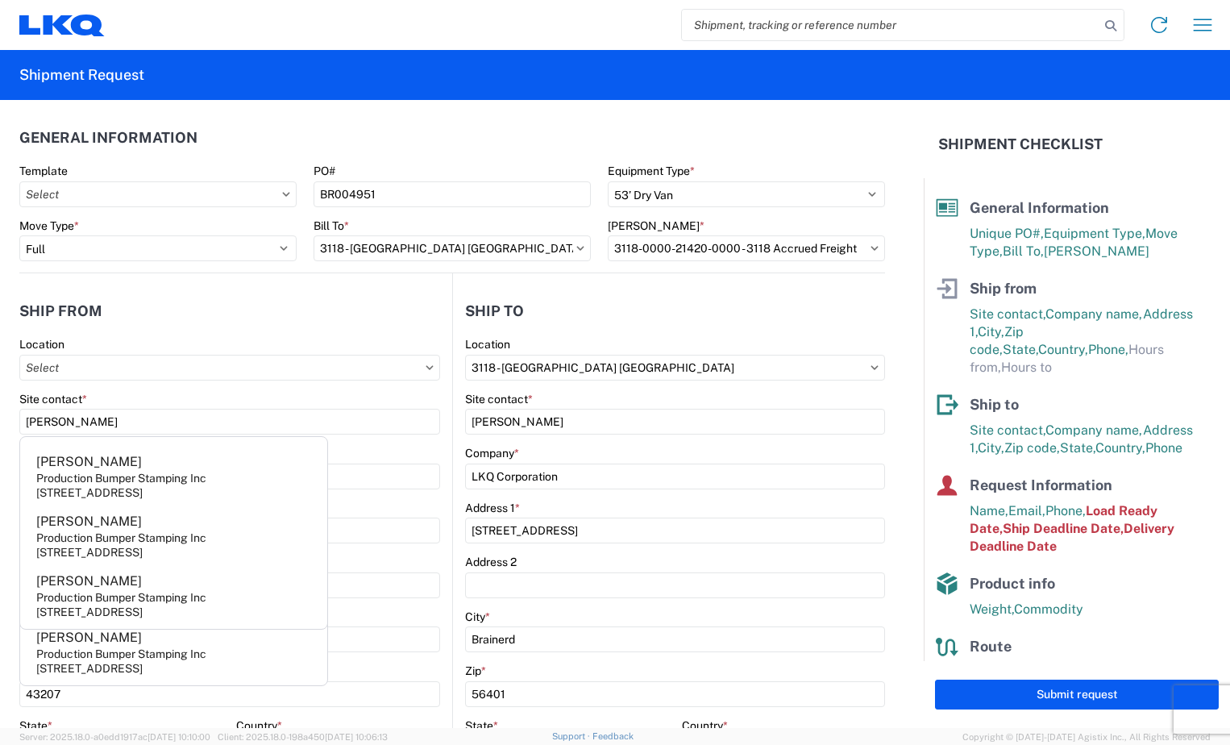
click at [328, 320] on header "Ship from" at bounding box center [235, 310] width 433 height 36
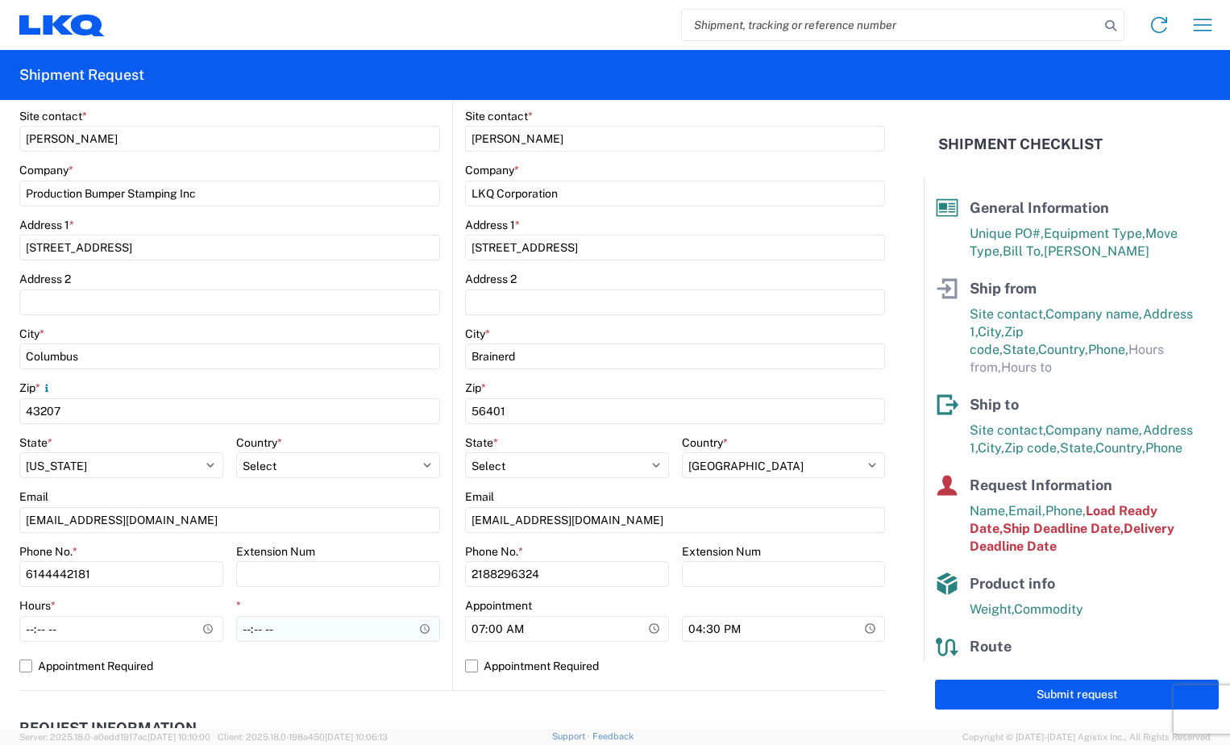
scroll to position [403, 0]
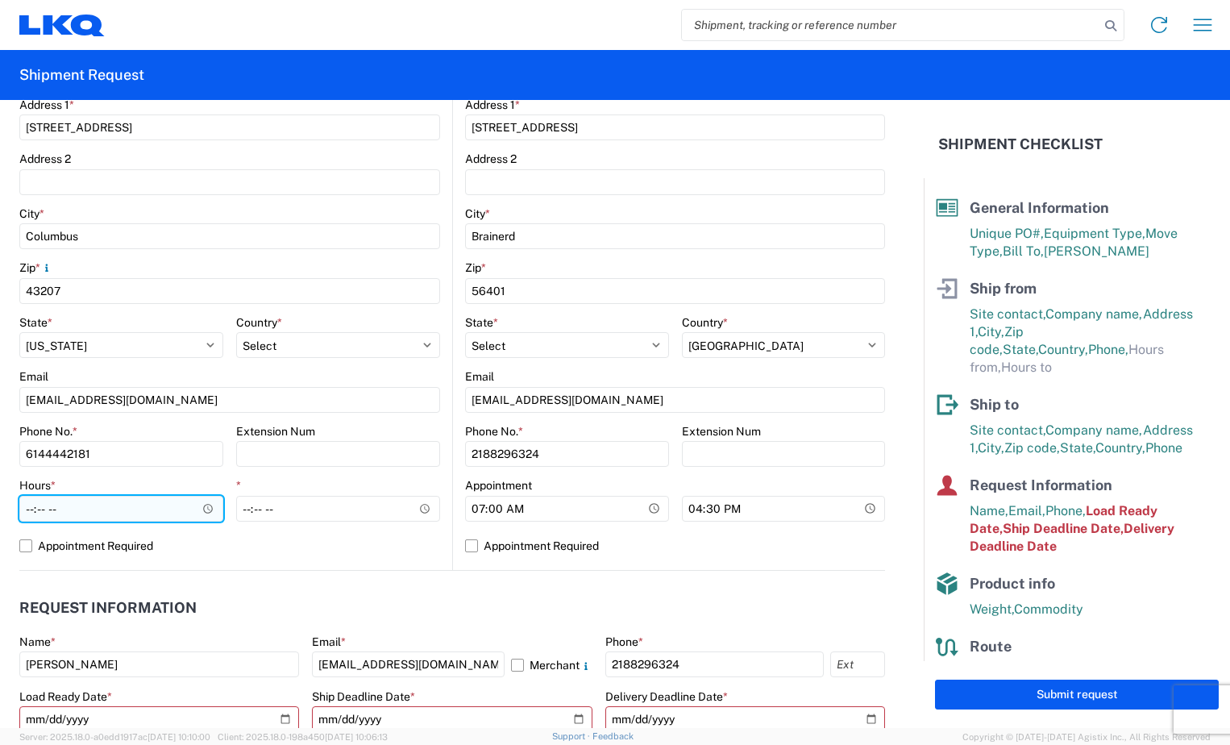
click at [27, 514] on input "Hours *" at bounding box center [121, 509] width 204 height 26
type input "06:00"
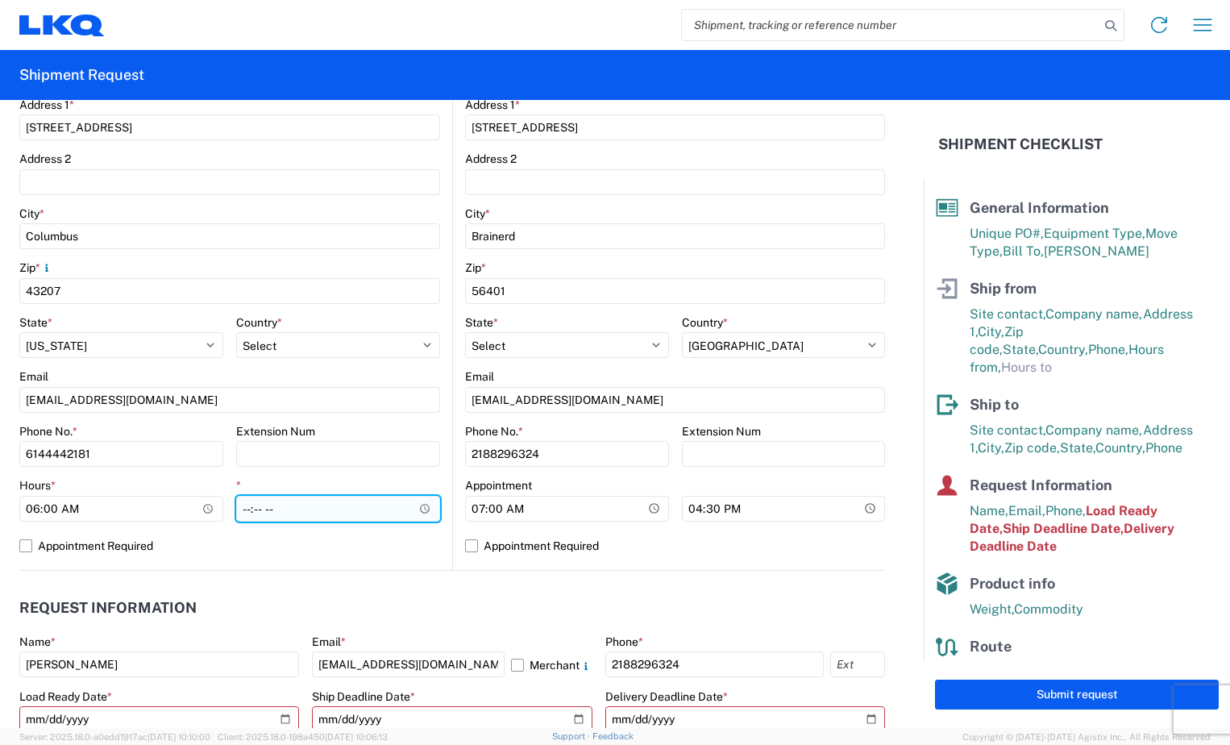
click at [243, 514] on input "*" at bounding box center [338, 509] width 204 height 26
type input "08:00"
click at [683, 521] on agx-form-control-wrapper-v2 "16:30" at bounding box center [784, 512] width 204 height 40
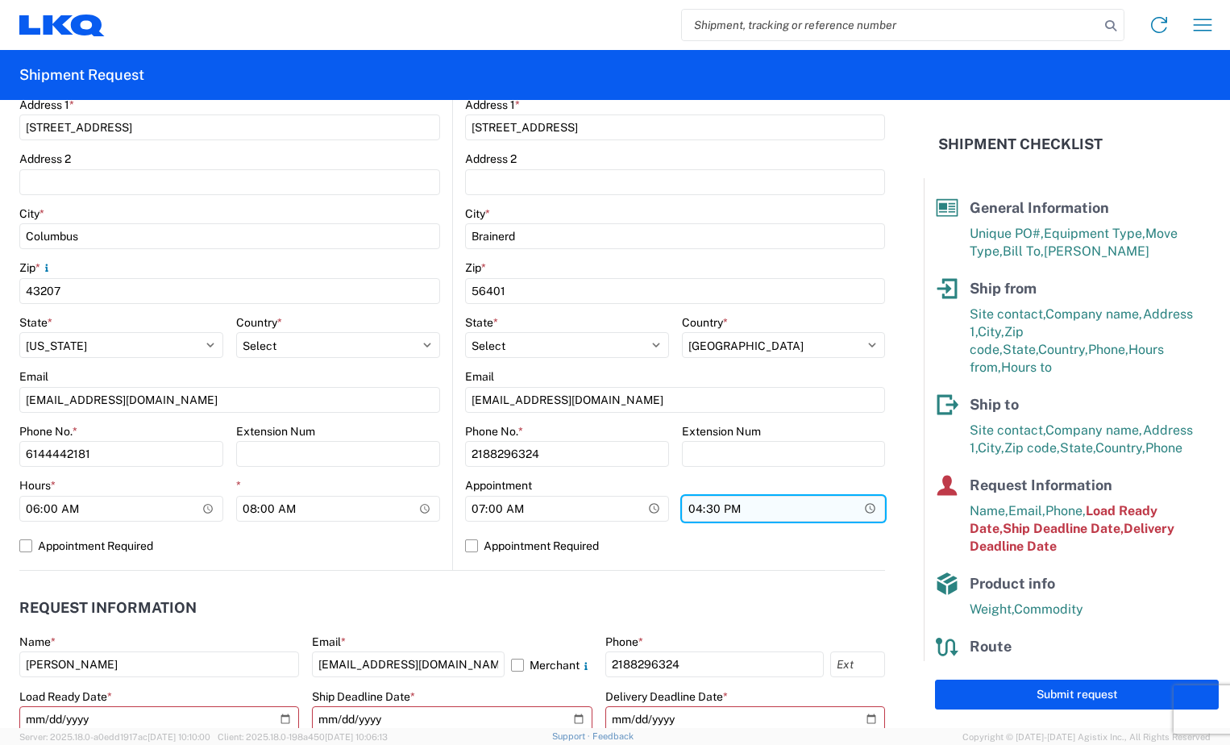
click at [689, 512] on input "16:30" at bounding box center [784, 509] width 204 height 26
type input "12:00"
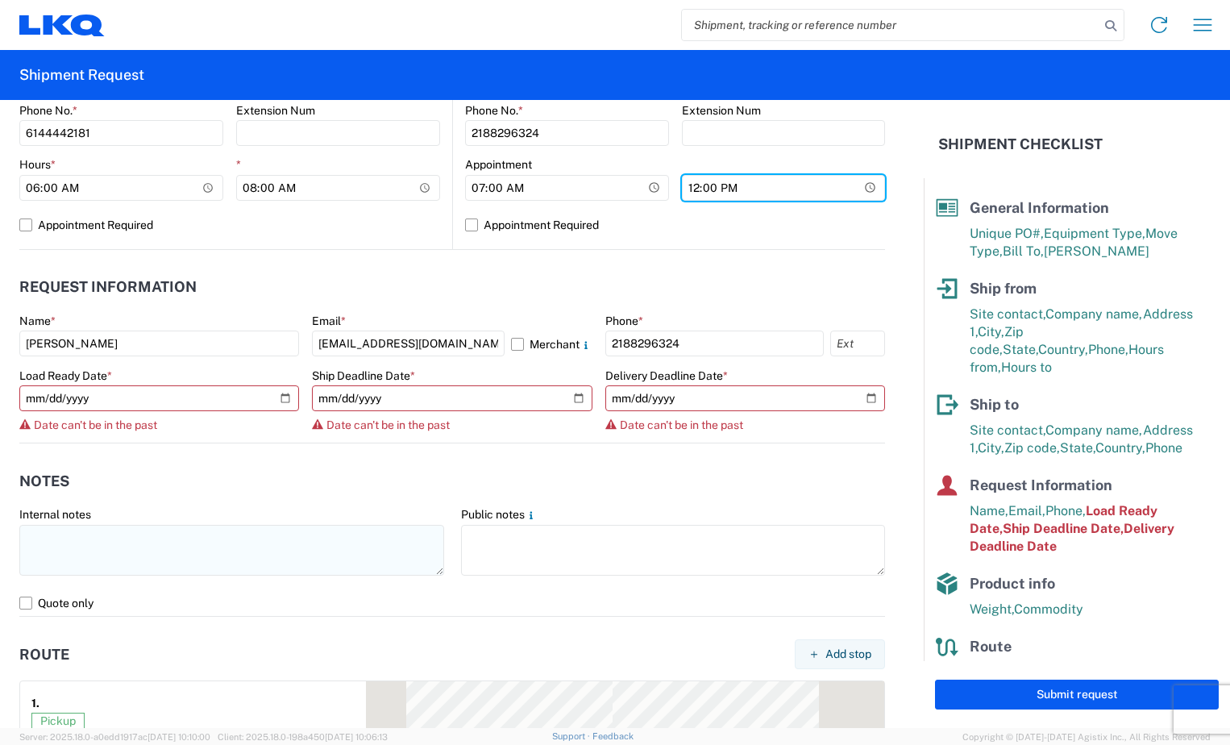
scroll to position [725, 0]
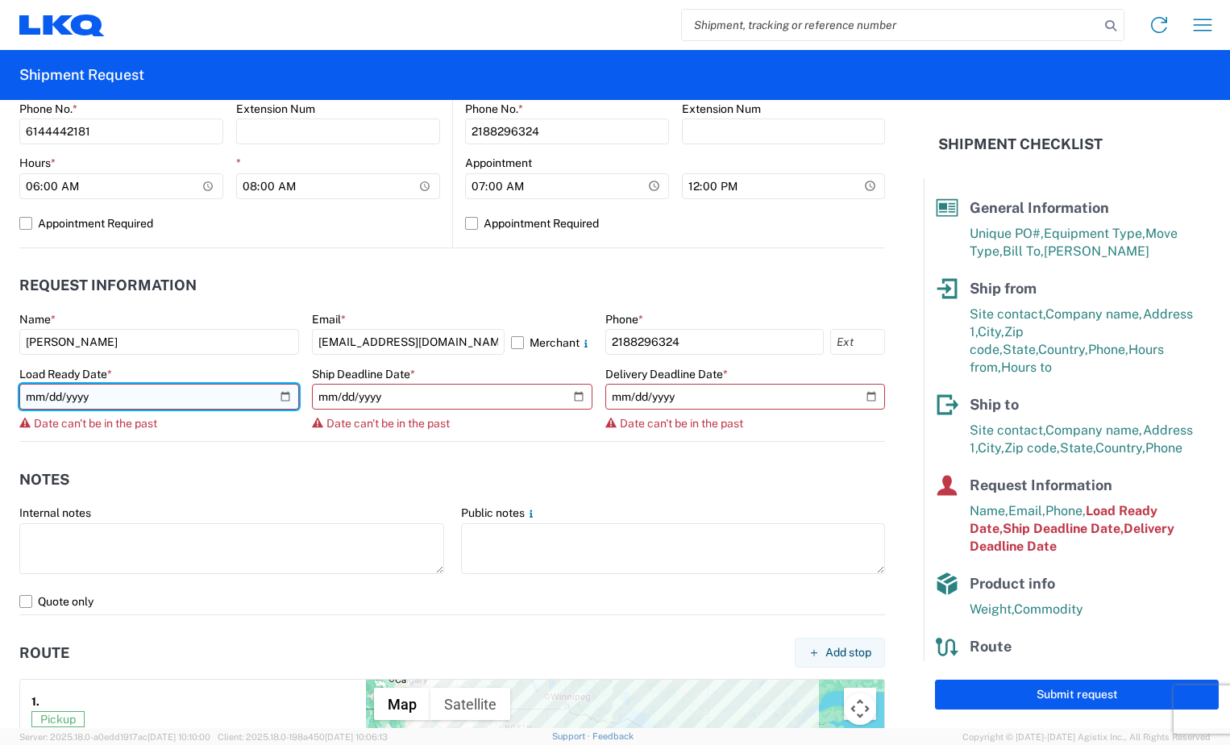
click at [278, 398] on input "2025-09-02" at bounding box center [159, 397] width 280 height 26
type input "[DATE]"
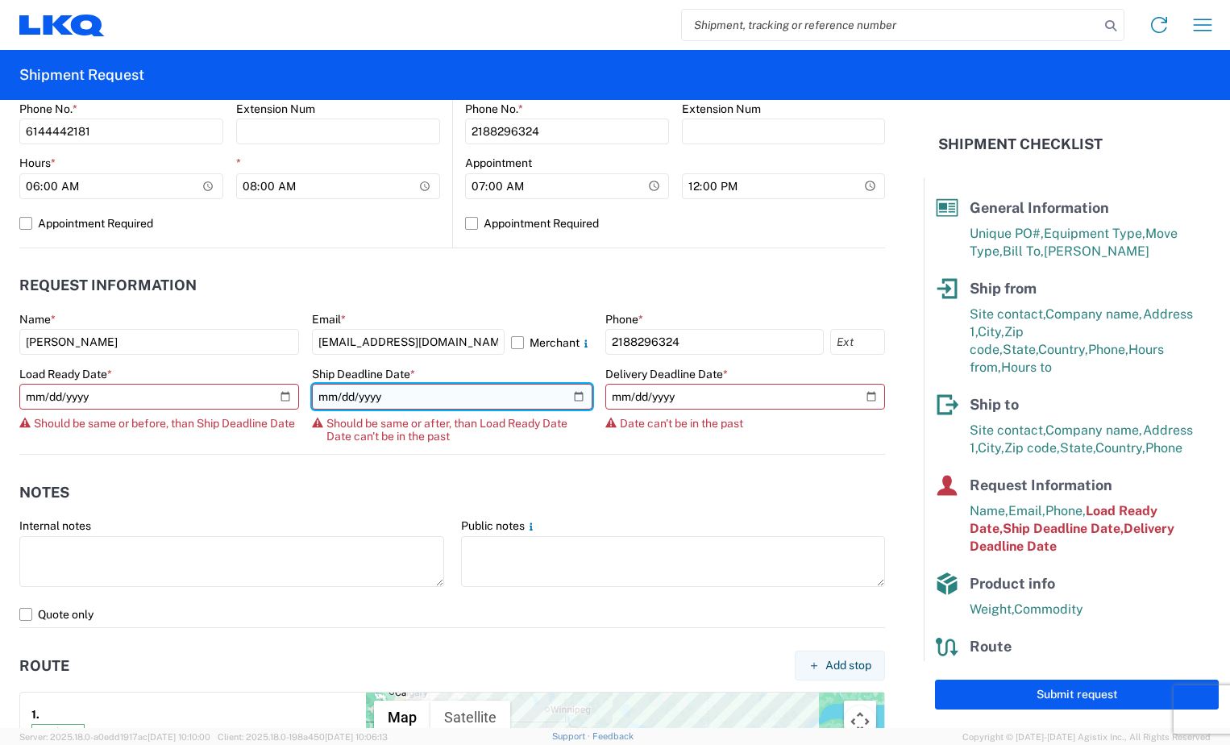
click at [574, 392] on input "2025-09-04" at bounding box center [452, 397] width 280 height 26
type input "[DATE]"
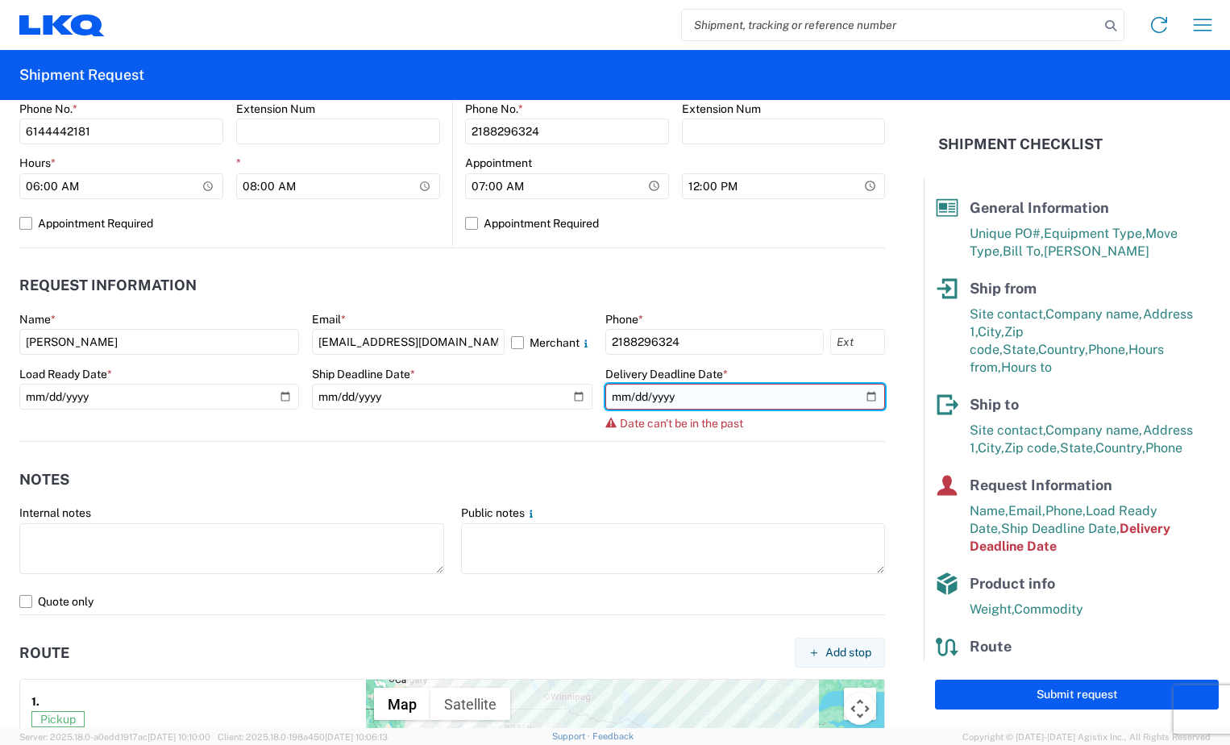
click at [857, 391] on input "2025-09-04" at bounding box center [745, 397] width 280 height 26
type input "[DATE]"
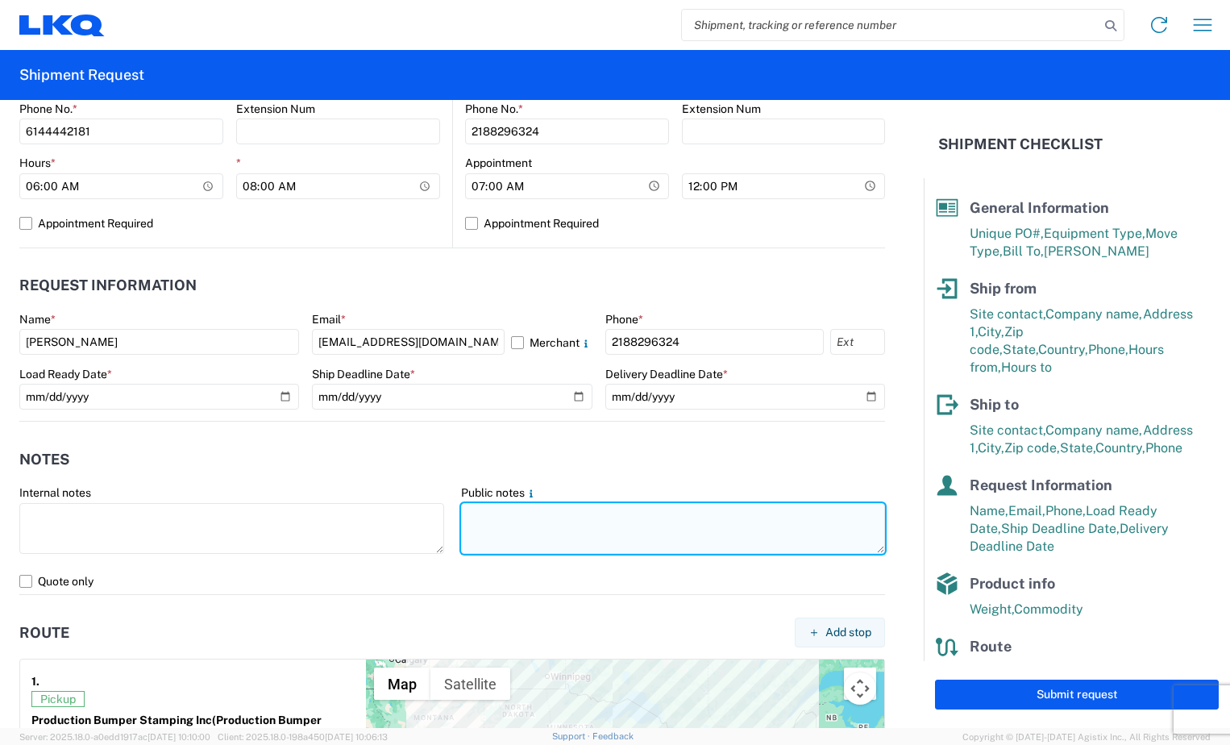
click at [577, 524] on textarea at bounding box center [673, 528] width 425 height 51
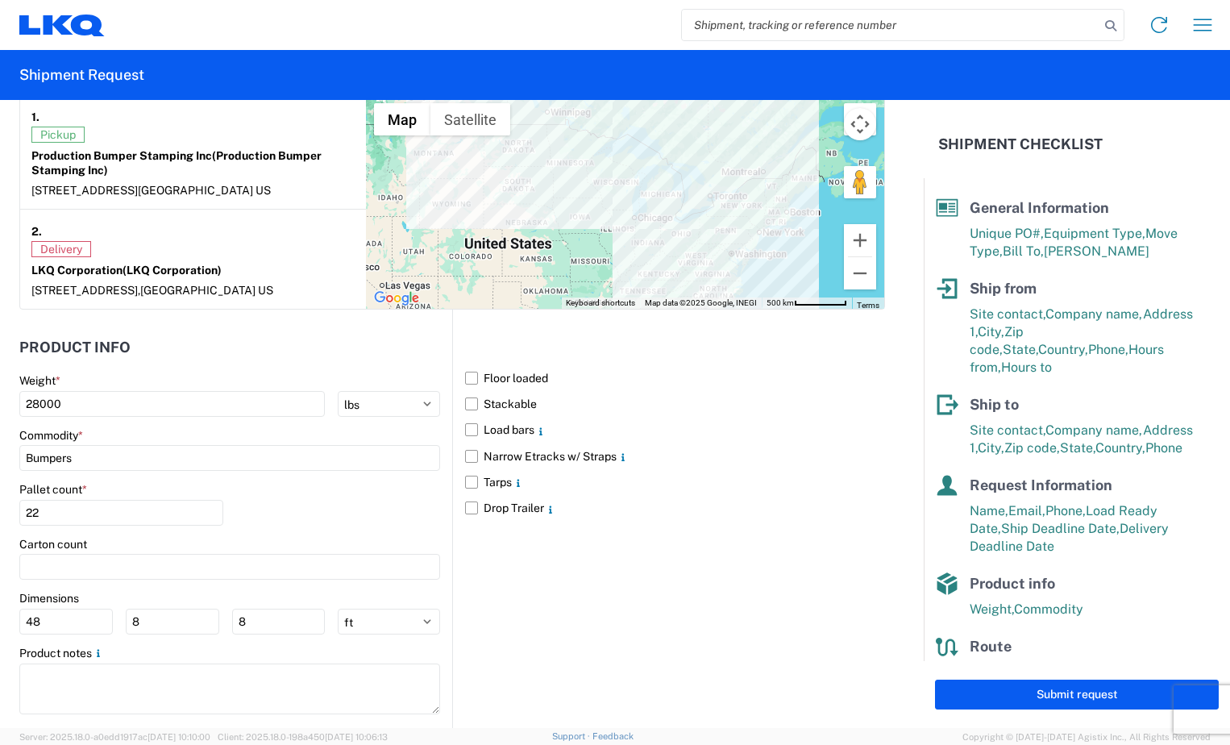
scroll to position [1320, 0]
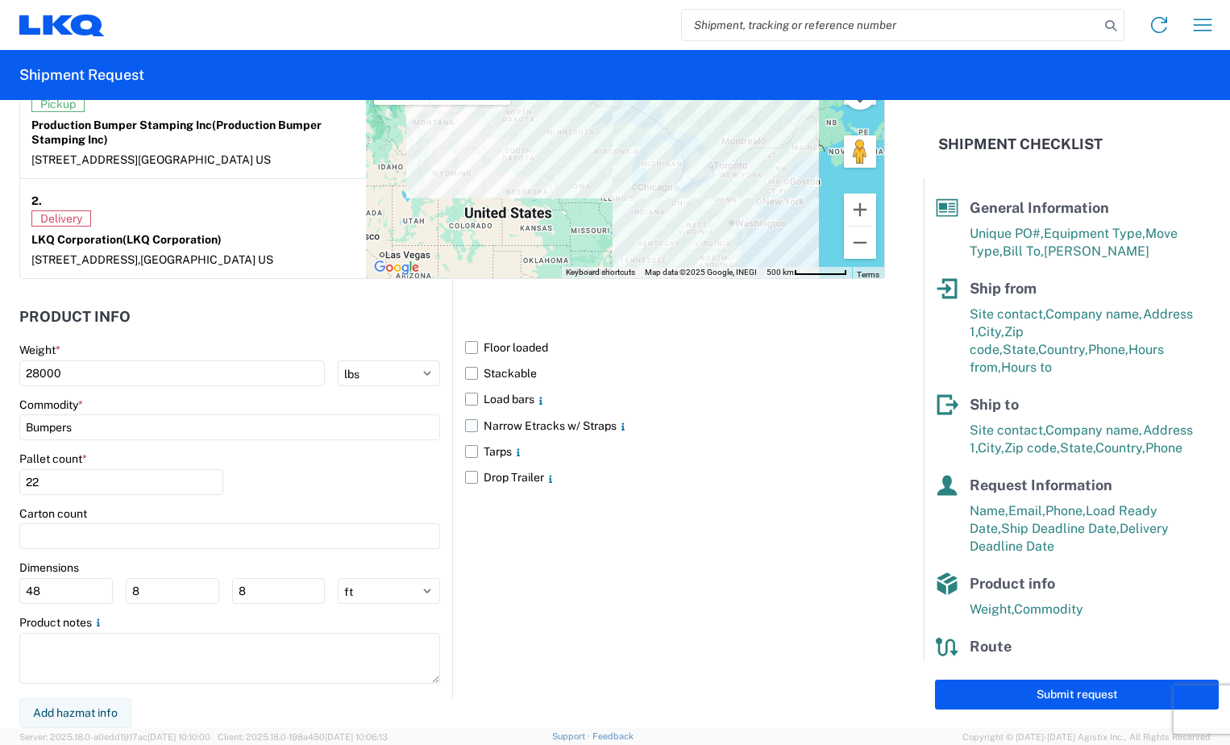
type textarea "Must have e tracks two load straps and air ride."
click at [465, 425] on label "Narrow Etracks w/ Straps" at bounding box center [675, 426] width 420 height 26
click at [0, 0] on input "Narrow Etracks w/ Straps" at bounding box center [0, 0] width 0 height 0
click at [1028, 696] on button "Submit request" at bounding box center [1077, 694] width 284 height 30
select select "US"
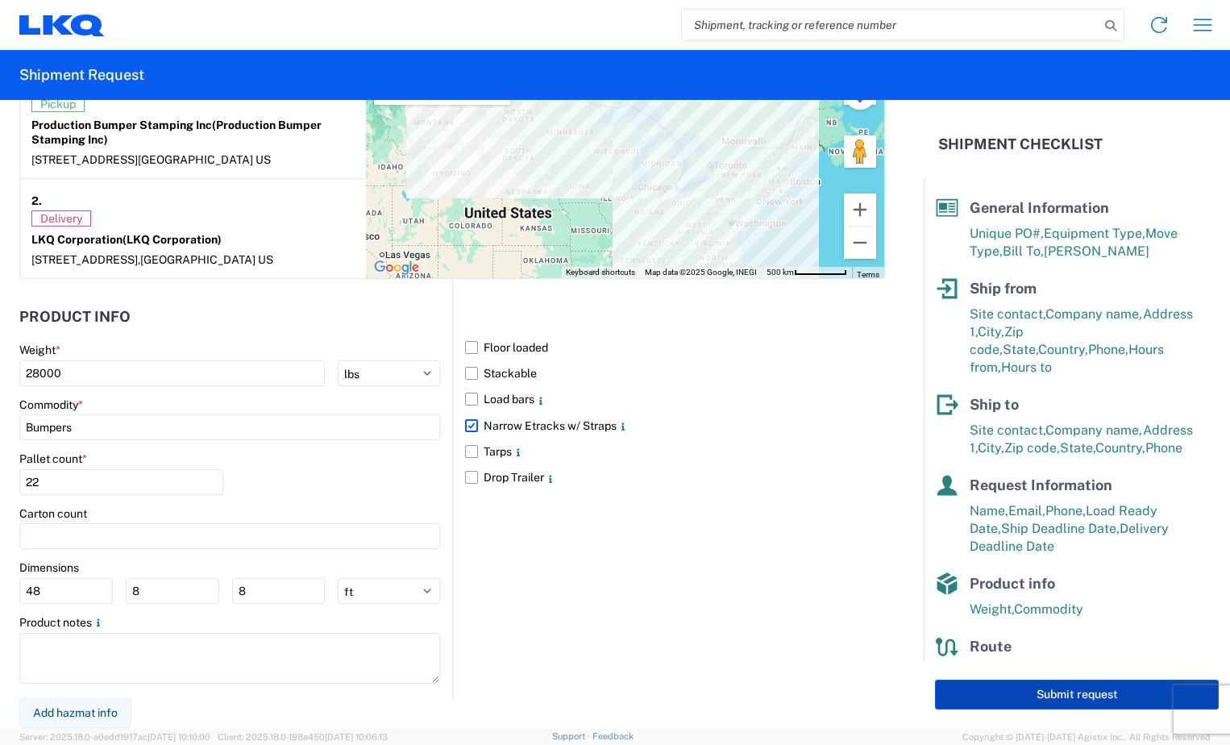
select select "US"
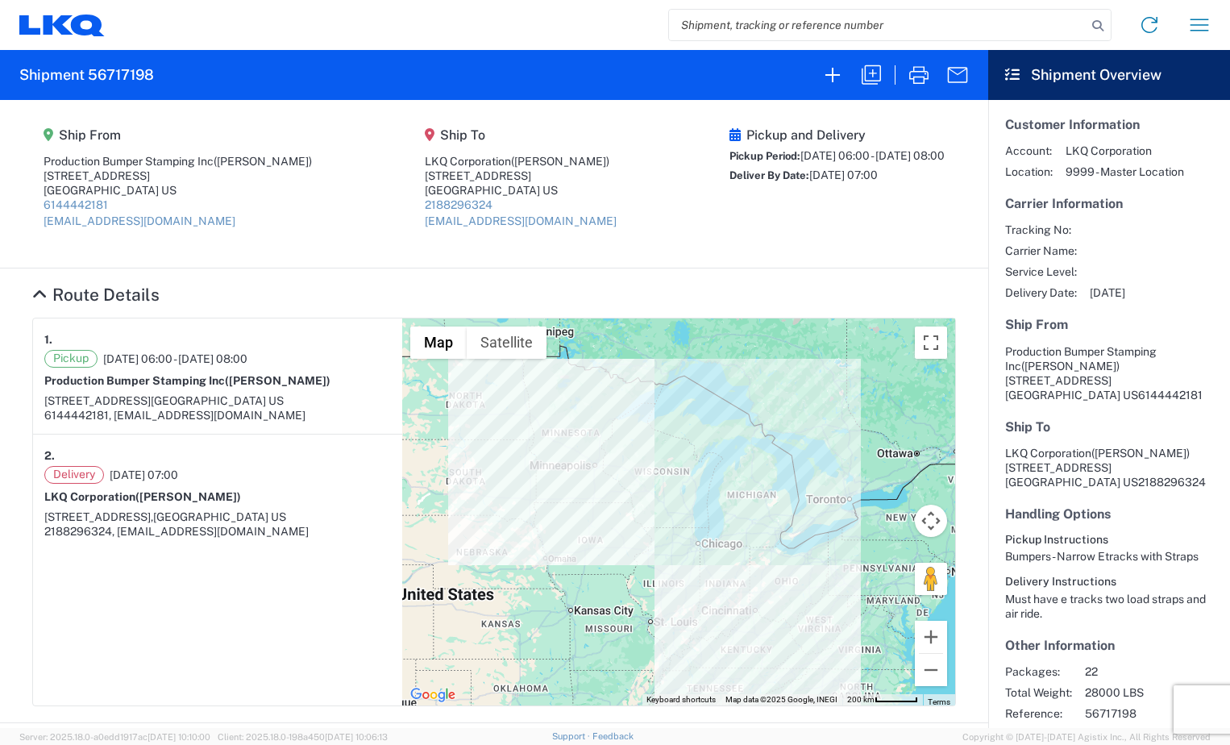
select select "FULL"
select select "US"
select select "LBS"
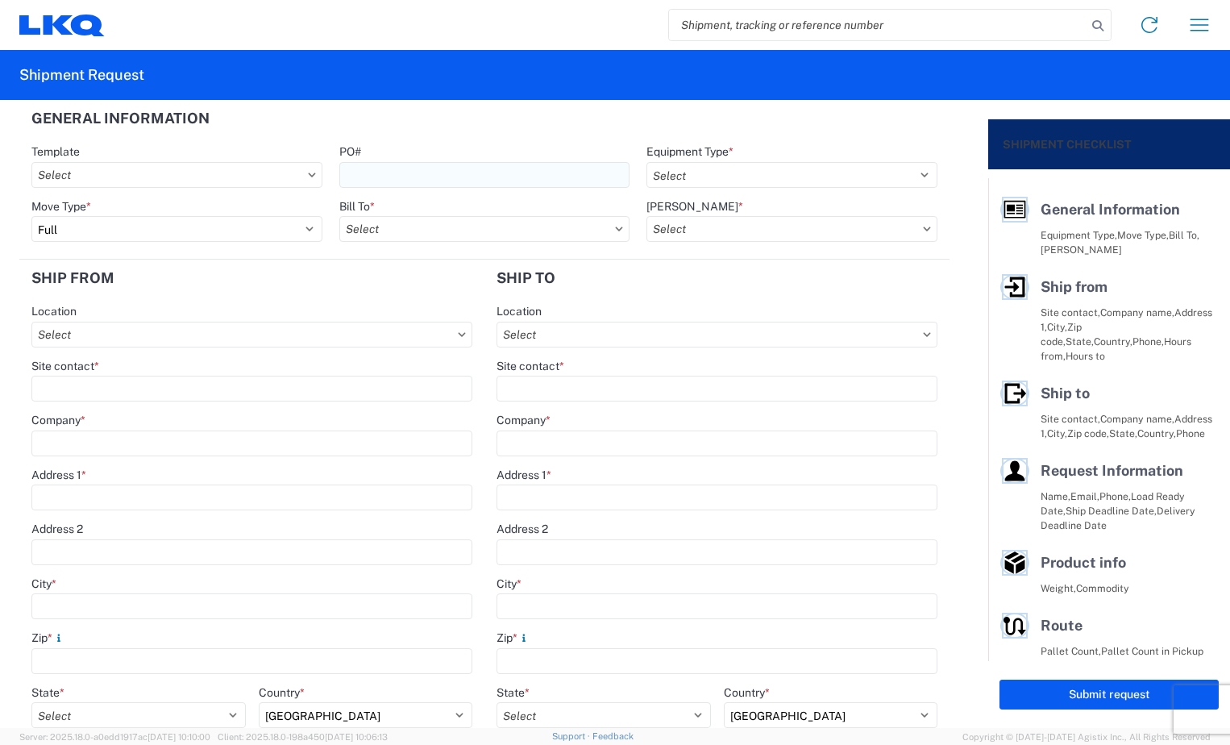
click at [418, 173] on input "PO#" at bounding box center [484, 175] width 291 height 26
type input "b"
type input "BR004952"
click at [911, 174] on select "Select 53’ Dry Van Flatbed Dropdeck (van) Lowboy (flatbed) Rail" at bounding box center [791, 175] width 291 height 26
select select "STDV"
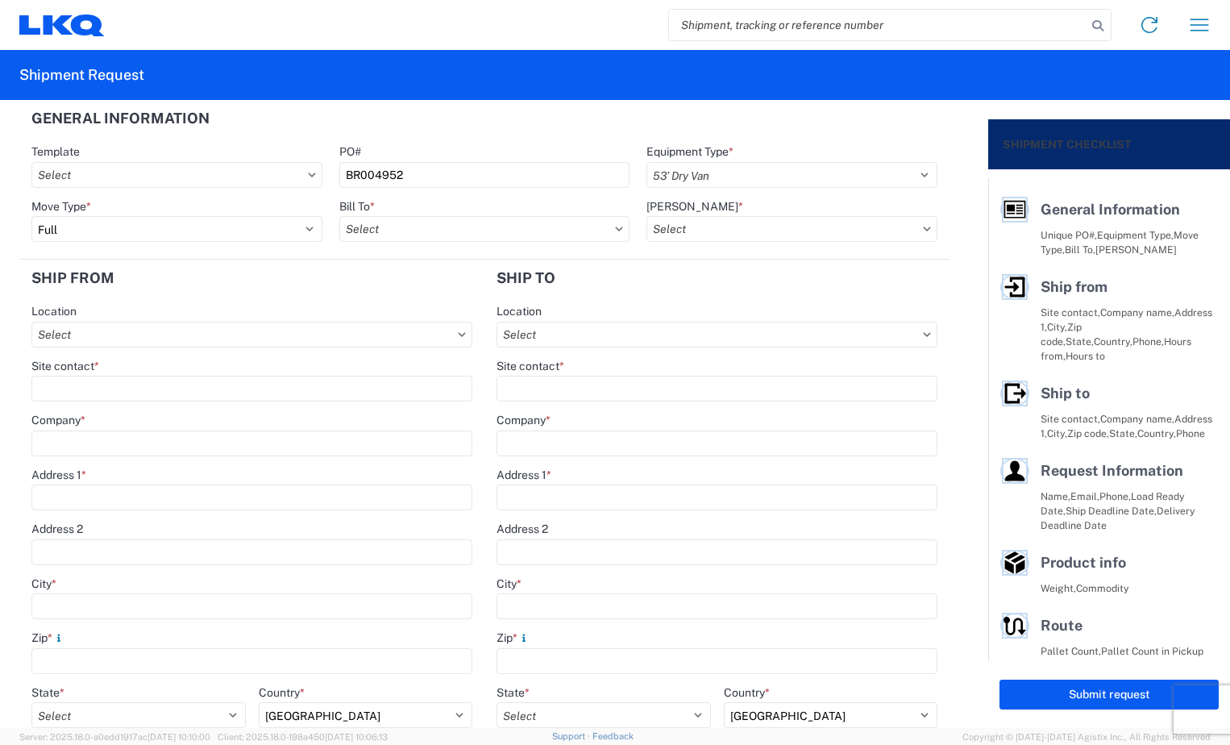
click at [646, 162] on select "Select 53’ Dry Van Flatbed Dropdeck (van) Lowboy (flatbed) Rail" at bounding box center [791, 175] width 291 height 26
click at [616, 227] on icon at bounding box center [619, 228] width 7 height 4
click at [605, 229] on input "Bill To *" at bounding box center [484, 229] width 291 height 26
type input "3118"
click at [568, 303] on div "3118 - [GEOGRAPHIC_DATA] [GEOGRAPHIC_DATA]" at bounding box center [480, 301] width 282 height 26
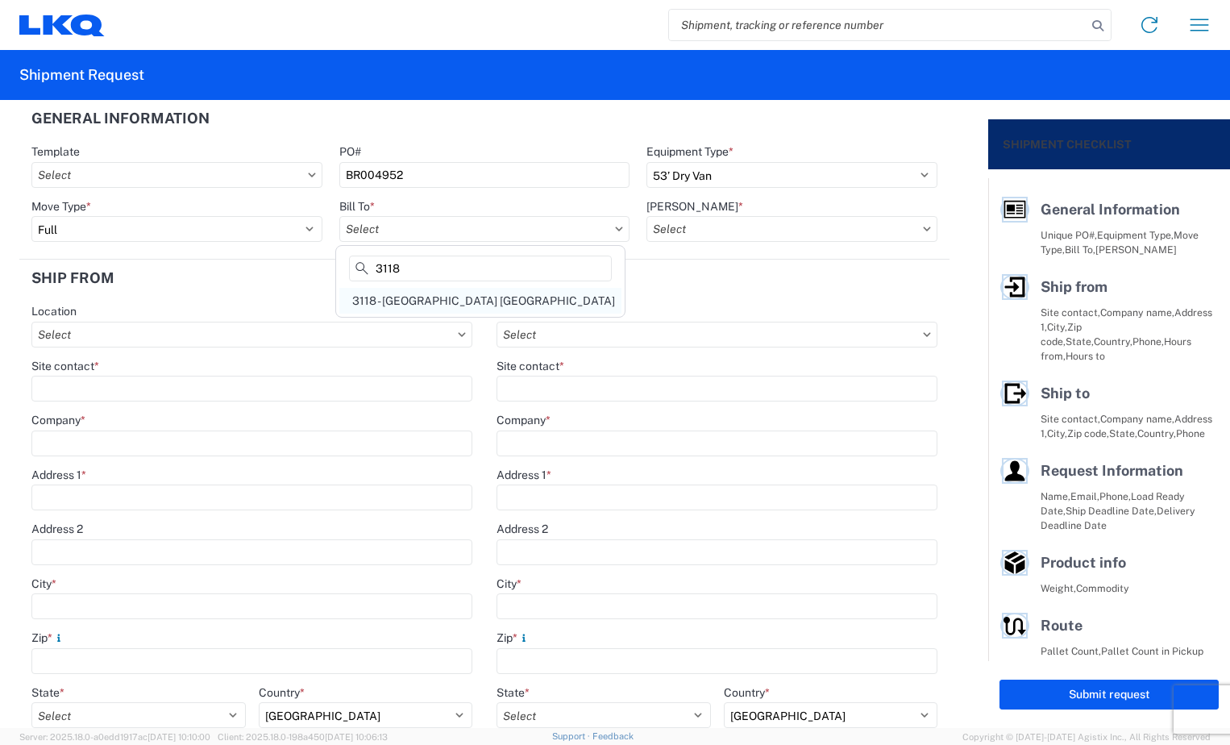
type input "3118 - [GEOGRAPHIC_DATA] [GEOGRAPHIC_DATA]"
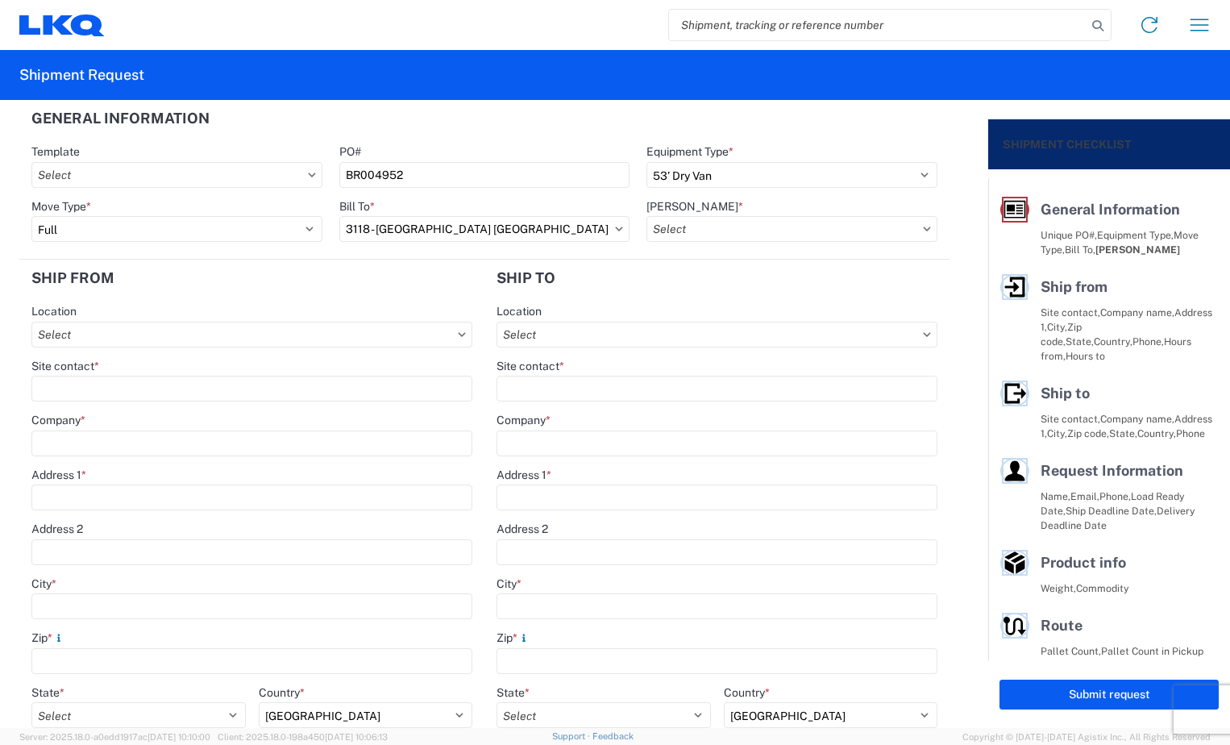
click at [923, 228] on icon at bounding box center [927, 228] width 8 height 5
click at [923, 227] on icon at bounding box center [927, 228] width 8 height 5
click at [904, 226] on input "[PERSON_NAME] *" at bounding box center [791, 229] width 291 height 26
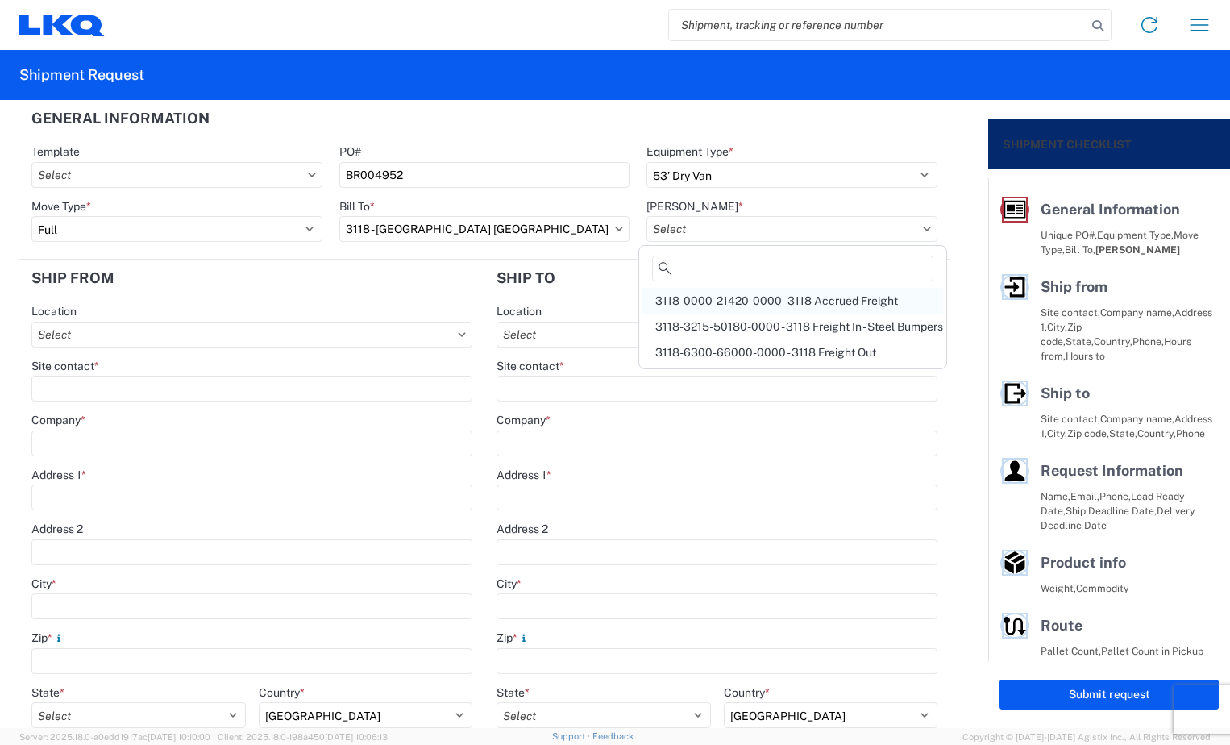
click at [870, 298] on div "3118-0000-21420-0000 - 3118 Accrued Freight" at bounding box center [792, 301] width 301 height 26
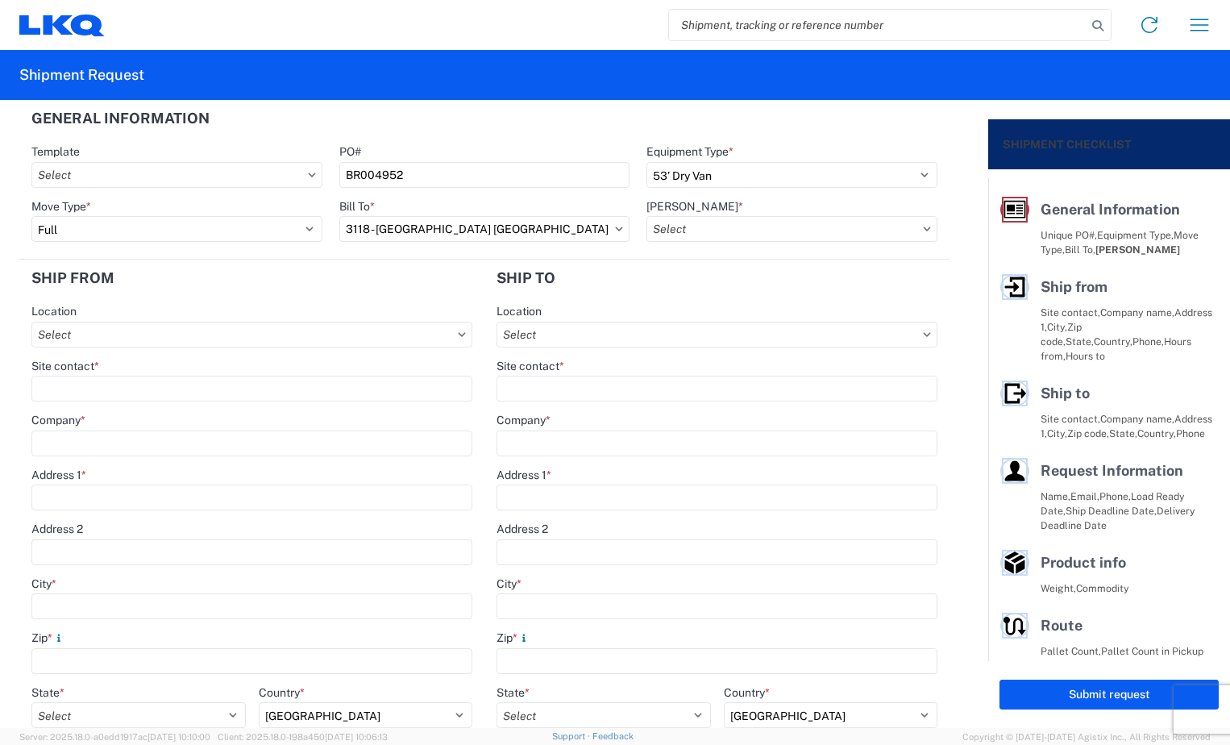
type input "3118-0000-21420-0000 - 3118 Accrued Freight"
click at [209, 439] on input "Company *" at bounding box center [251, 443] width 441 height 26
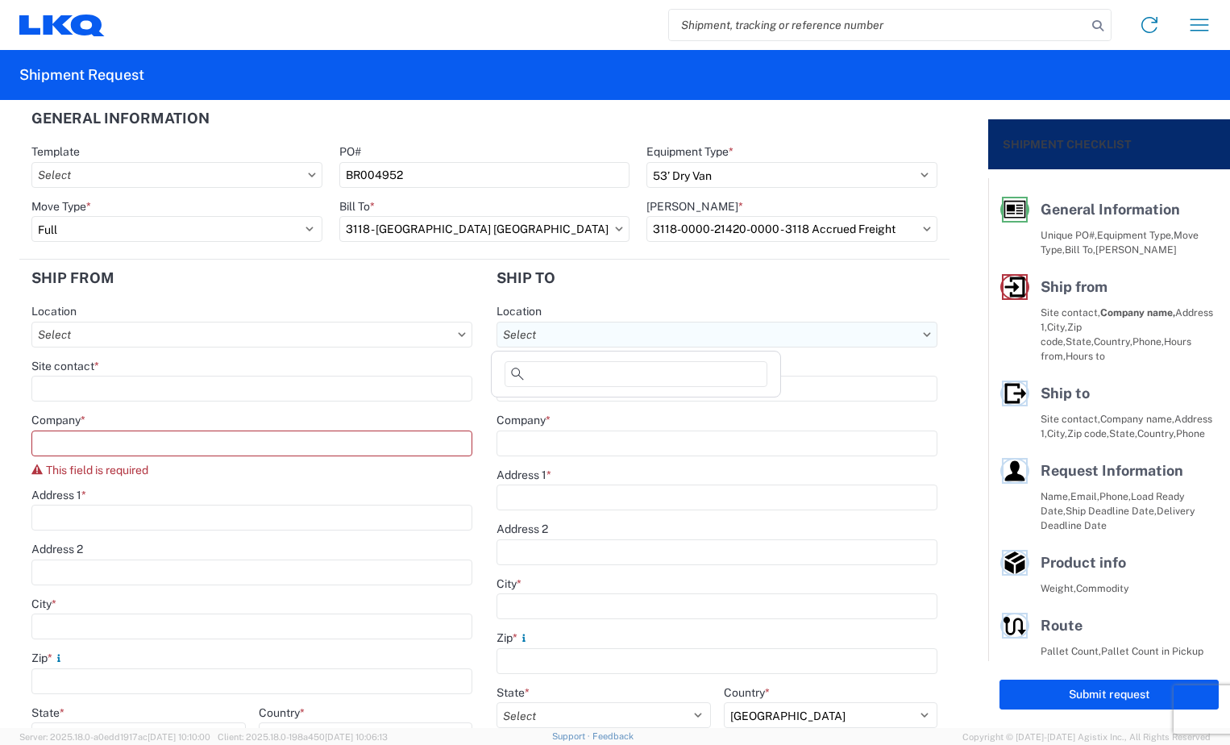
click at [909, 336] on input "Location" at bounding box center [716, 334] width 441 height 26
type input "3118"
click at [683, 404] on div "3118 - [GEOGRAPHIC_DATA] [GEOGRAPHIC_DATA]" at bounding box center [636, 406] width 282 height 26
type input "3118 - [GEOGRAPHIC_DATA] [GEOGRAPHIC_DATA]"
type input "LKQ Corporation"
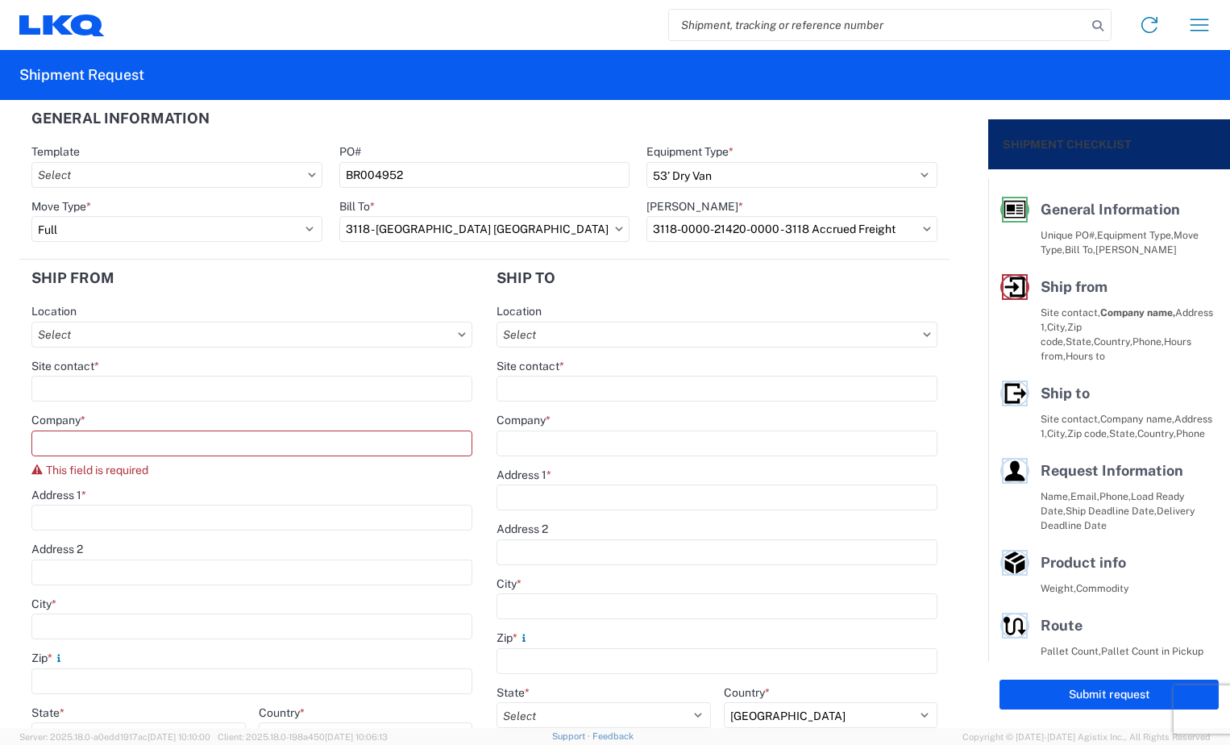
type input "[STREET_ADDRESS]"
type input "Brainerd"
type input "56401"
select select "US"
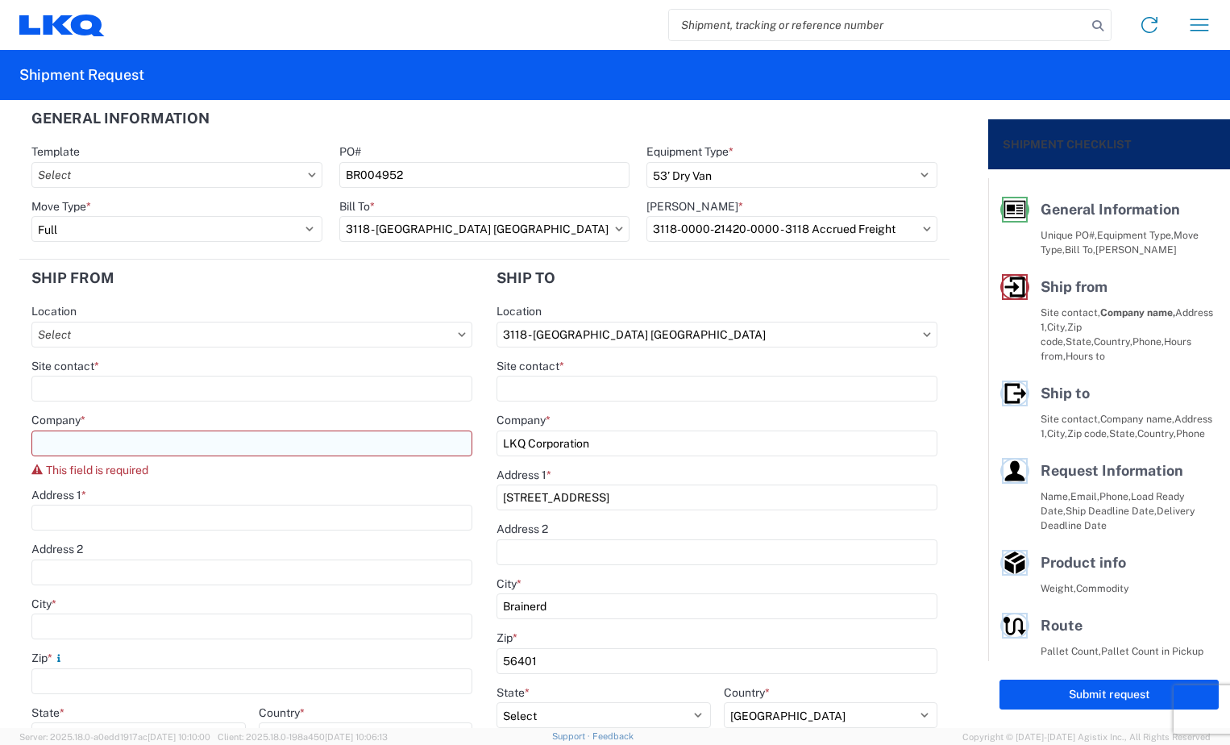
click at [305, 445] on input "Company *" at bounding box center [251, 443] width 441 height 26
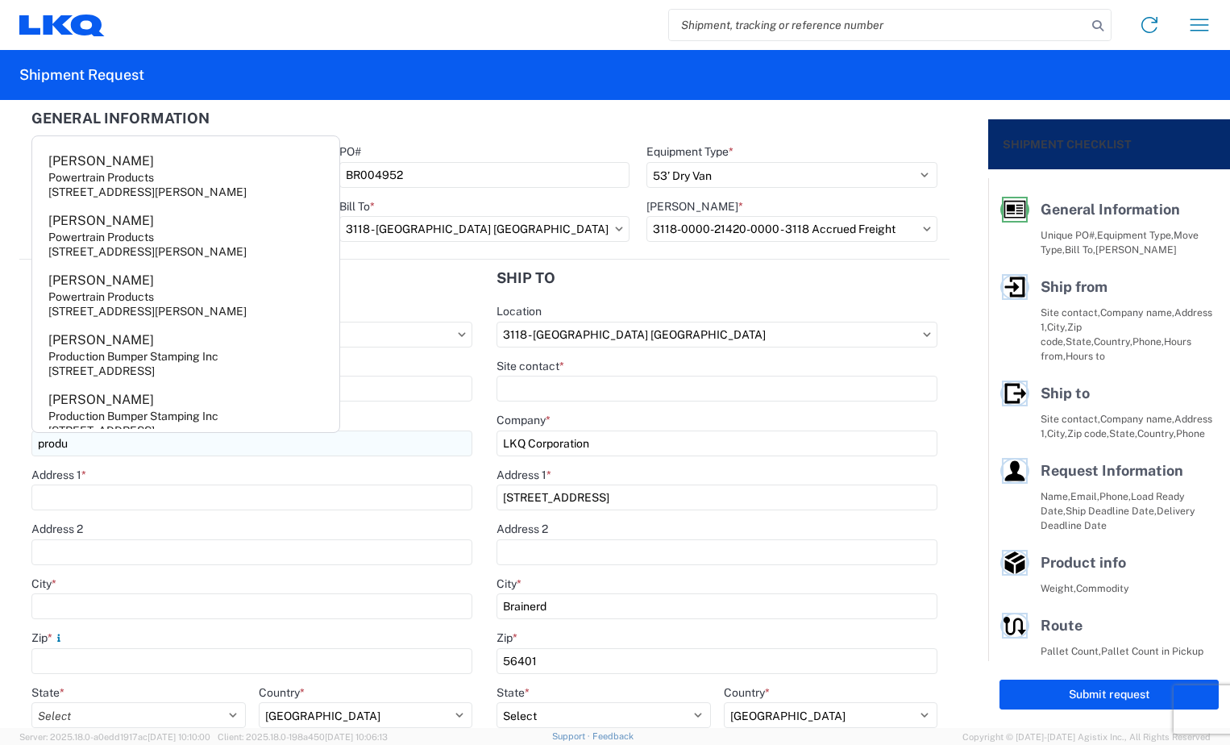
type input "Production Bumper Stamping Inc"
type input "[PERSON_NAME]"
type input "[STREET_ADDRESS]"
type input "Columbus"
type input "43207"
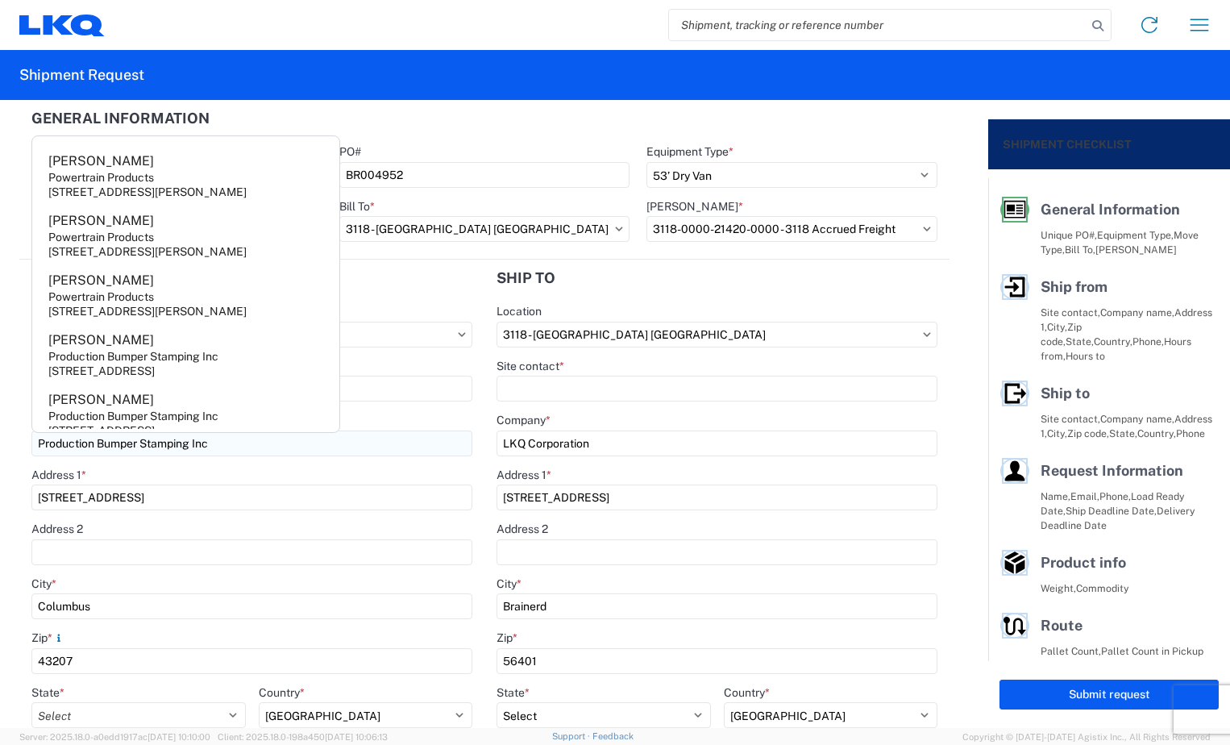
select select "OH"
type input "[EMAIL_ADDRESS][DOMAIN_NAME]"
type input "6144442181"
type input "[PERSON_NAME]"
type input "[EMAIL_ADDRESS][DOMAIN_NAME]"
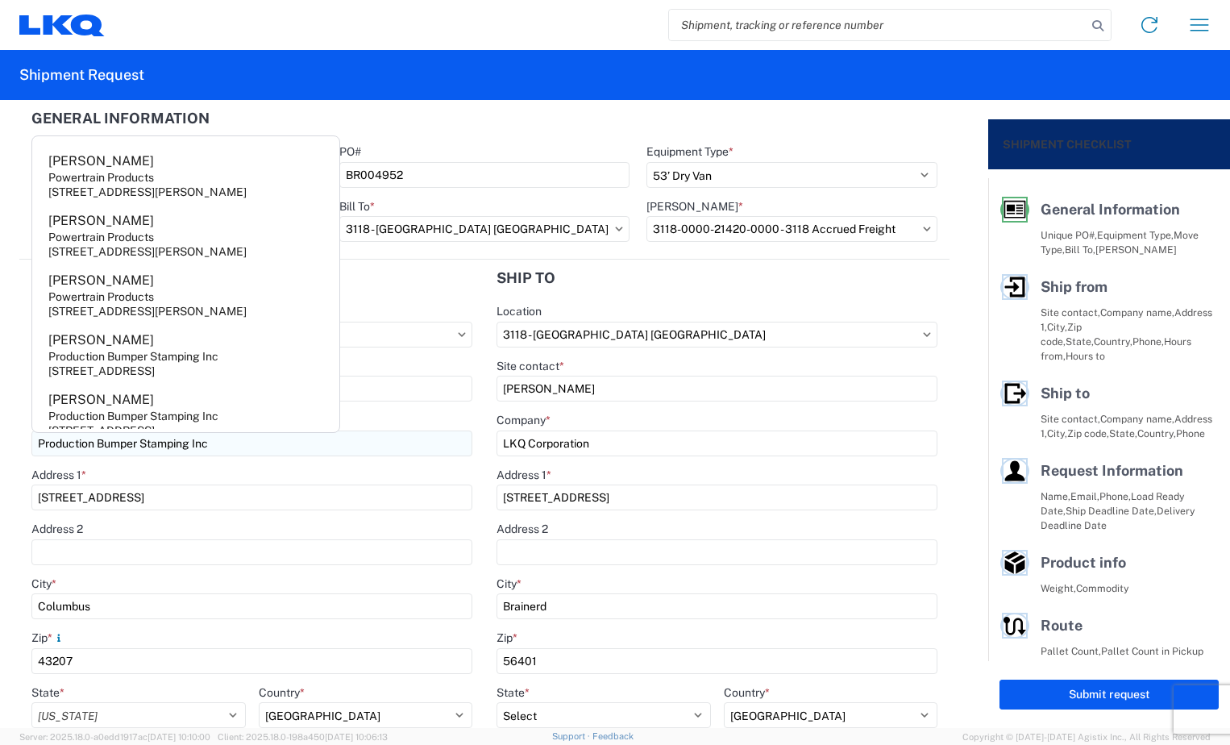
type input "2188296324"
type input "[PERSON_NAME]"
type input "[EMAIL_ADDRESS][DOMAIN_NAME]"
type input "2188296324"
type input "[DATE]"
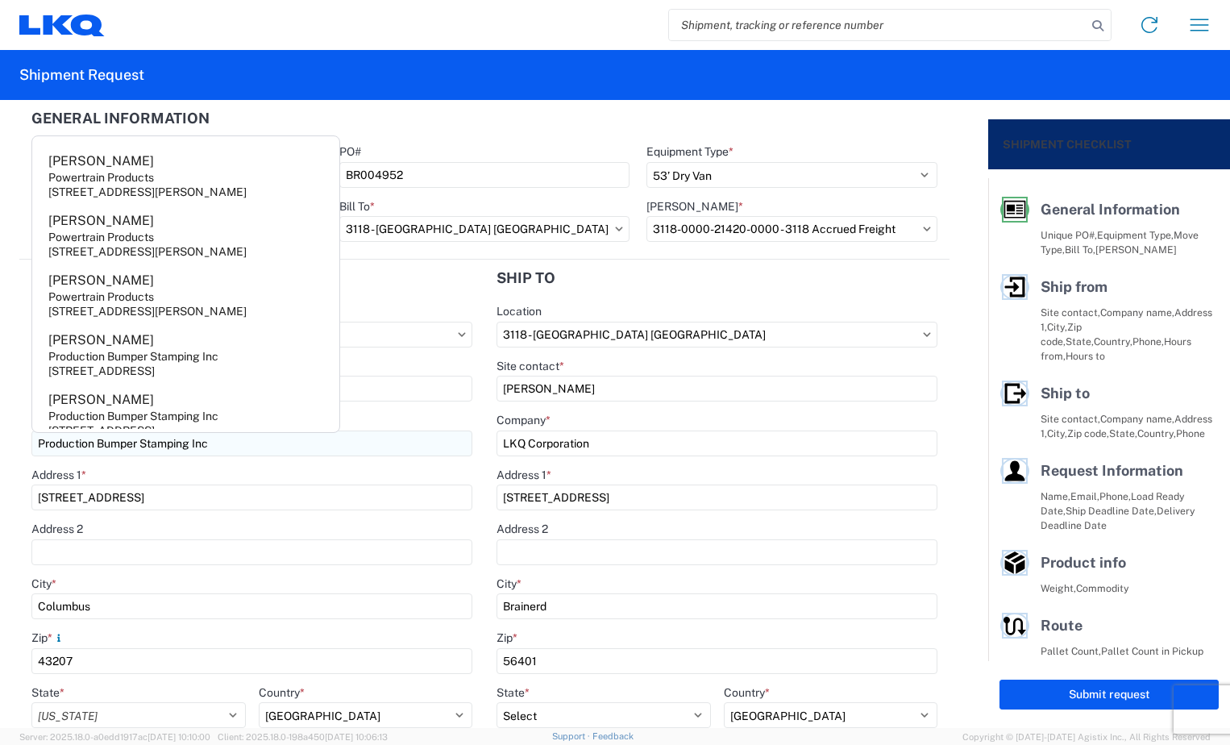
type input "[DATE]"
type input "28000"
type input "Bumpers"
type input "22"
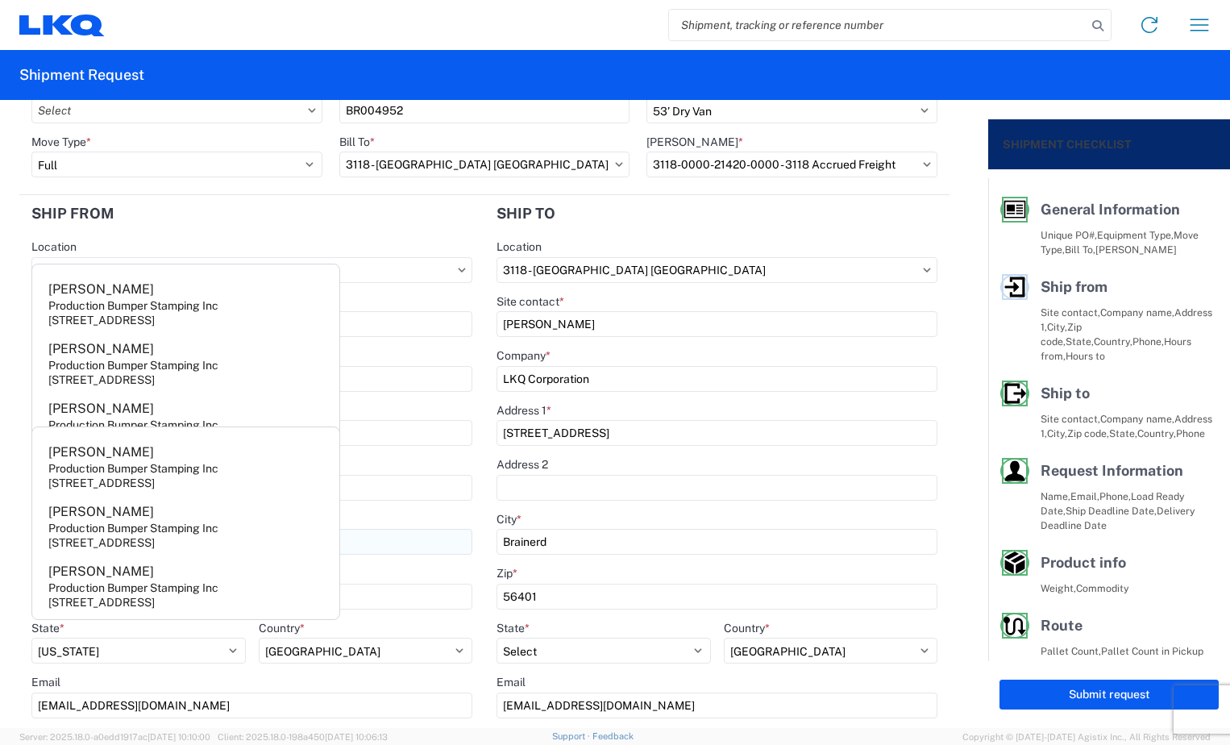
scroll to position [242, 0]
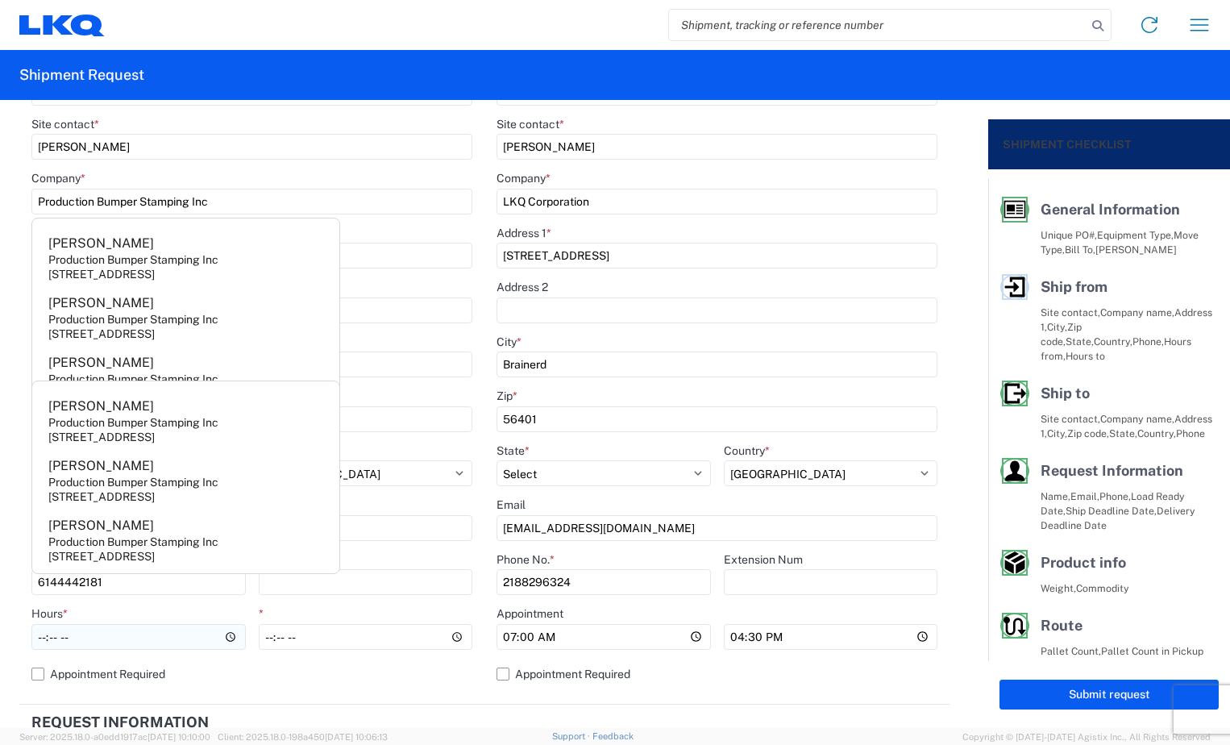
click at [39, 645] on input "Hours *" at bounding box center [138, 637] width 214 height 26
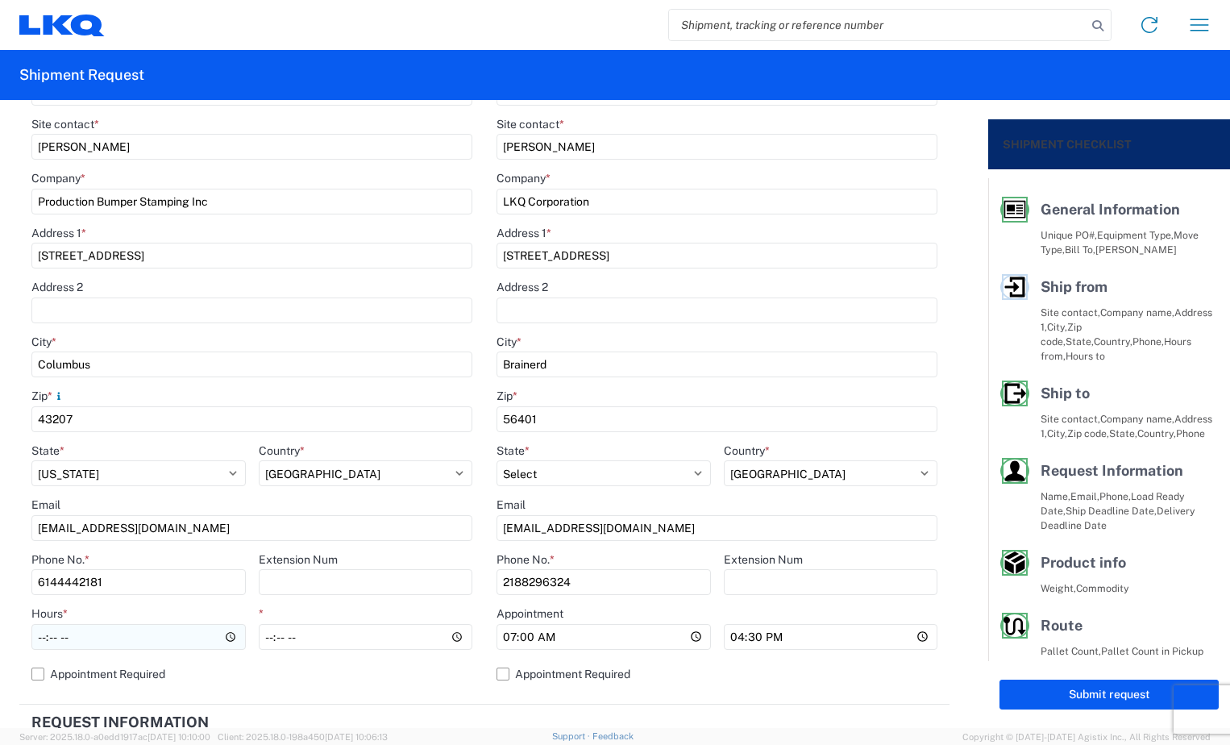
type input "06:00"
click at [263, 647] on input "*" at bounding box center [366, 637] width 214 height 26
click at [288, 633] on input "*" at bounding box center [366, 637] width 214 height 26
type input "08:00"
click at [733, 638] on input "16:30" at bounding box center [831, 637] width 214 height 26
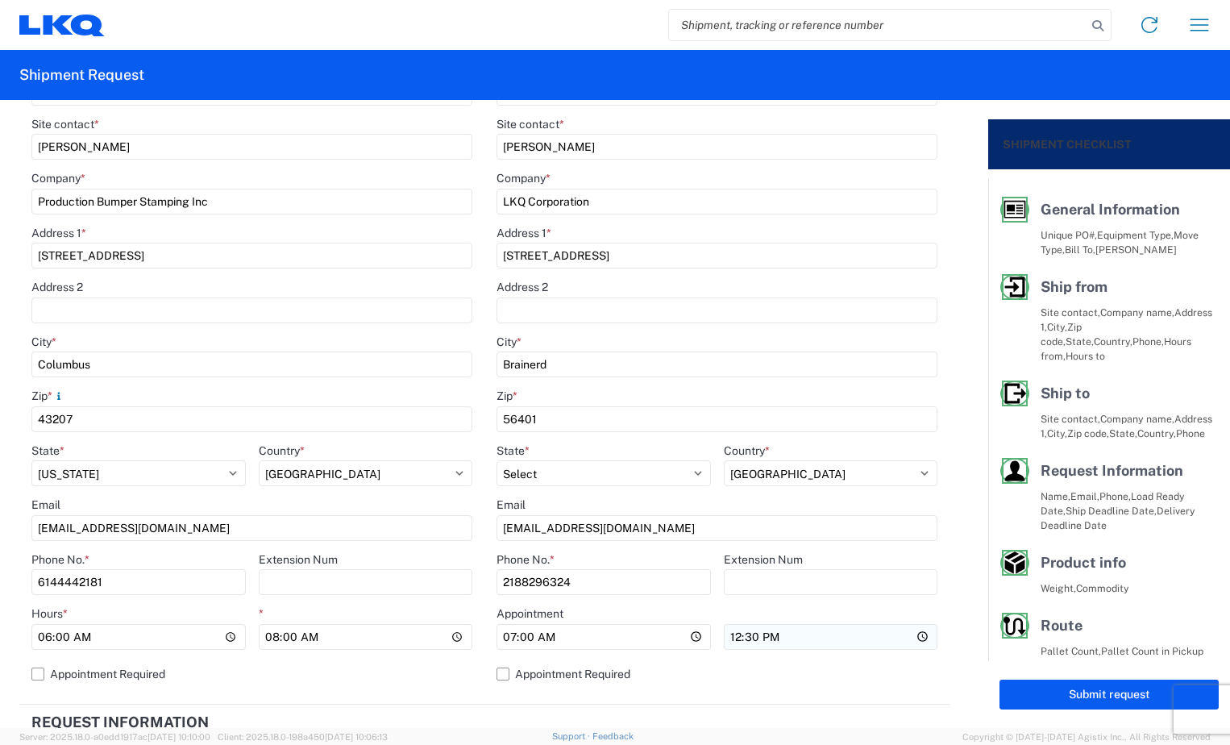
type input "12:00"
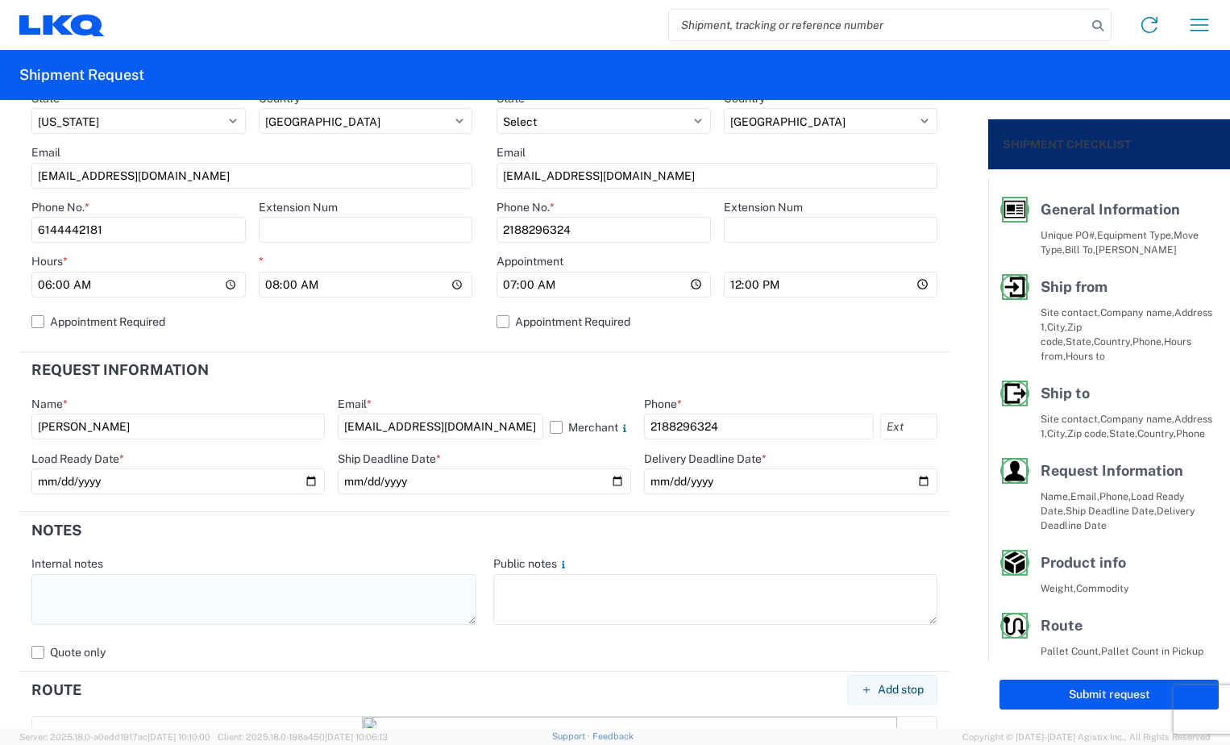
scroll to position [645, 0]
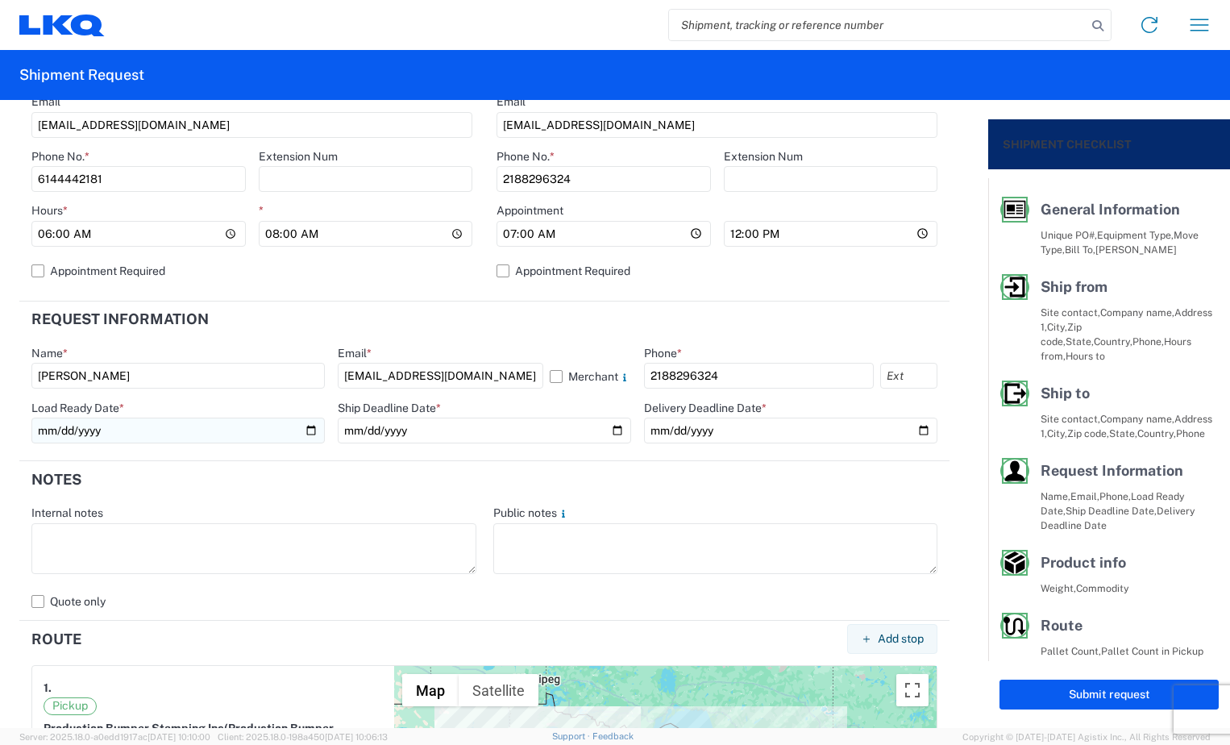
click at [308, 431] on input "[DATE]" at bounding box center [177, 430] width 293 height 26
type input "[DATE]"
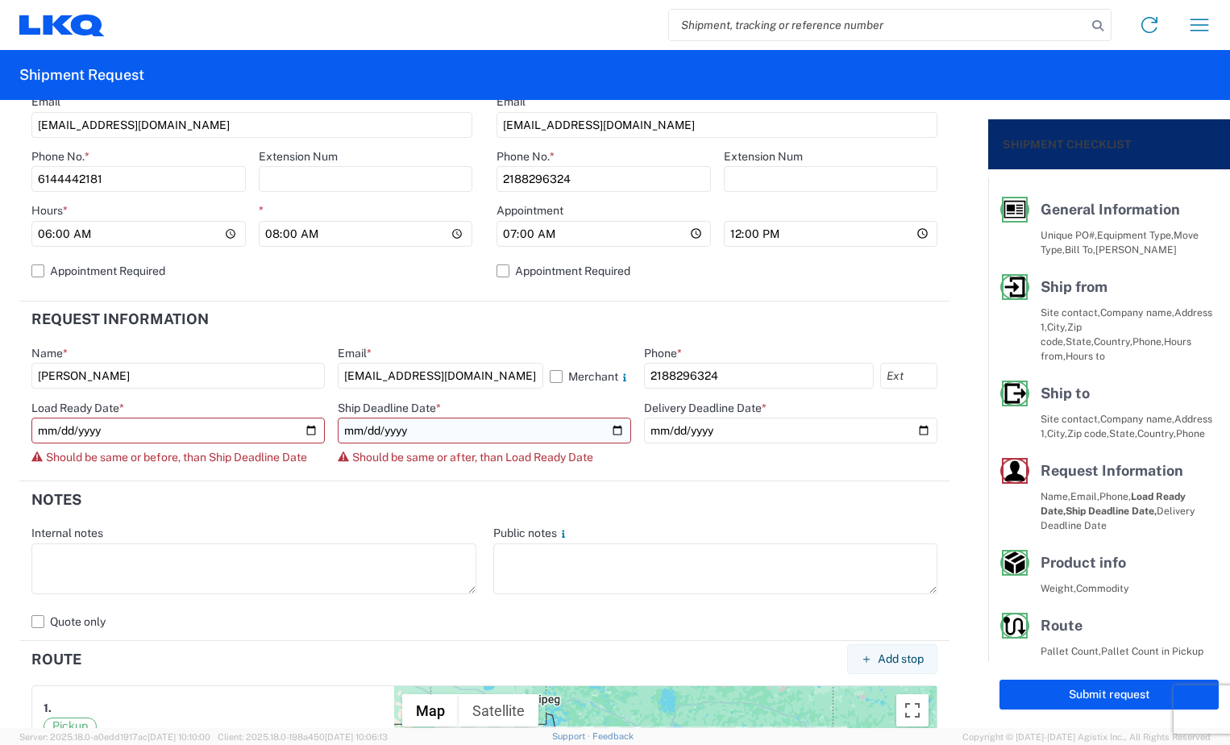
click at [609, 433] on input "[DATE]" at bounding box center [484, 430] width 293 height 26
type input "[DATE]"
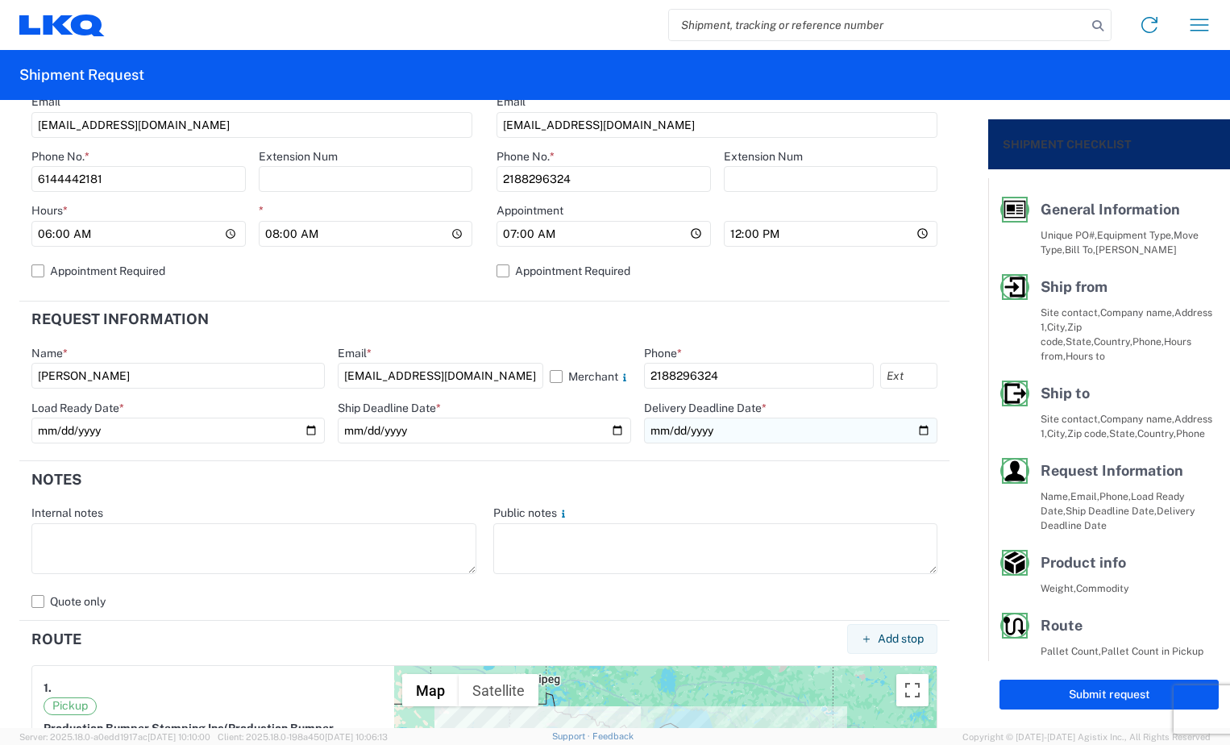
click at [906, 423] on input "[DATE]" at bounding box center [790, 430] width 293 height 26
type input "2025-09-12"
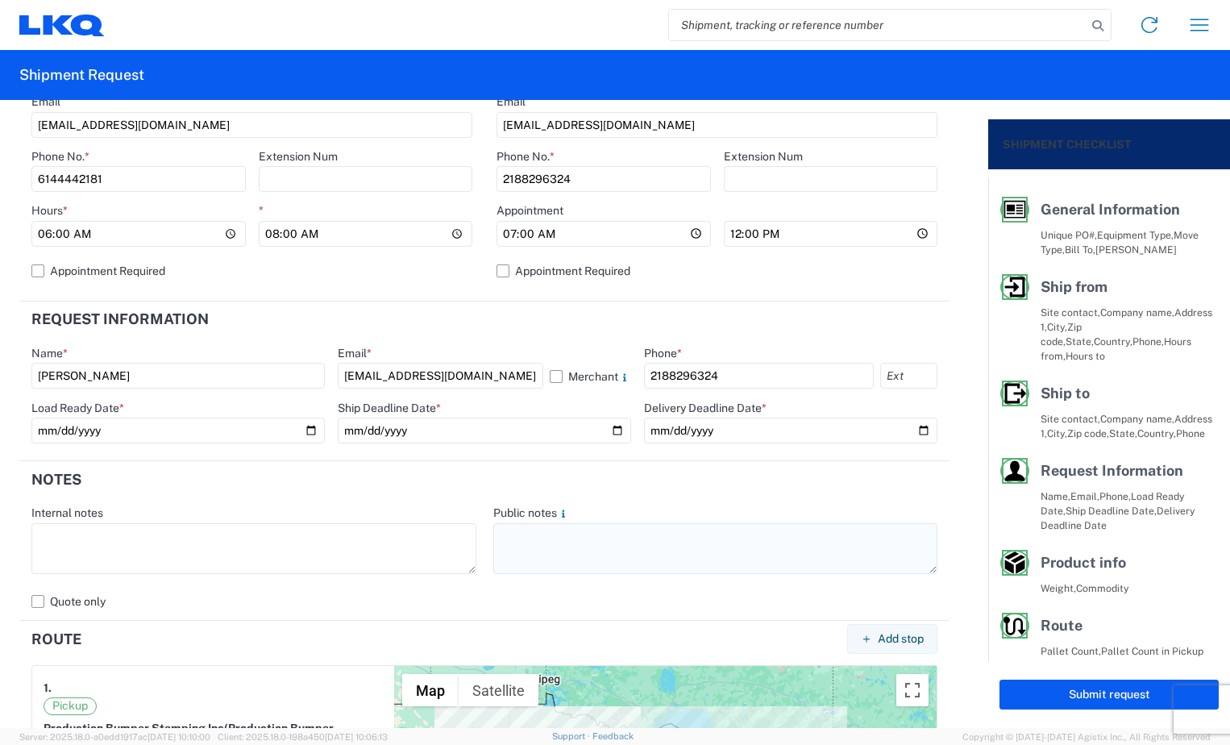
click at [545, 541] on textarea at bounding box center [715, 548] width 445 height 51
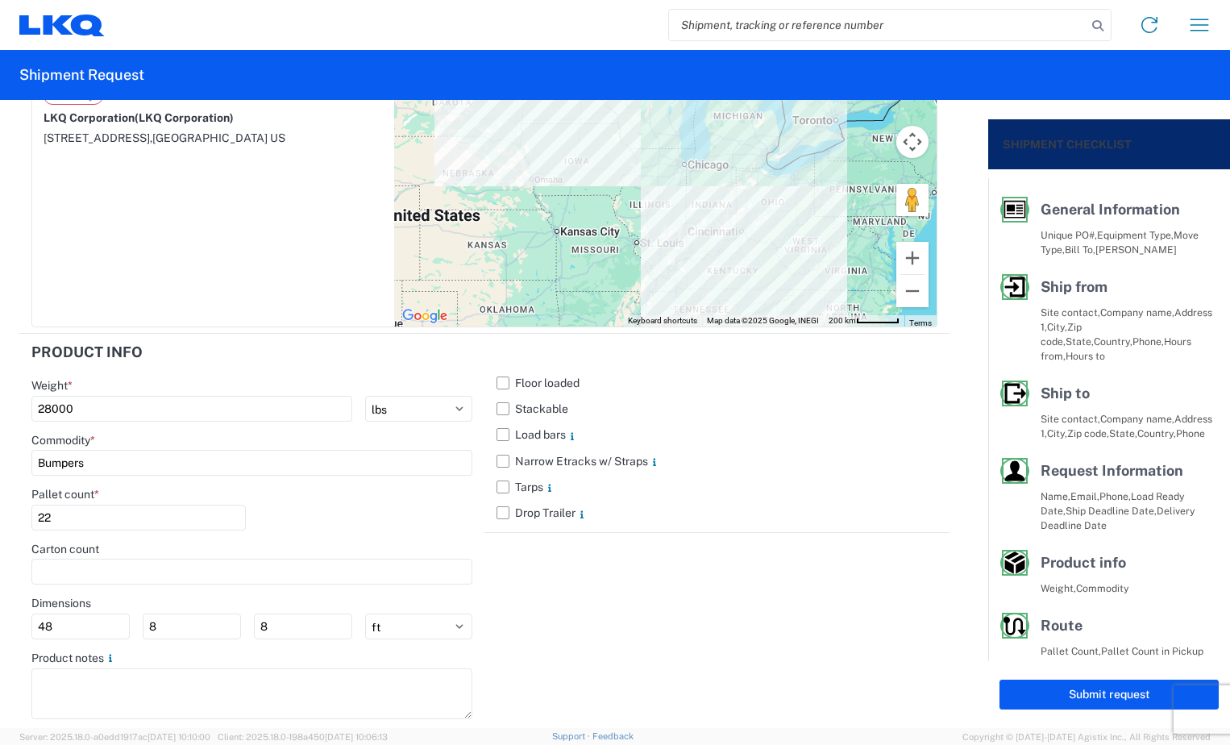
scroll to position [1412, 0]
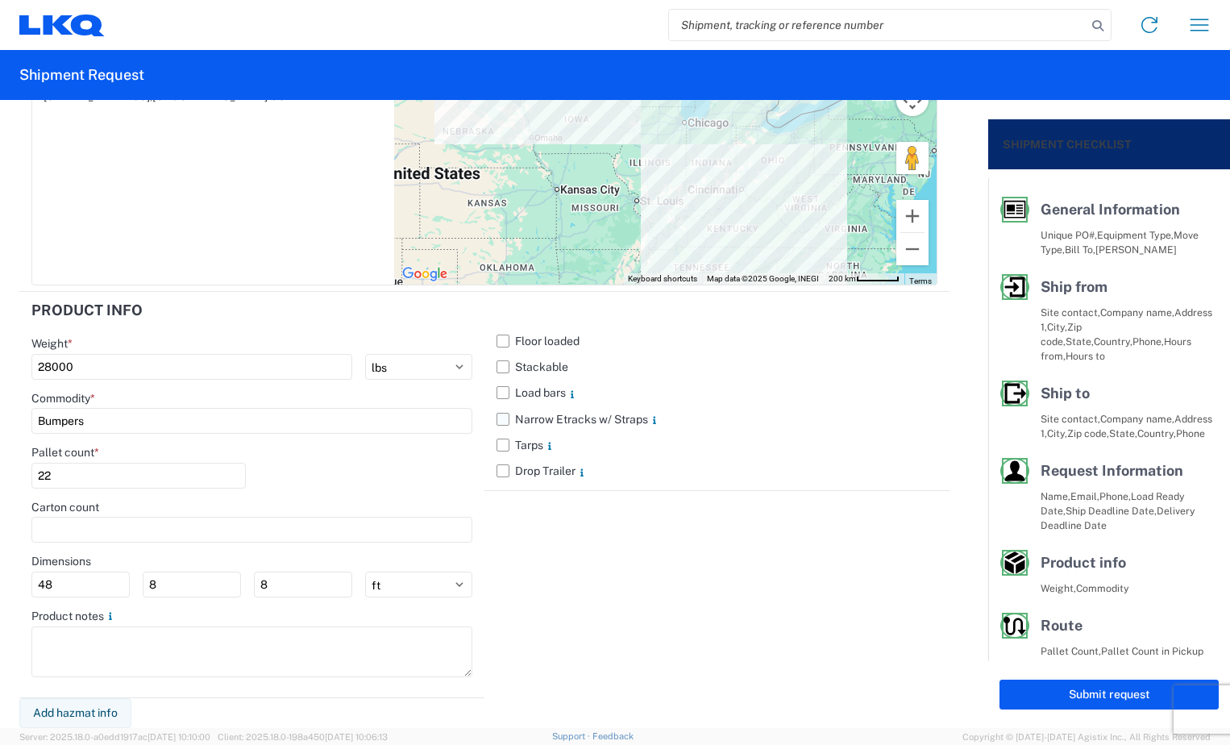
type textarea "must have e tracks two load straps and air ride."
click at [498, 419] on label "Narrow Etracks w/ Straps" at bounding box center [716, 419] width 441 height 26
click at [0, 0] on input "Narrow Etracks w/ Straps" at bounding box center [0, 0] width 0 height 0
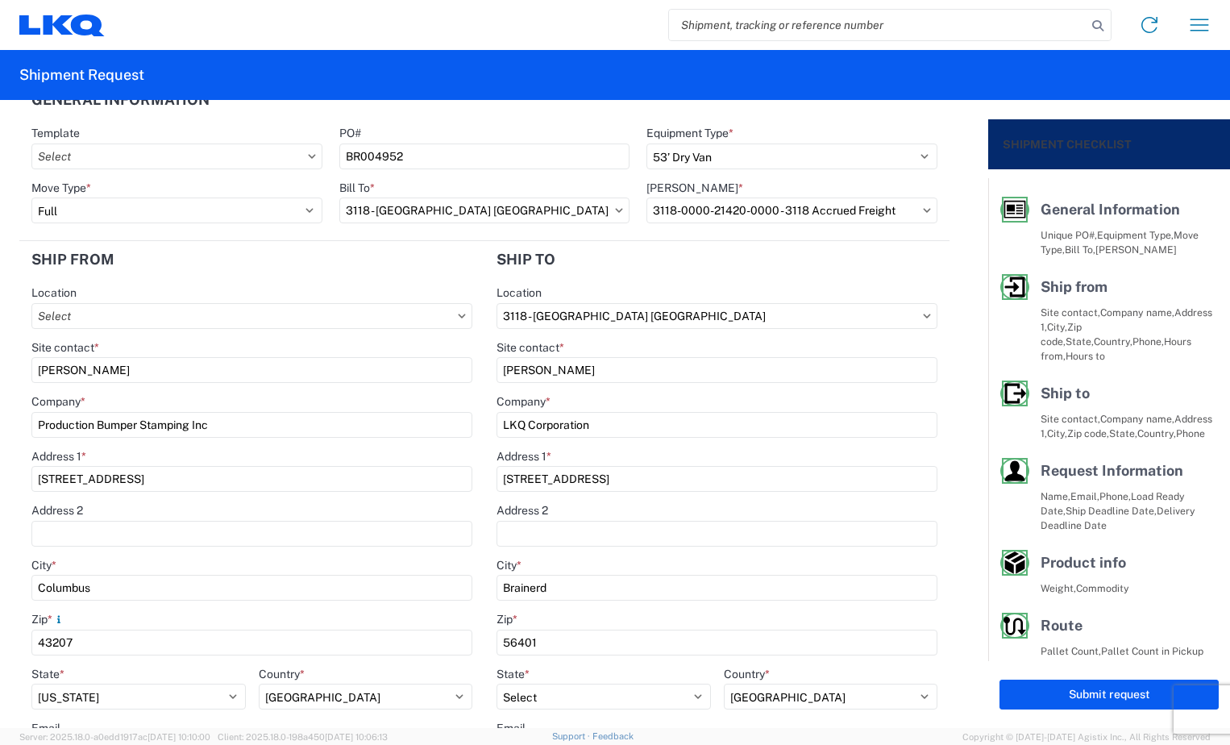
scroll to position [0, 0]
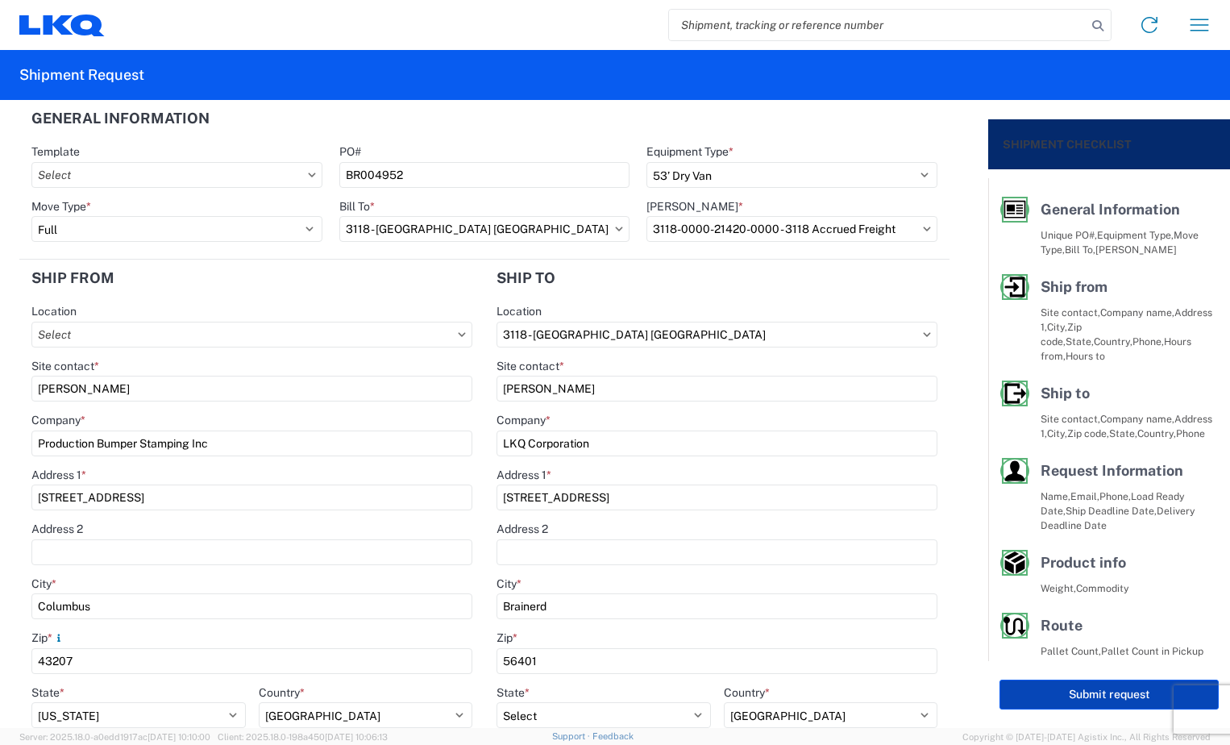
click at [1035, 696] on button "Submit request" at bounding box center [1108, 694] width 219 height 30
select select "US"
